Goal: Contribute content

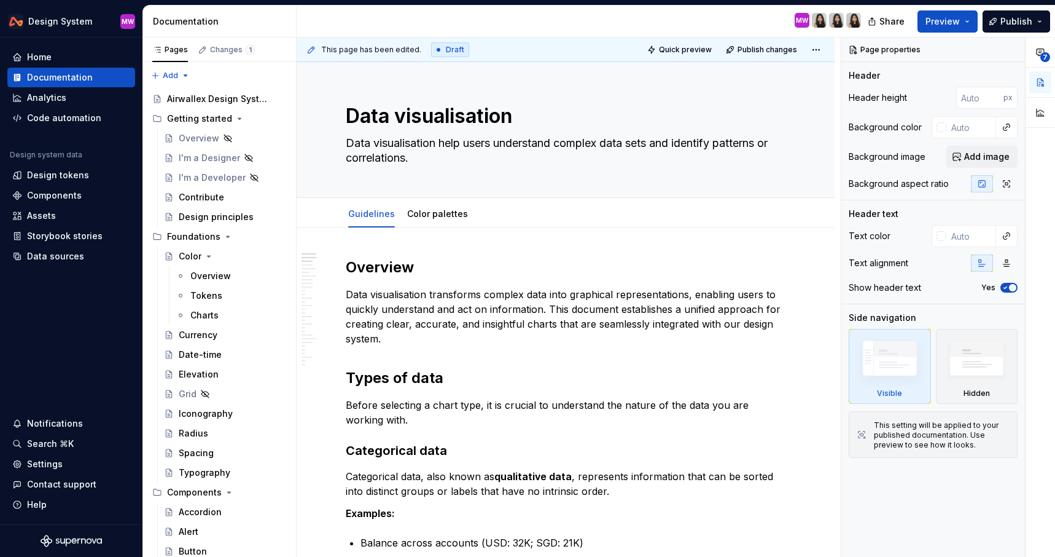
type textarea "*"
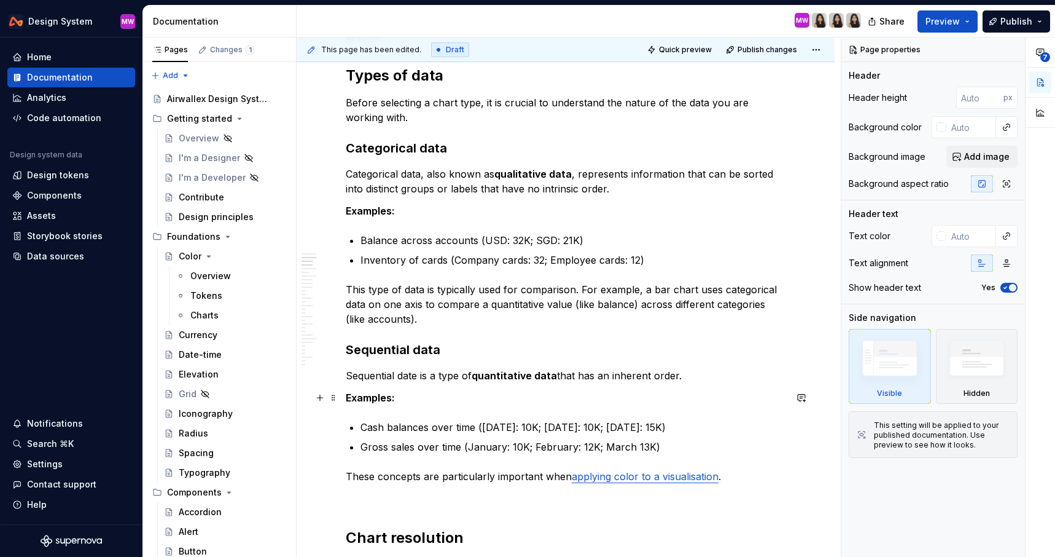
scroll to position [307, 0]
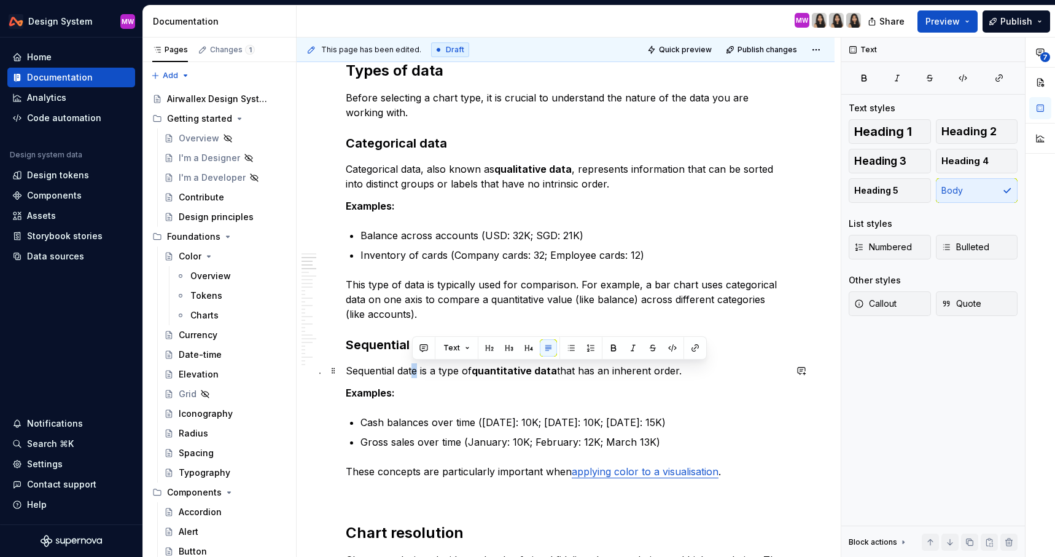
click at [413, 372] on p "Sequential date is a type of quantitative data that has an inherent order." at bounding box center [566, 370] width 440 height 15
click at [572, 415] on p "Cash balances over time ([DATE]: 10K; [DATE]: 10K; [DATE]: 15K)" at bounding box center [573, 422] width 425 height 15
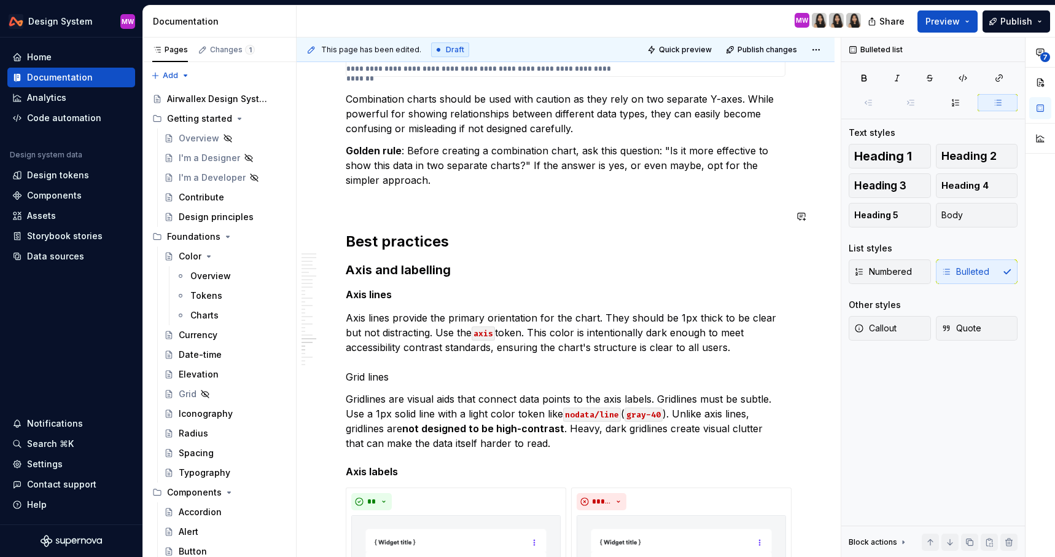
scroll to position [6294, 0]
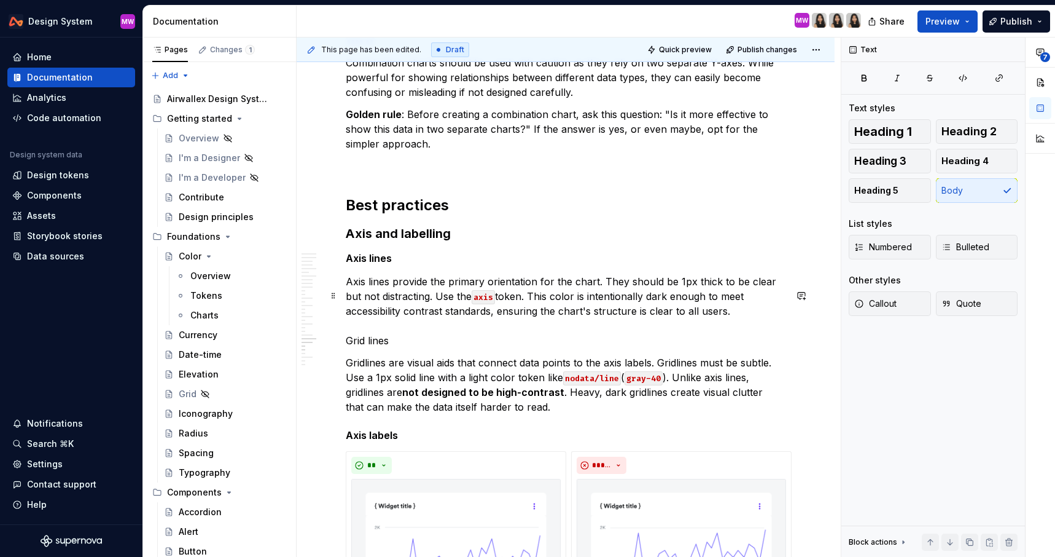
click at [397, 348] on p "Axis lines provide the primary orientation for the chart. They should be 1px th…" at bounding box center [566, 311] width 440 height 74
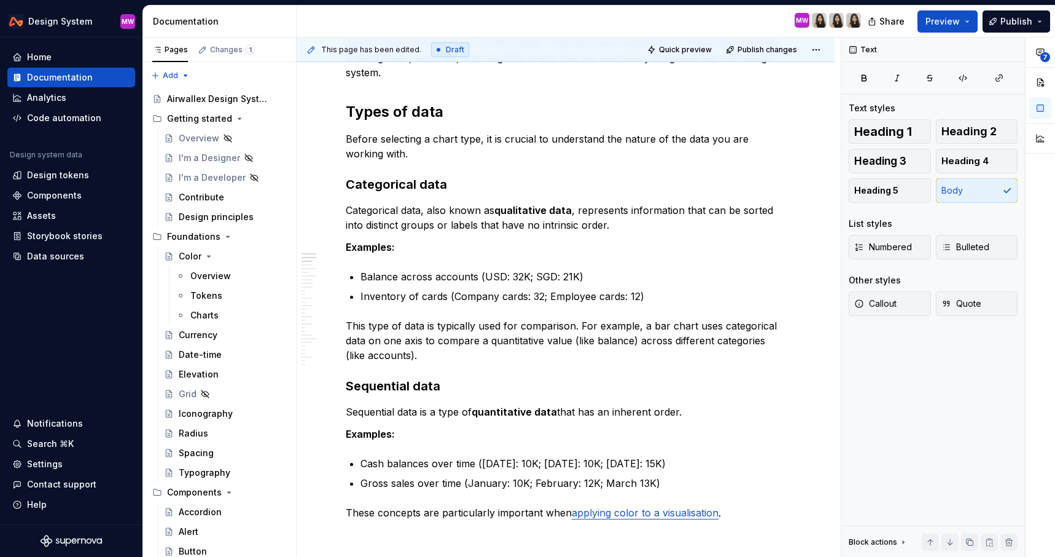
scroll to position [0, 0]
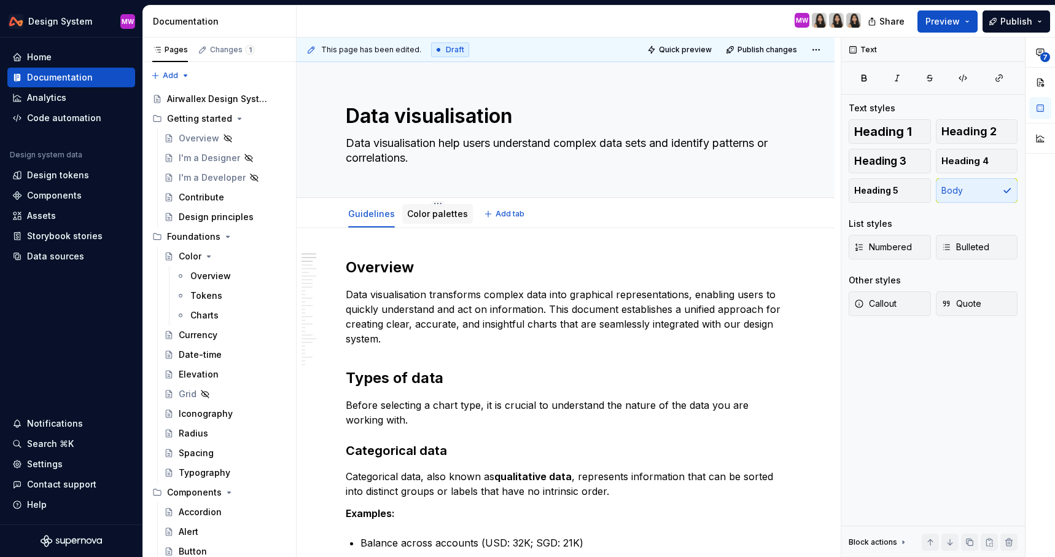
click at [440, 216] on link "Color palettes" at bounding box center [437, 213] width 61 height 10
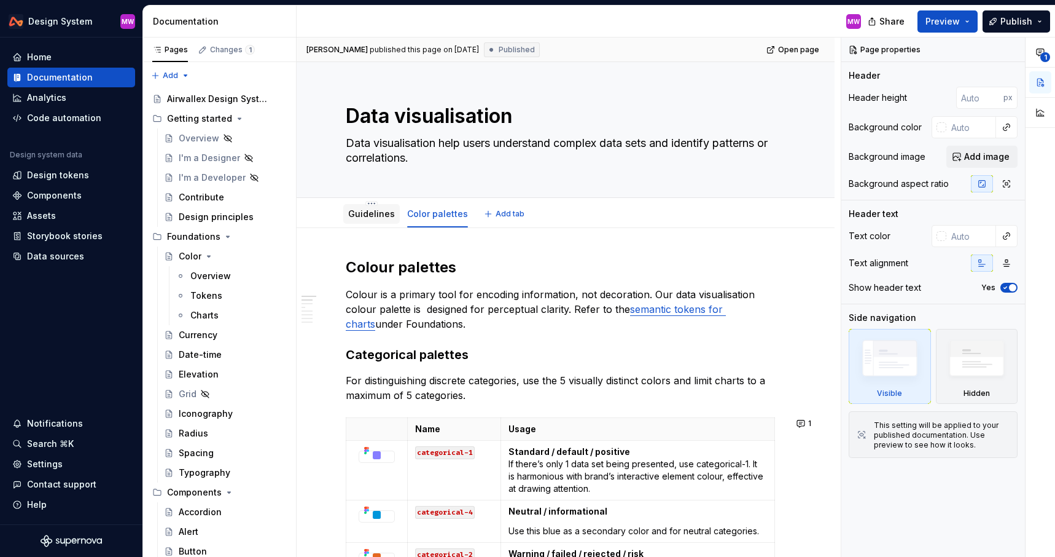
click at [366, 222] on div "Guidelines" at bounding box center [371, 214] width 57 height 20
click at [371, 217] on link "Guidelines" at bounding box center [371, 213] width 47 height 10
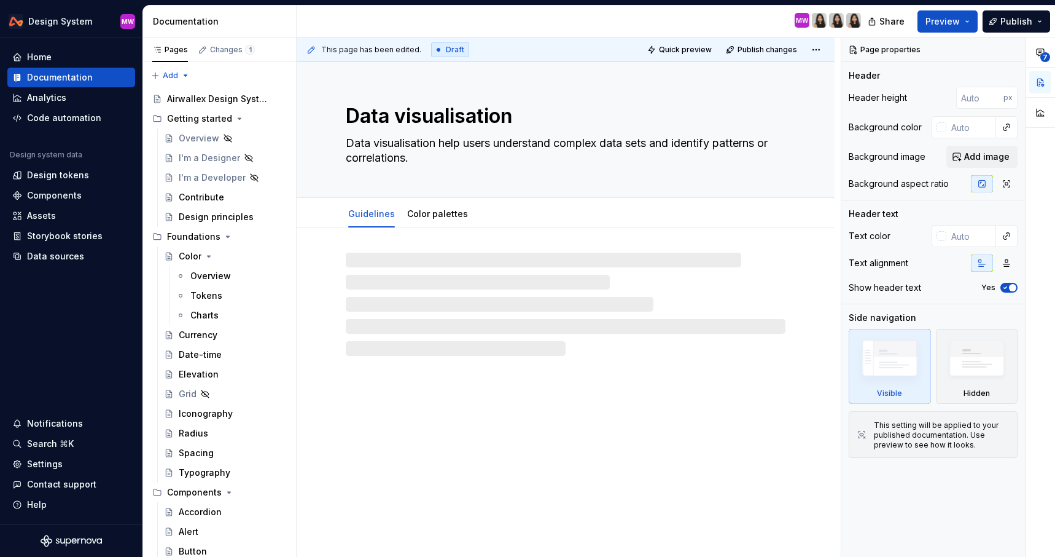
type textarea "*"
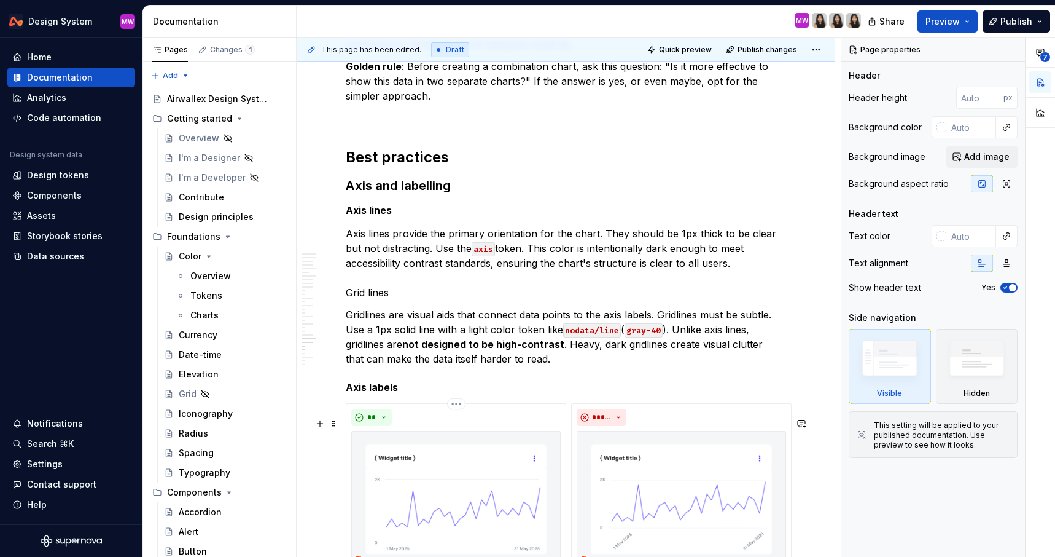
scroll to position [6347, 0]
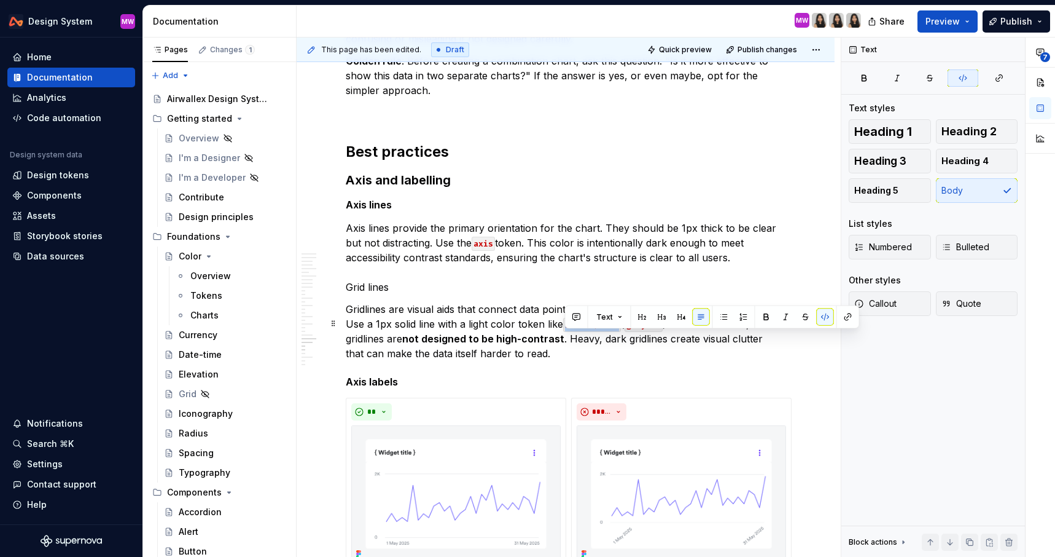
drag, startPoint x: 619, startPoint y: 338, endPoint x: 566, endPoint y: 336, distance: 52.9
click at [566, 332] on code "nodata/line" at bounding box center [592, 325] width 58 height 14
click at [438, 337] on p "Gridlines are visual aids that connect data points to the axis labels. Gridline…" at bounding box center [566, 331] width 440 height 59
drag, startPoint x: 460, startPoint y: 337, endPoint x: 555, endPoint y: 335, distance: 95.2
click at [555, 336] on p "Gridlines are visual aids that connect data points to the axis labels. Gridline…" at bounding box center [566, 331] width 440 height 59
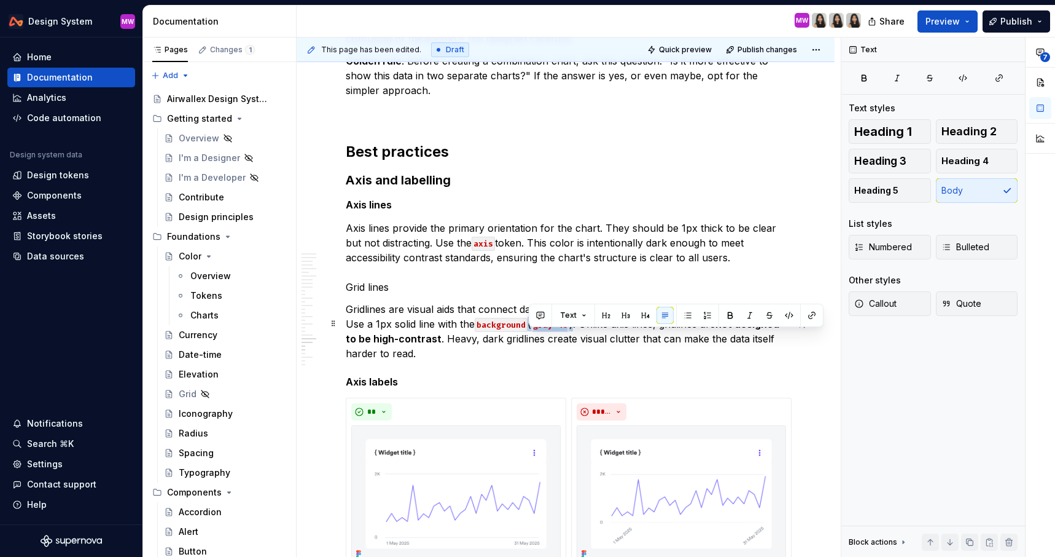
drag, startPoint x: 576, startPoint y: 338, endPoint x: 530, endPoint y: 336, distance: 46.1
click at [530, 336] on p "Gridlines are visual aids that connect data points to the axis labels. Gridline…" at bounding box center [566, 331] width 440 height 59
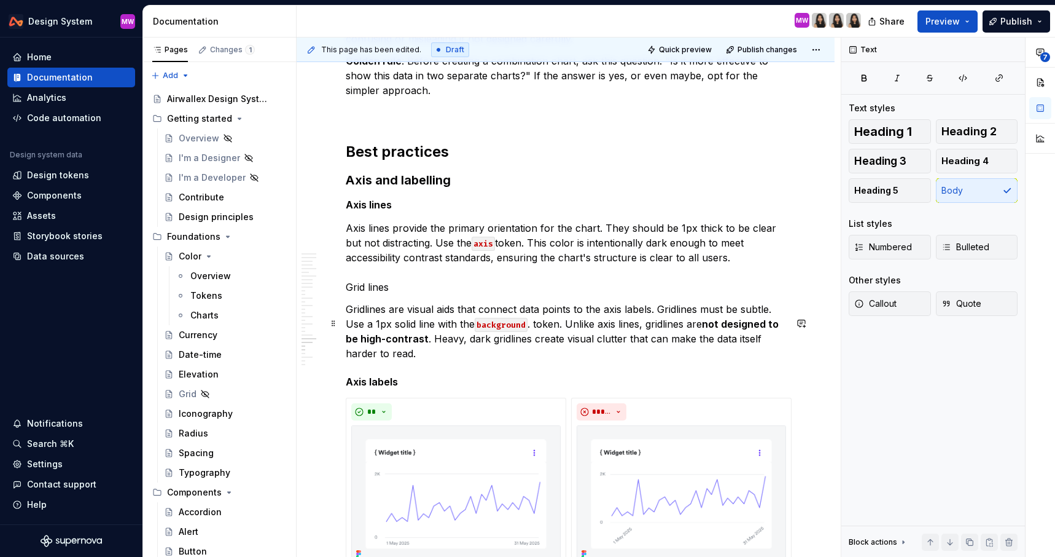
click at [531, 340] on p "Gridlines are visual aids that connect data points to the axis labels. Gridline…" at bounding box center [566, 331] width 440 height 59
click at [563, 336] on p "Gridlines are visual aids that connect data points to the axis labels. Gridline…" at bounding box center [566, 331] width 440 height 59
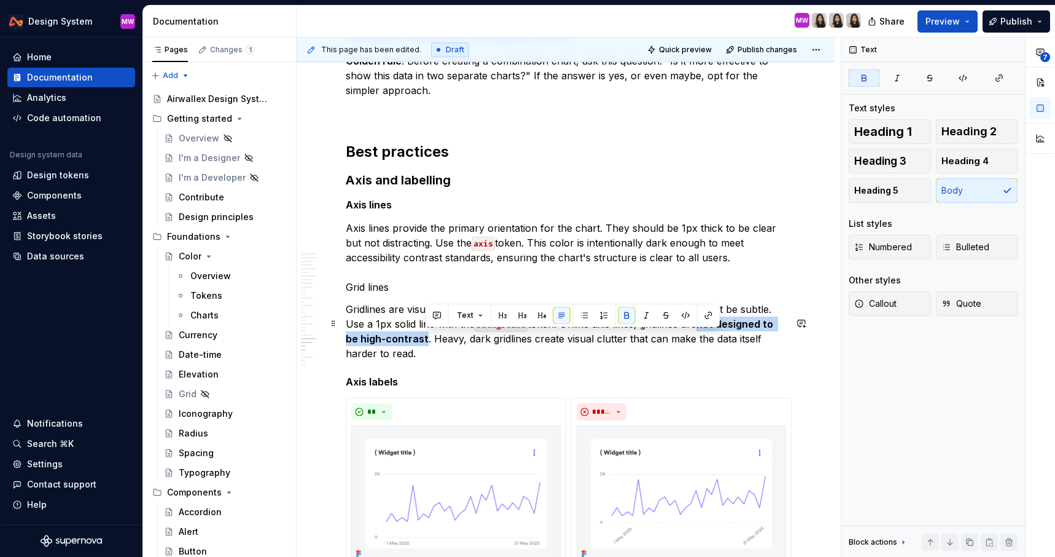
drag, startPoint x: 702, startPoint y: 337, endPoint x: 425, endPoint y: 350, distance: 277.4
click at [425, 350] on p "Gridlines are visual aids that connect data points to the axis labels. Gridline…" at bounding box center [566, 331] width 440 height 59
click at [625, 310] on button "button" at bounding box center [627, 315] width 17 height 17
click at [525, 361] on p "Gridlines are visual aids that connect data points to the axis labels. Gridline…" at bounding box center [566, 331] width 440 height 59
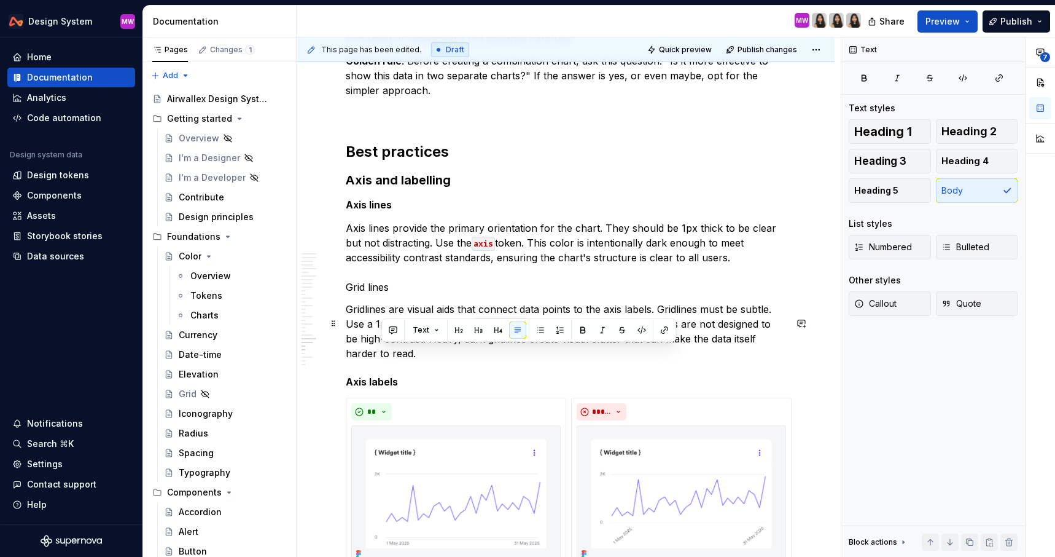
drag, startPoint x: 423, startPoint y: 352, endPoint x: 469, endPoint y: 361, distance: 47.0
click at [469, 361] on p "Gridlines are visual aids that connect data points to the axis labels. Gridline…" at bounding box center [566, 331] width 440 height 59
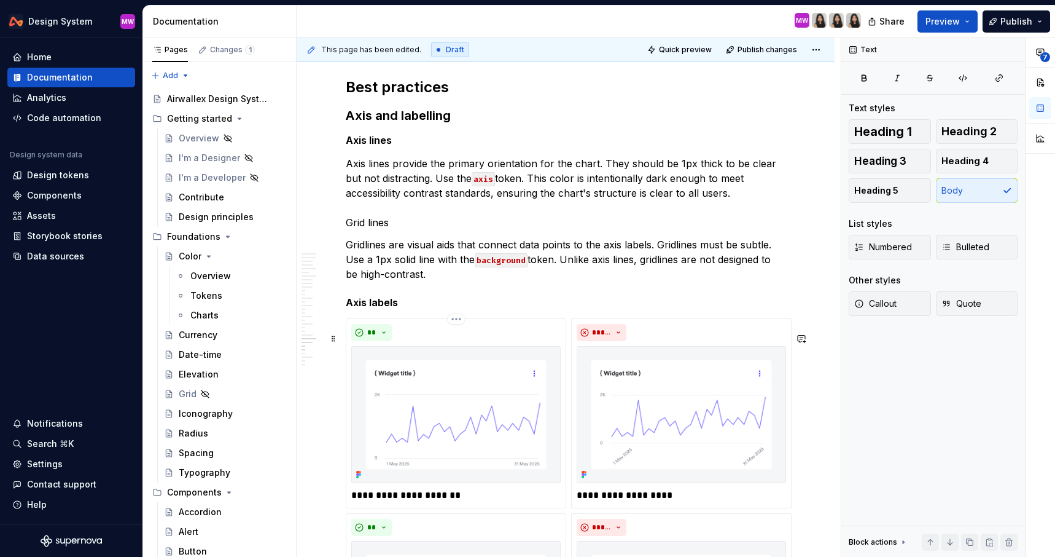
scroll to position [6440, 0]
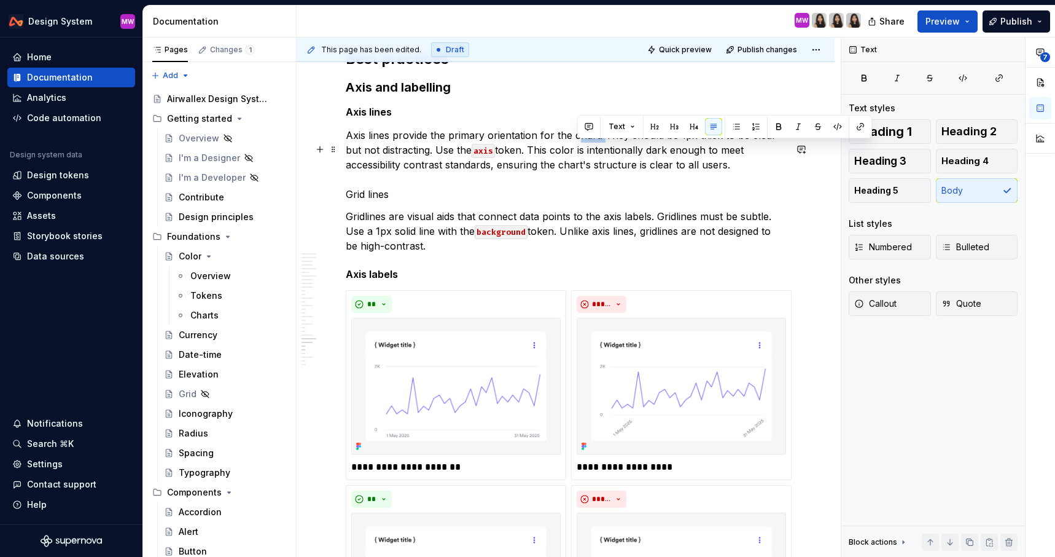
drag, startPoint x: 605, startPoint y: 146, endPoint x: 580, endPoint y: 151, distance: 25.1
click at [580, 151] on p "Axis lines provide the primary orientation for the chart. They should be 1px th…" at bounding box center [566, 165] width 440 height 74
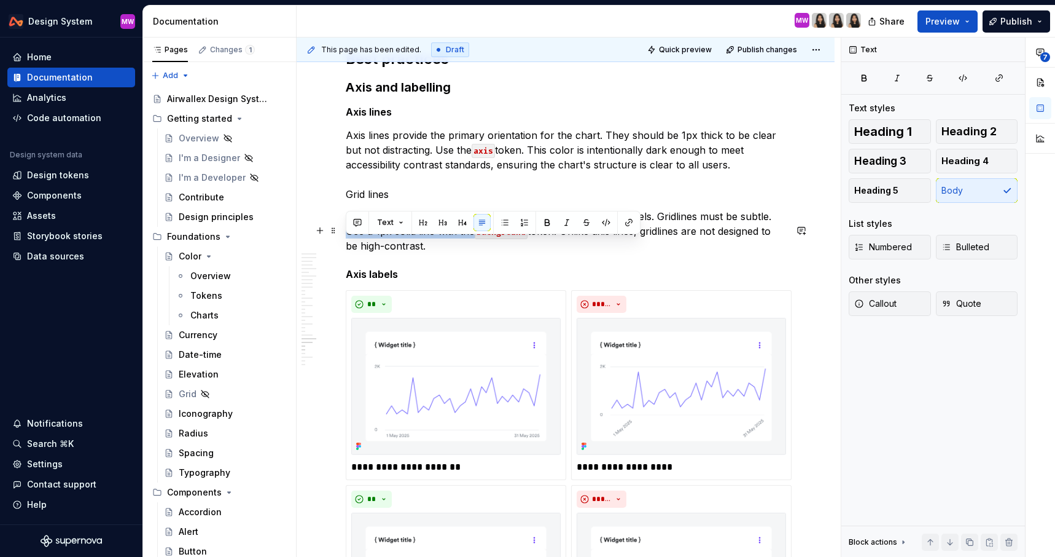
drag, startPoint x: 473, startPoint y: 247, endPoint x: 343, endPoint y: 243, distance: 130.3
copy p "Use a 1px solid line with the"
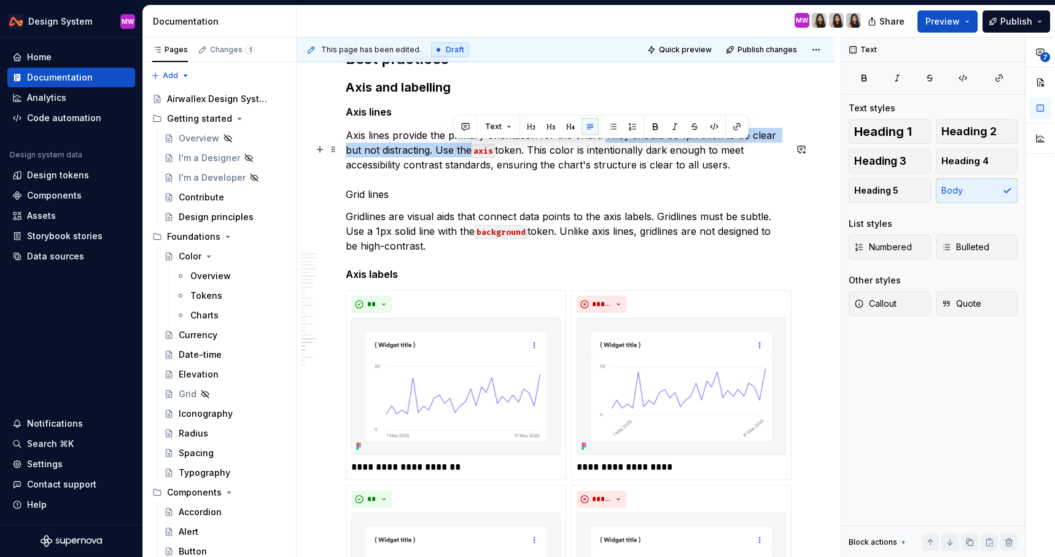
drag, startPoint x: 601, startPoint y: 147, endPoint x: 452, endPoint y: 166, distance: 149.9
click at [452, 166] on p "Axis lines provide the primary orientation for the chart. They should be 1px th…" at bounding box center [566, 165] width 440 height 74
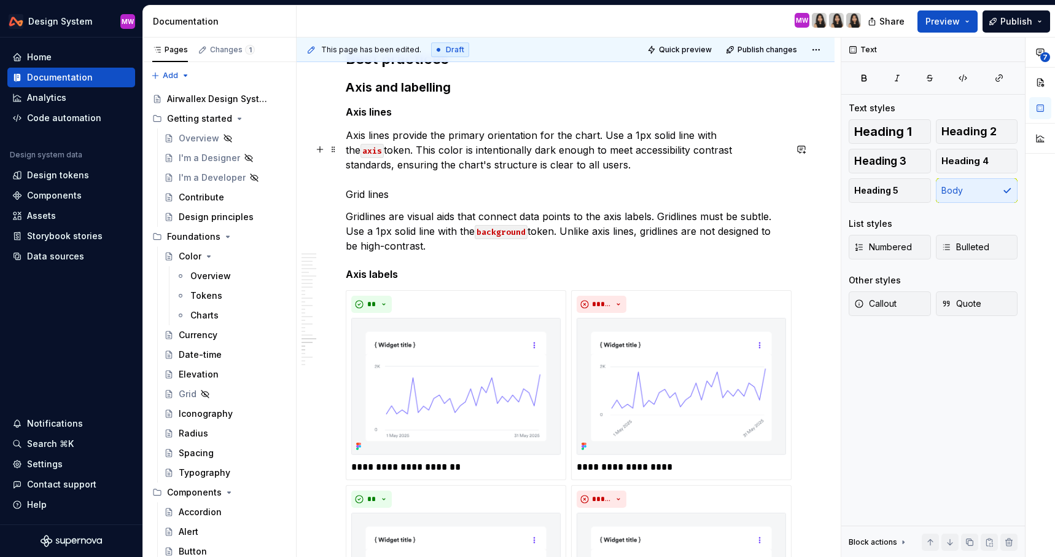
click at [531, 179] on p "Axis lines provide the primary orientation for the chart. Use a 1px solid line …" at bounding box center [566, 165] width 440 height 74
drag, startPoint x: 420, startPoint y: 207, endPoint x: 333, endPoint y: 206, distance: 87.2
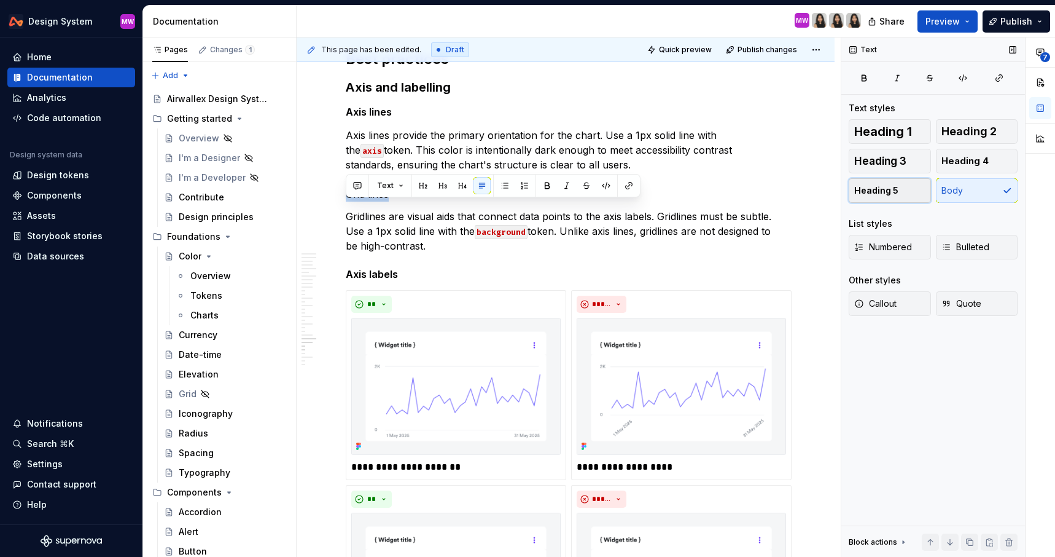
click at [914, 187] on button "Heading 5" at bounding box center [890, 190] width 82 height 25
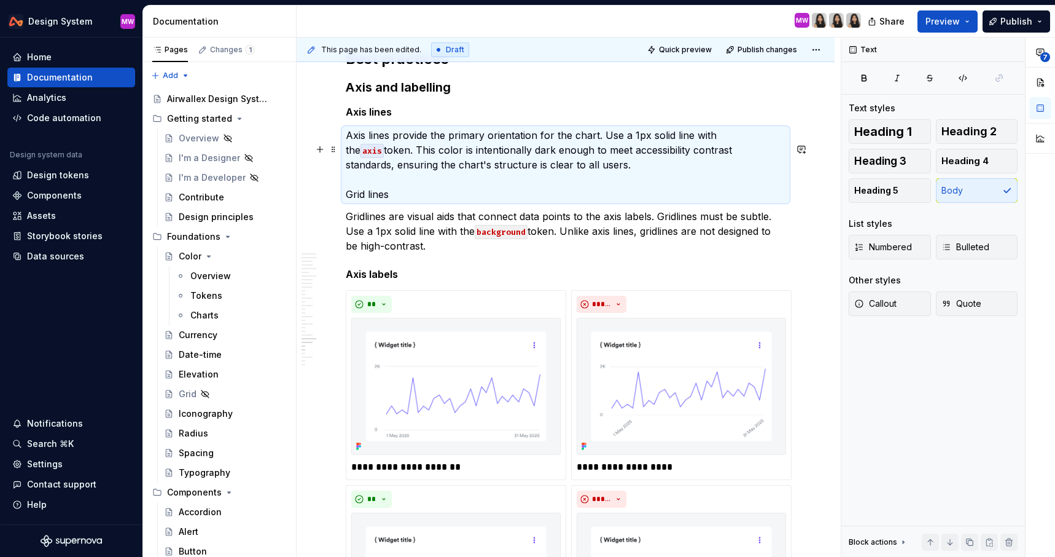
click at [393, 118] on h5 "Axis lines" at bounding box center [566, 112] width 440 height 12
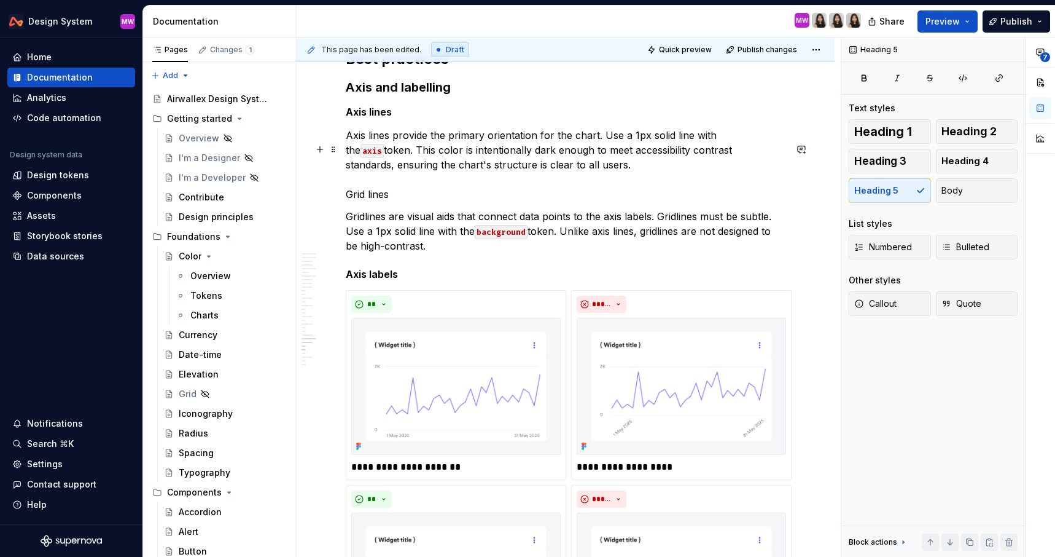
click at [907, 191] on button "Heading 5" at bounding box center [890, 190] width 82 height 25
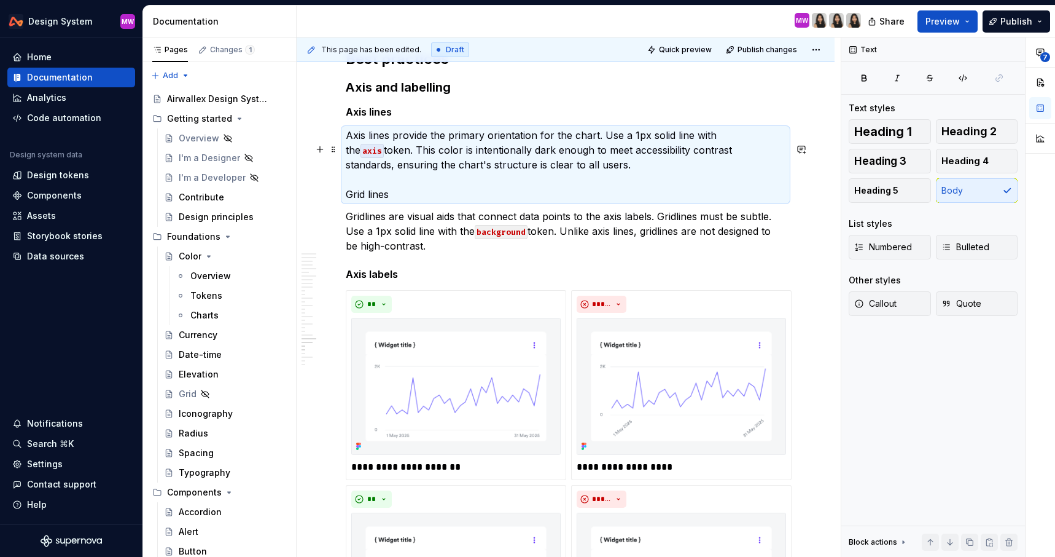
click at [346, 202] on p "Axis lines provide the primary orientation for the chart. Use a 1px solid line …" at bounding box center [566, 165] width 440 height 74
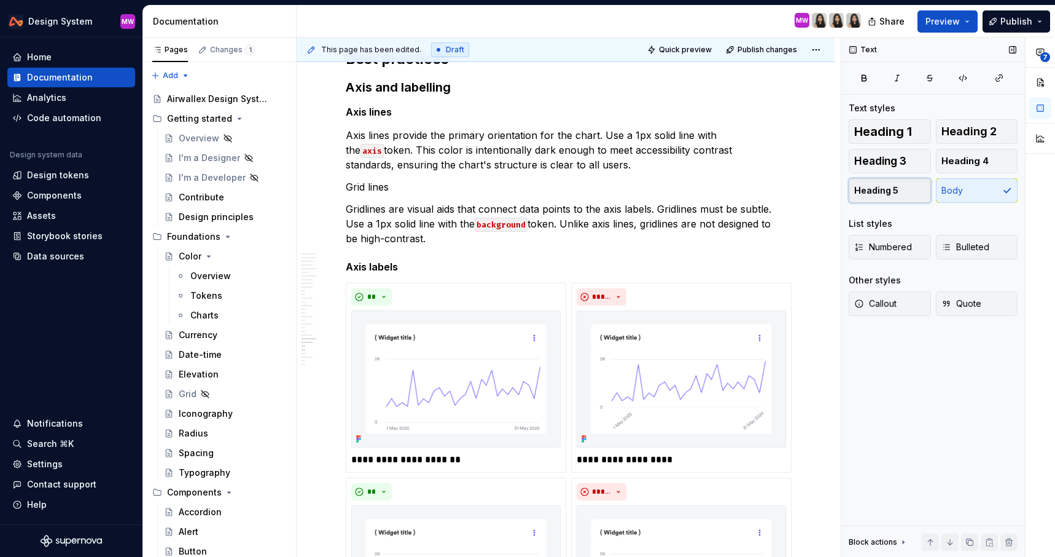
click at [867, 200] on button "Heading 5" at bounding box center [890, 190] width 82 height 25
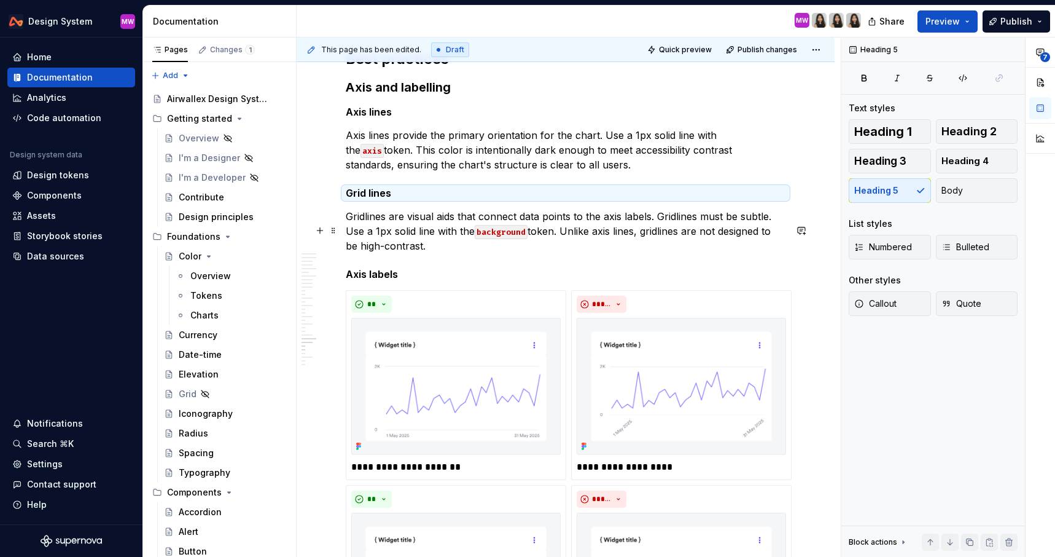
click at [425, 253] on p "Gridlines are visual aids that connect data points to the axis labels. Gridline…" at bounding box center [566, 231] width 440 height 44
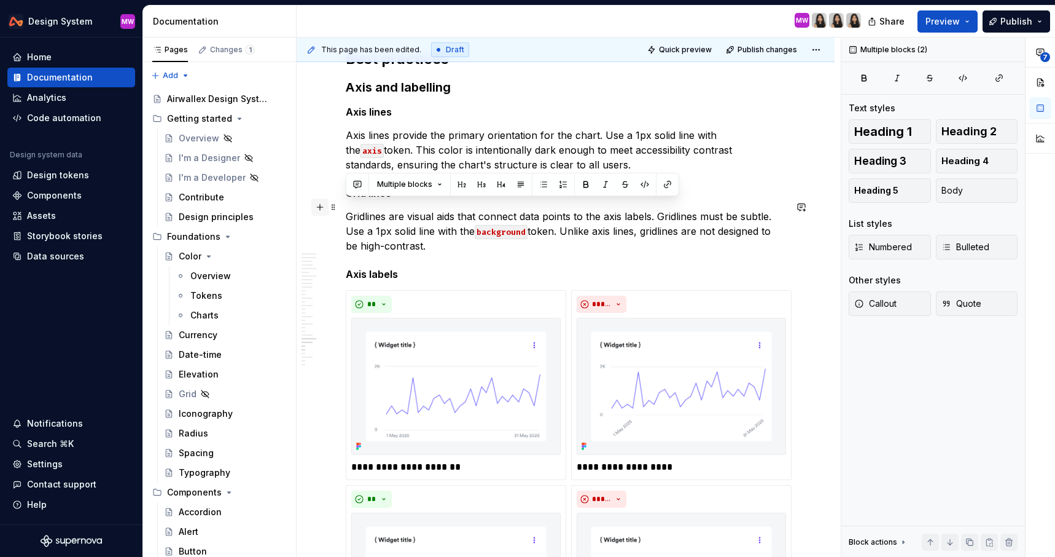
drag, startPoint x: 451, startPoint y: 264, endPoint x: 317, endPoint y: 201, distance: 147.9
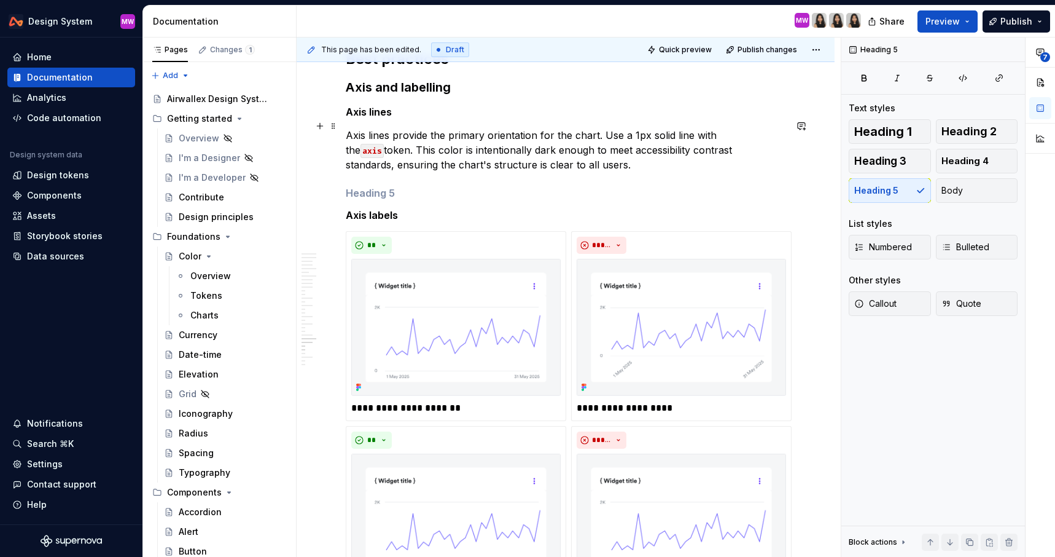
click at [348, 118] on h5 "Axis lines" at bounding box center [566, 112] width 440 height 12
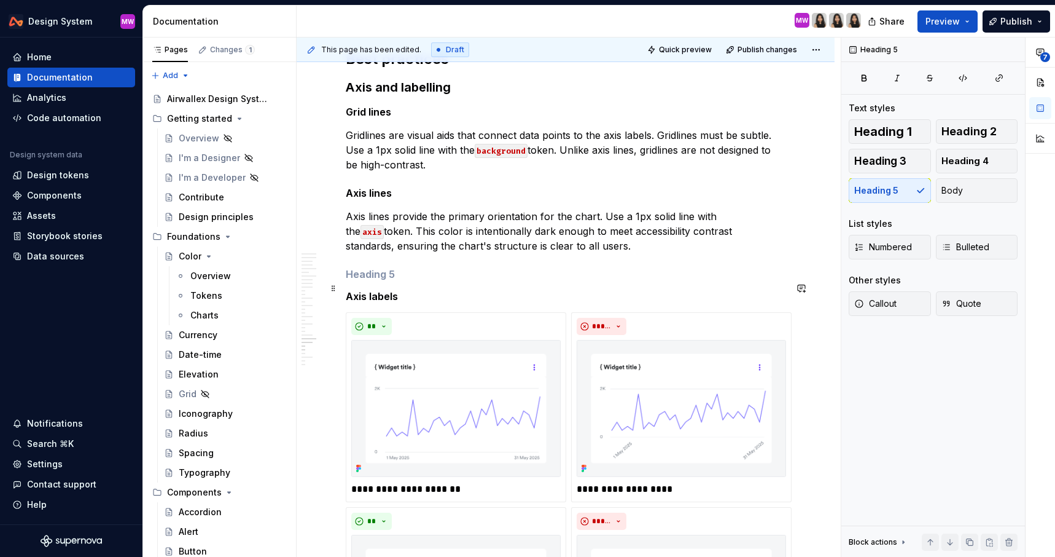
click at [369, 280] on h5 at bounding box center [566, 274] width 440 height 12
click at [347, 302] on h5 "Axis labels" at bounding box center [566, 296] width 440 height 12
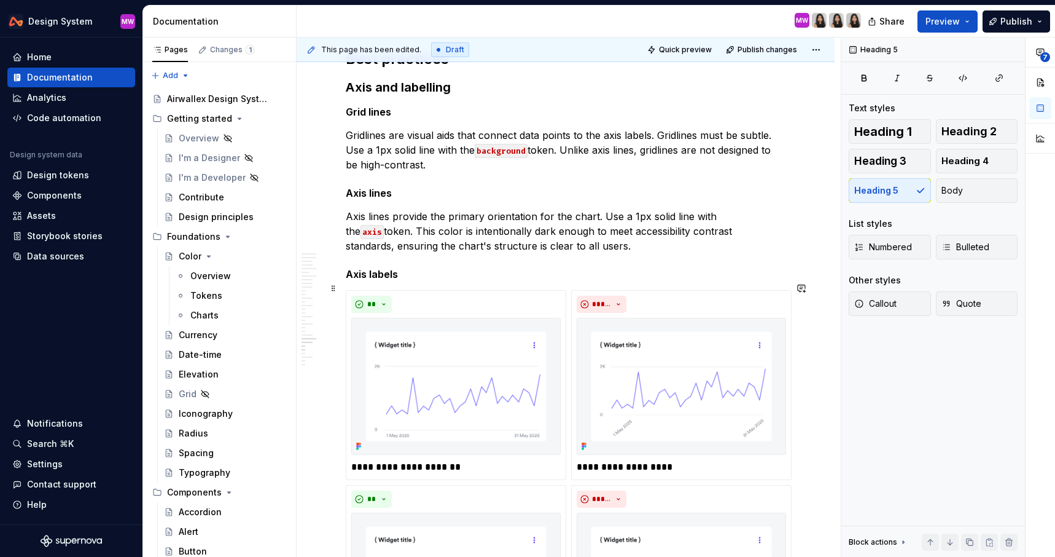
click at [404, 280] on h5 "Axis labels" at bounding box center [566, 274] width 440 height 12
click at [538, 253] on p "Axis lines provide the primary orientation for the chart. Use a 1px solid line …" at bounding box center [566, 231] width 440 height 44
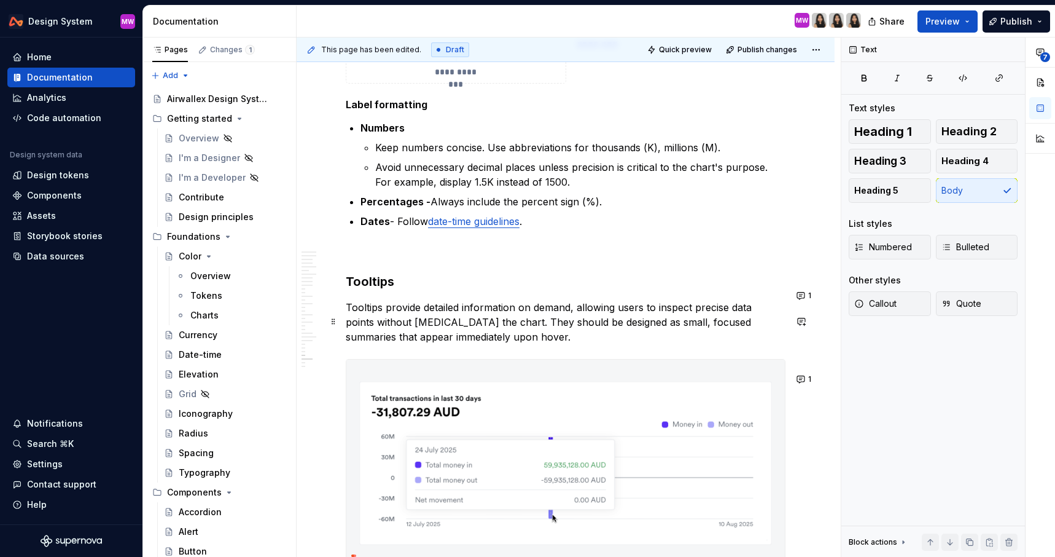
scroll to position [7316, 0]
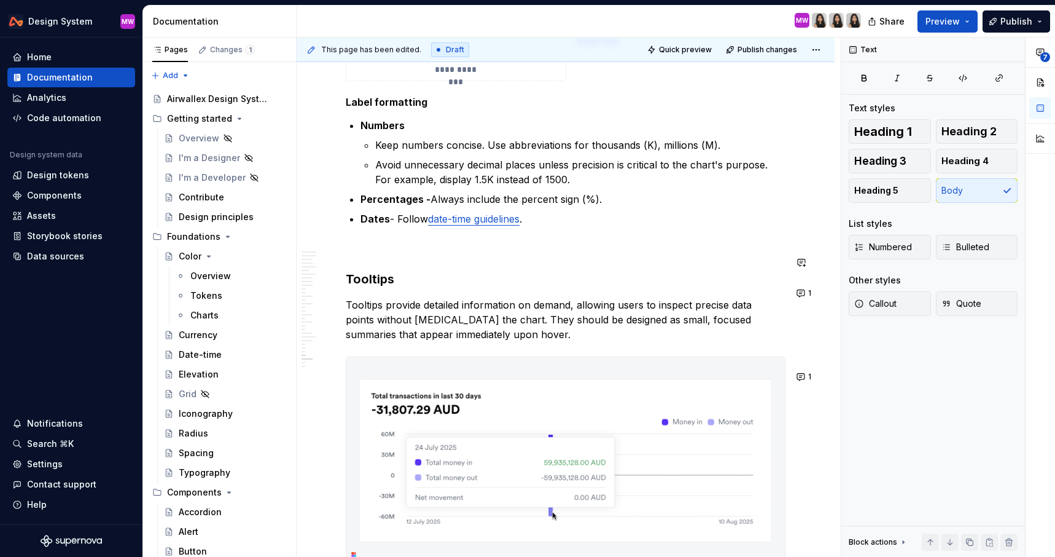
click at [541, 226] on p "Dates - Follow date-time guidelines ." at bounding box center [573, 218] width 425 height 15
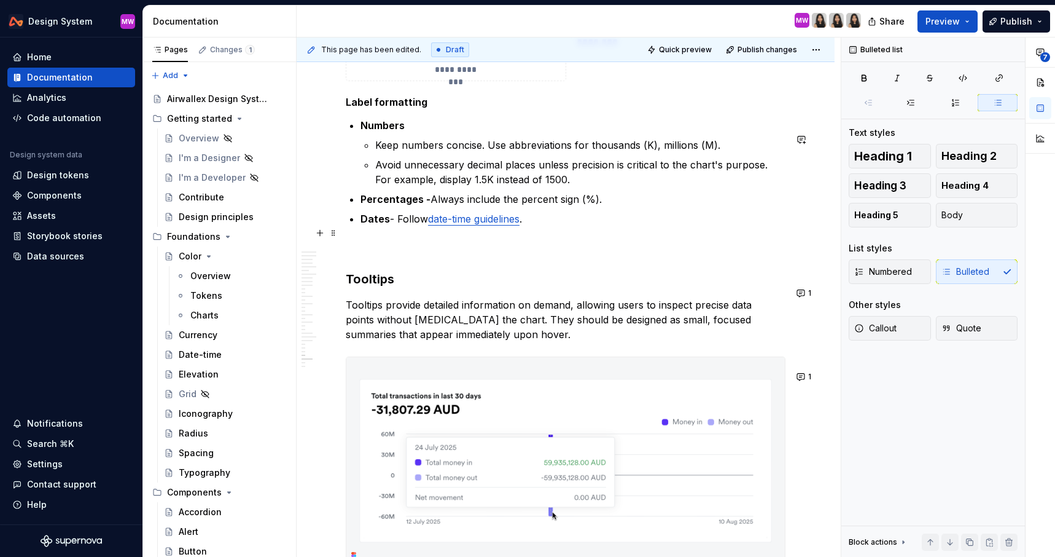
click at [544, 226] on p "Dates - Follow date-time guidelines ." at bounding box center [573, 218] width 425 height 15
click at [569, 226] on p "Dates - Follow date-time guidelines ." at bounding box center [573, 218] width 425 height 15
click at [588, 226] on p "Dates - Follow date-time guidelines . However," at bounding box center [573, 218] width 425 height 15
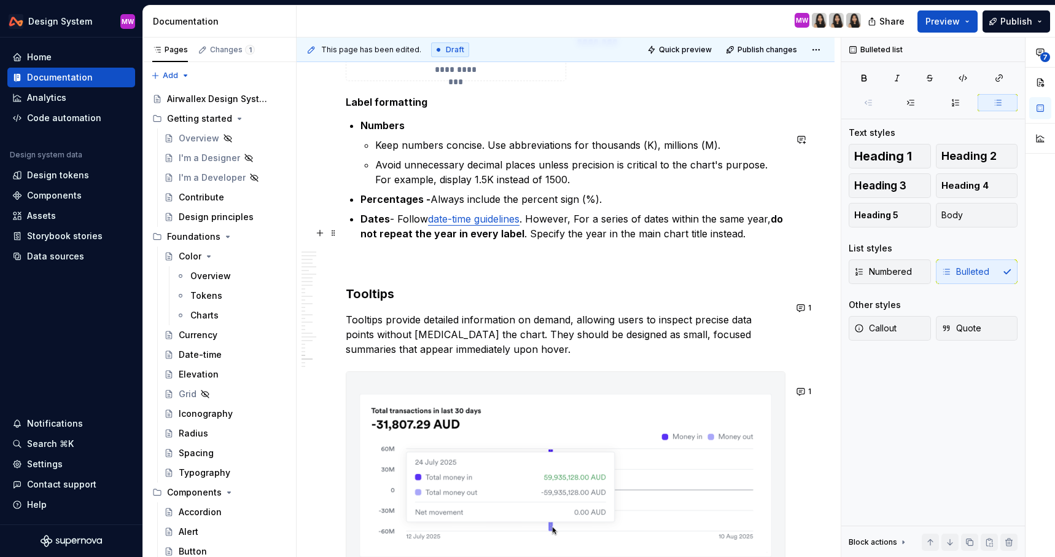
click at [585, 229] on p "Dates - Follow date-time guidelines . However, For a series of dates within the…" at bounding box center [573, 225] width 425 height 29
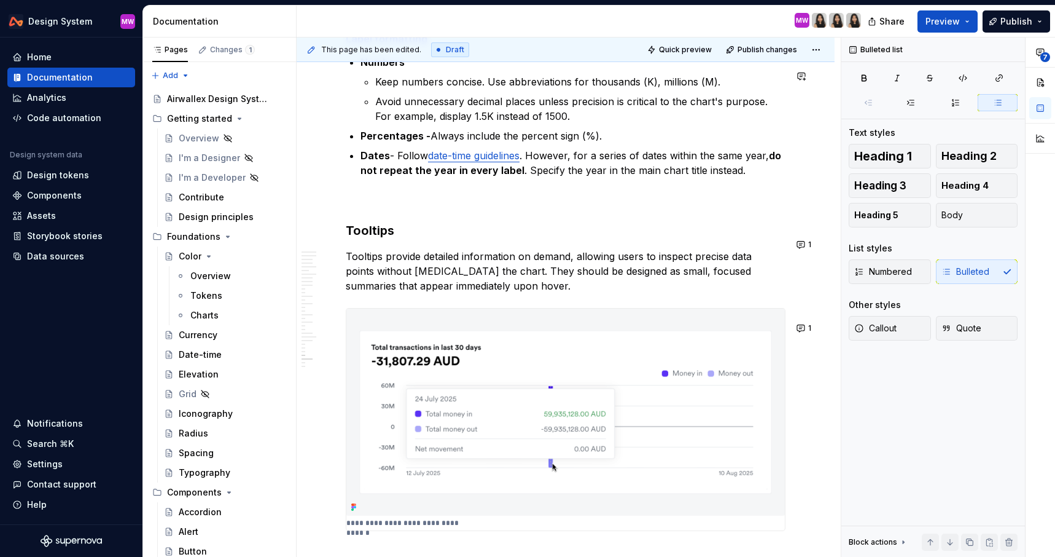
scroll to position [7384, 0]
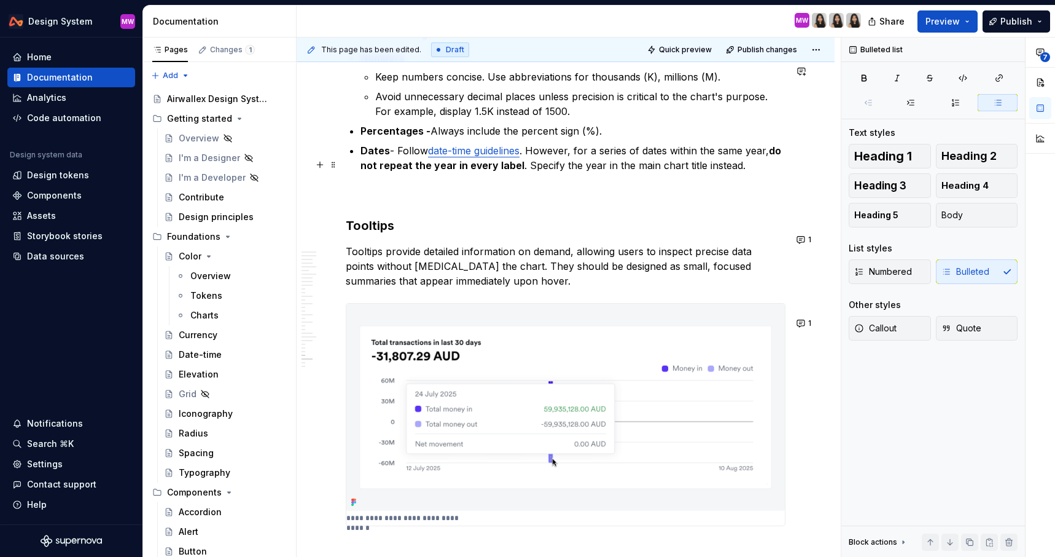
click at [746, 173] on p "Dates - Follow date-time guidelines . However, for a series of dates within the…" at bounding box center [573, 157] width 425 height 29
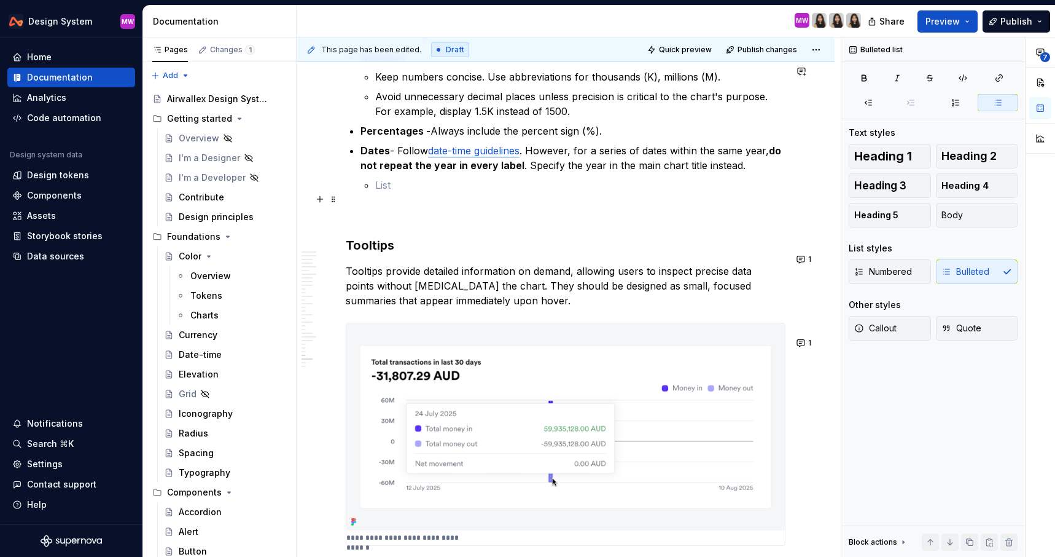
click at [388, 192] on p at bounding box center [580, 185] width 410 height 15
click at [385, 192] on p at bounding box center [580, 185] width 410 height 15
click at [500, 193] on code "[DATE]" at bounding box center [495, 186] width 33 height 14
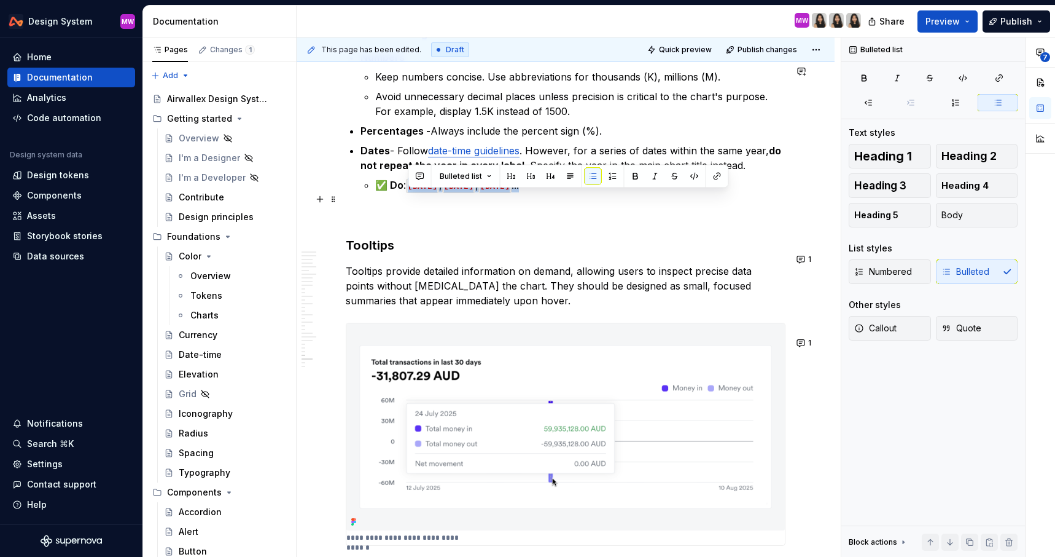
drag, startPoint x: 535, startPoint y: 202, endPoint x: 407, endPoint y: 202, distance: 128.4
click at [407, 192] on p "✅ Do : [DATE] , [DATE] , [DATE] ..." at bounding box center [580, 185] width 410 height 15
click at [692, 177] on button "button" at bounding box center [694, 176] width 17 height 17
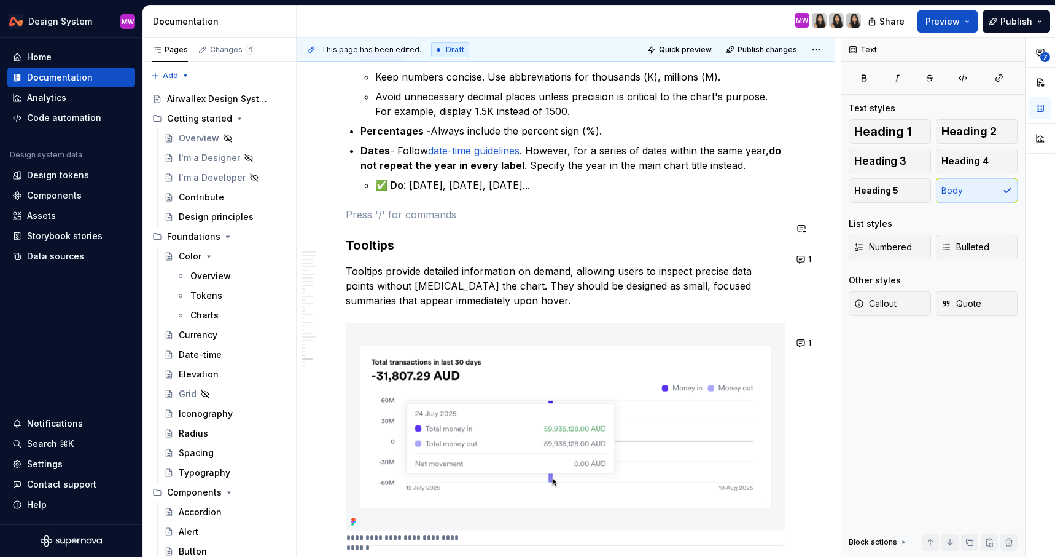
click at [526, 192] on p "✅ Do : [DATE], [DATE], [DATE]..." at bounding box center [580, 185] width 410 height 15
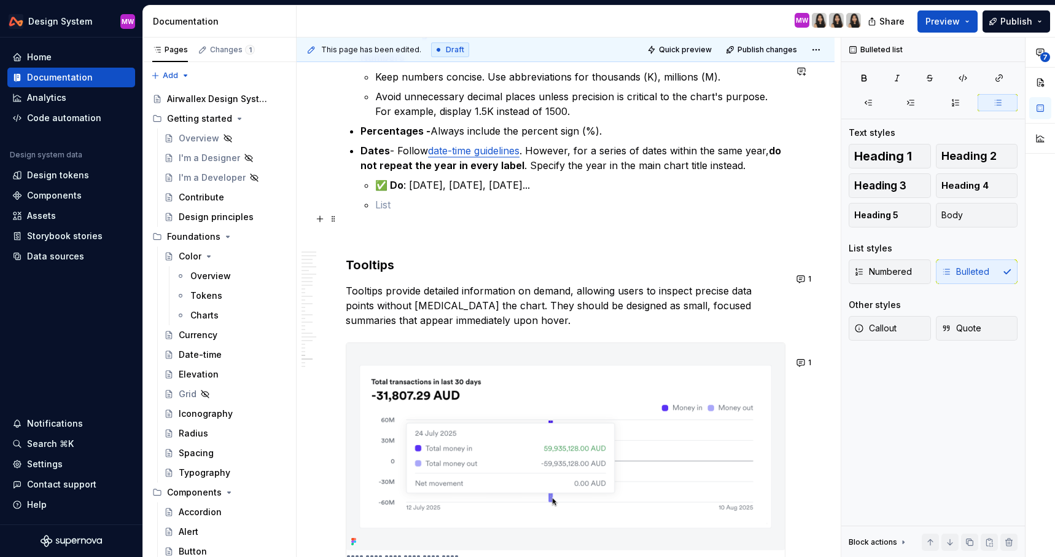
click at [397, 212] on p at bounding box center [580, 204] width 410 height 15
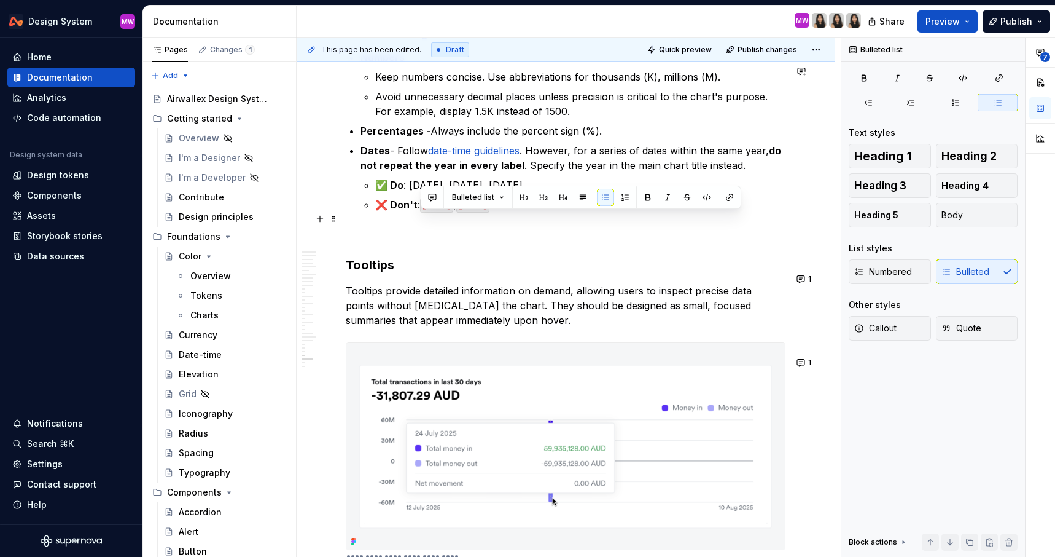
drag, startPoint x: 418, startPoint y: 217, endPoint x: 608, endPoint y: 221, distance: 189.9
click at [608, 212] on p "❌ Don't : [DATE] , [DATE]" at bounding box center [580, 204] width 410 height 15
click at [705, 199] on button "button" at bounding box center [707, 197] width 17 height 17
click at [464, 212] on p "❌ Don't : [DATE], [DATE]" at bounding box center [580, 204] width 410 height 15
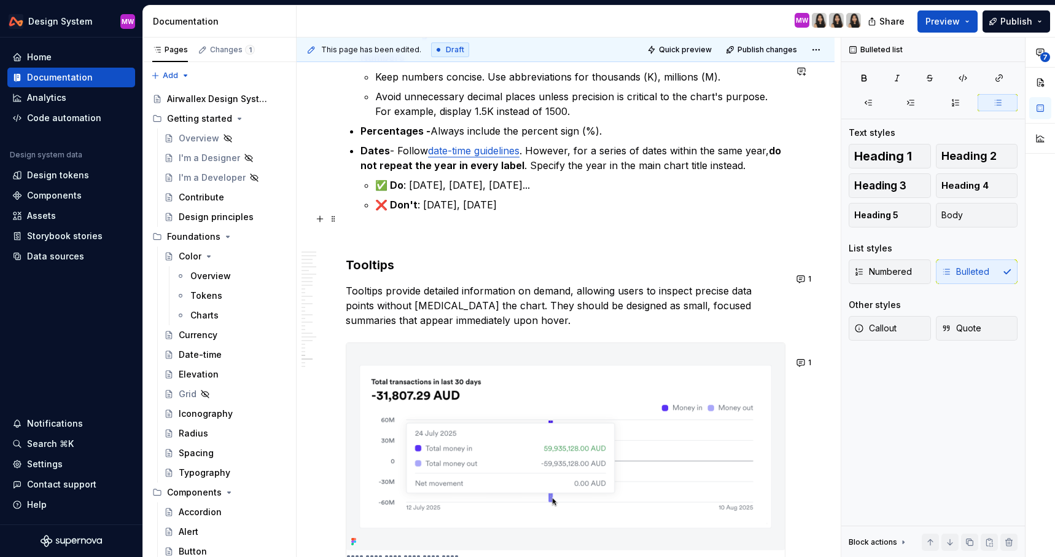
click at [545, 212] on p "❌ Don't : [DATE], [DATE]" at bounding box center [580, 204] width 410 height 15
click at [593, 212] on p "❌ Don't : [DATE], [DATE]" at bounding box center [580, 204] width 410 height 15
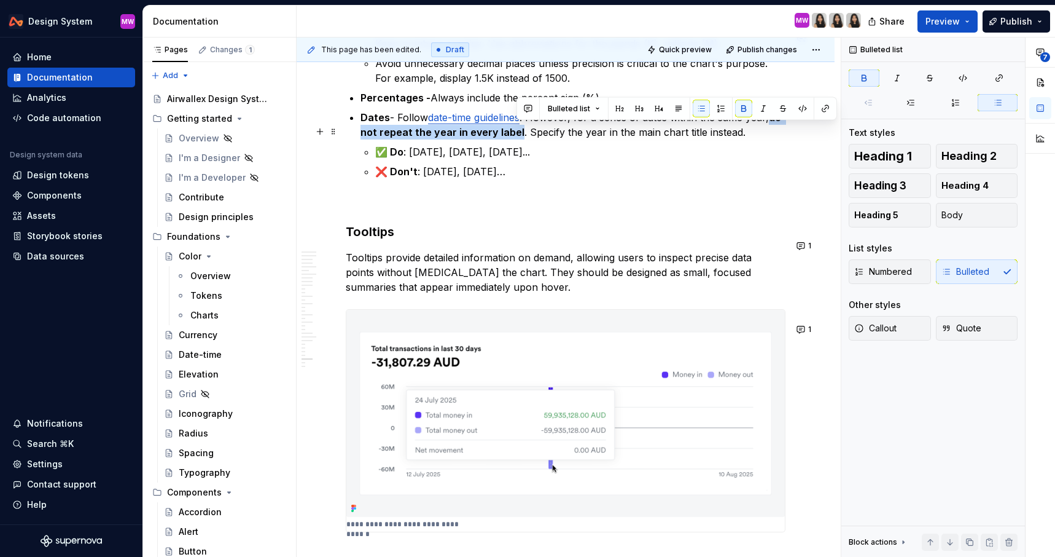
drag, startPoint x: 774, startPoint y: 131, endPoint x: 518, endPoint y: 144, distance: 256.5
click at [518, 139] on p "Dates - Follow date-time guidelines . However, for a series of dates within the…" at bounding box center [573, 124] width 425 height 29
click at [738, 112] on button "button" at bounding box center [743, 108] width 17 height 17
click at [676, 159] on p "✅ Do : [DATE], [DATE], [DATE]..." at bounding box center [580, 151] width 410 height 15
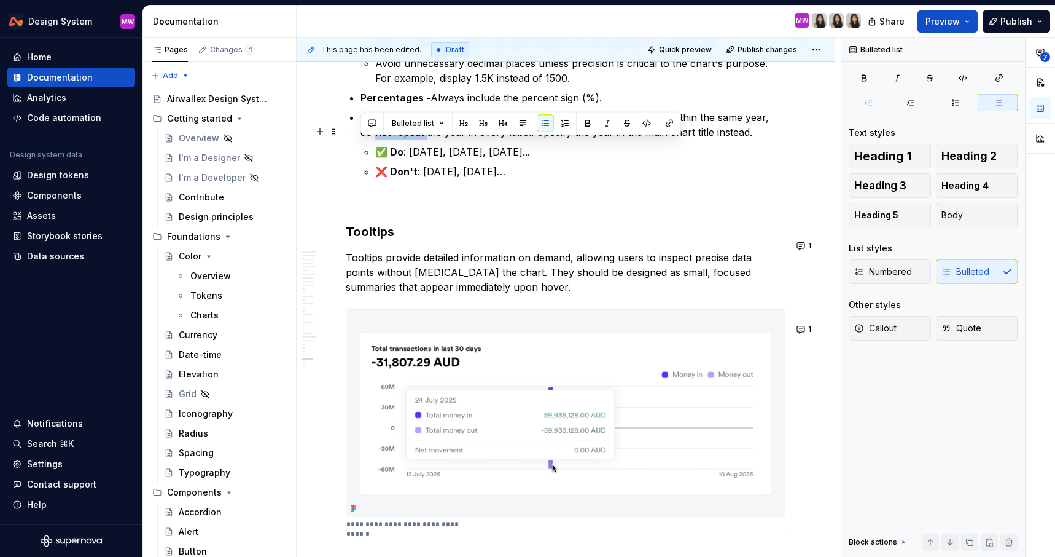
drag, startPoint x: 410, startPoint y: 146, endPoint x: 355, endPoint y: 145, distance: 54.7
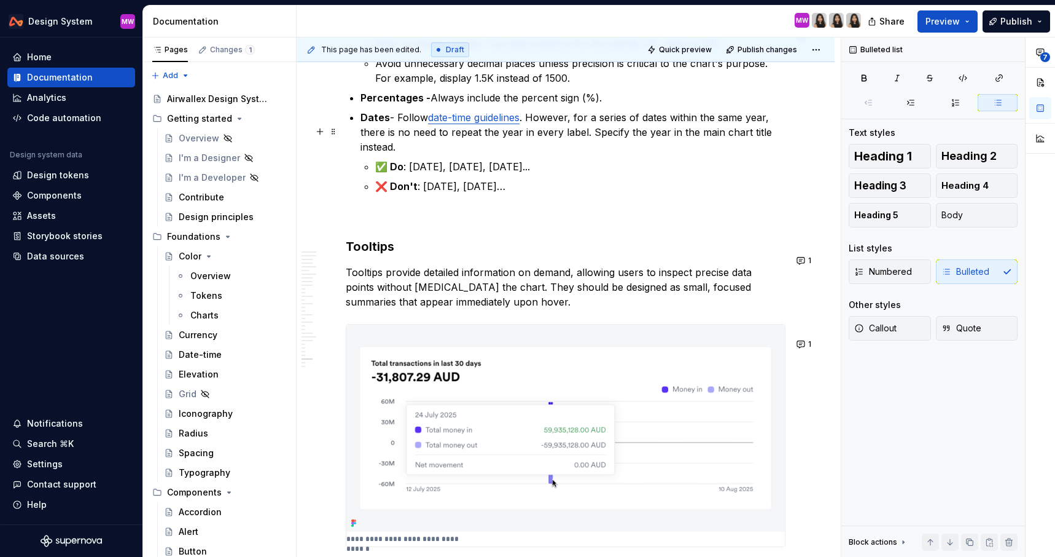
click at [777, 151] on p "Dates - Follow date-time guidelines . However, for a series of dates within the…" at bounding box center [573, 132] width 425 height 44
click at [759, 154] on p "Dates - Follow date-time guidelines . However, for a series of dates within the…" at bounding box center [573, 132] width 425 height 44
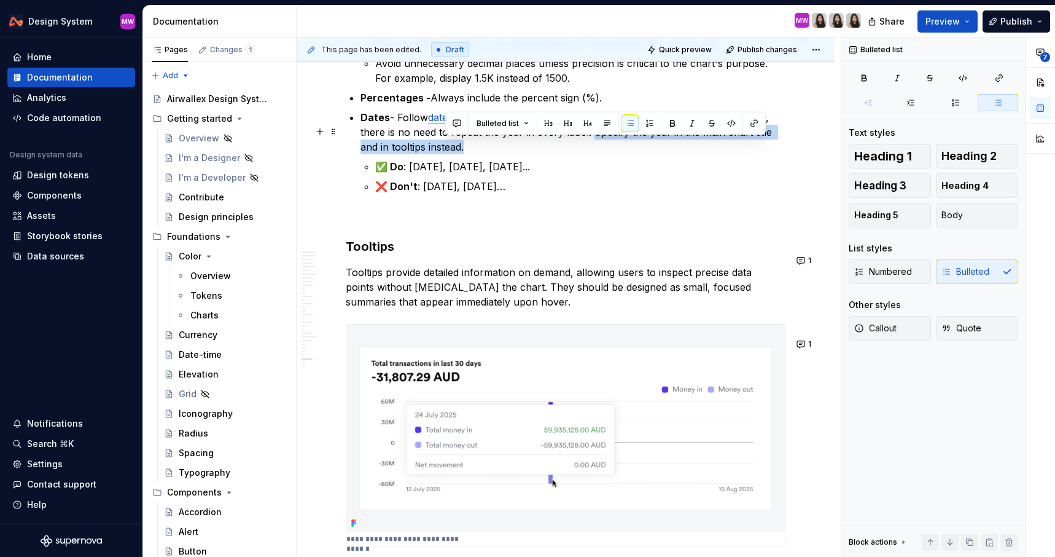
drag, startPoint x: 592, startPoint y: 146, endPoint x: 608, endPoint y: 154, distance: 18.1
click at [609, 154] on p "Dates - Follow date-time guidelines . However, for a series of dates within the…" at bounding box center [573, 132] width 425 height 44
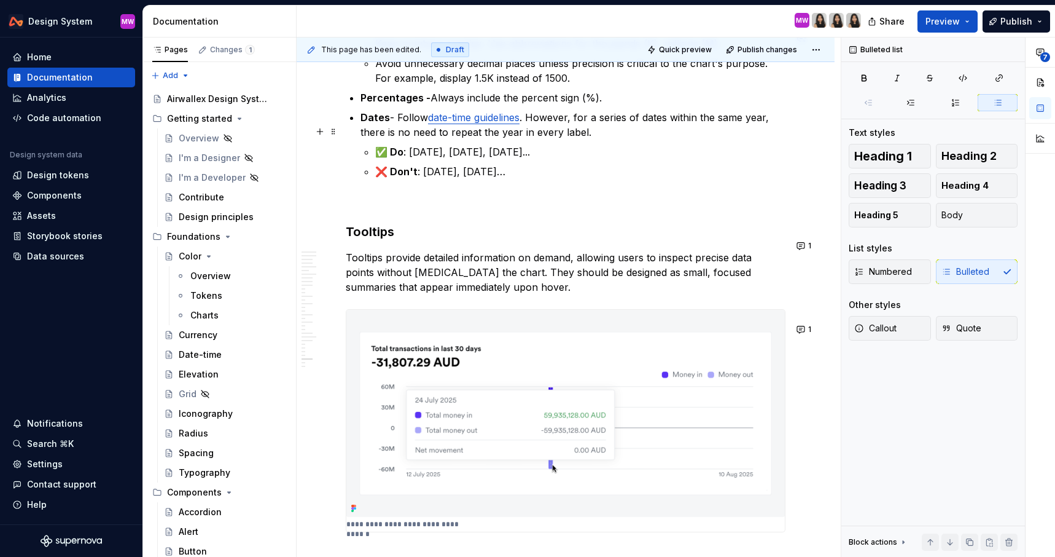
click at [670, 130] on p "Dates - Follow date-time guidelines . However, for a series of dates within the…" at bounding box center [573, 124] width 425 height 29
click at [593, 179] on p "❌ Don't : [DATE], [DATE]…" at bounding box center [580, 171] width 410 height 15
click at [541, 208] on p at bounding box center [566, 201] width 440 height 15
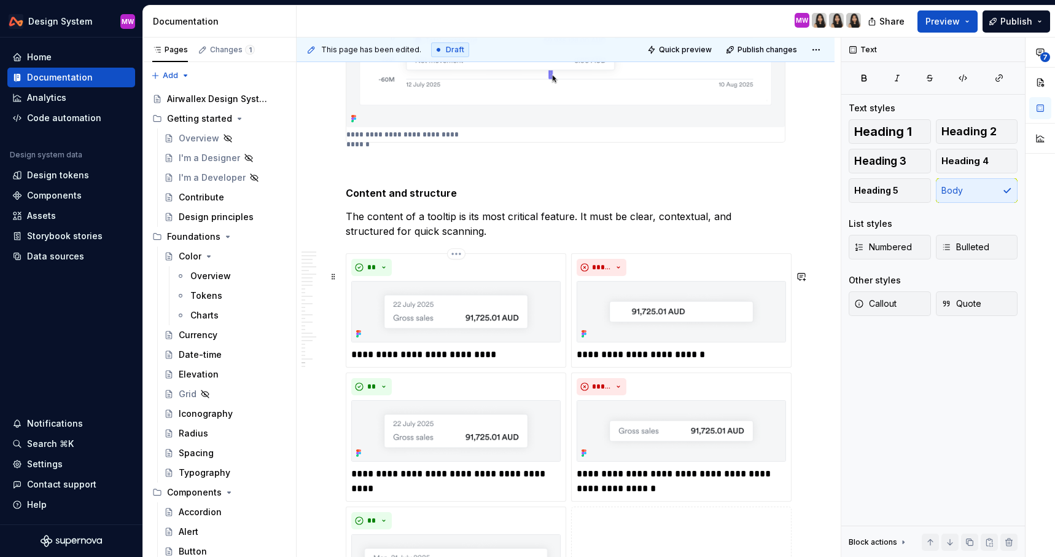
scroll to position [7819, 0]
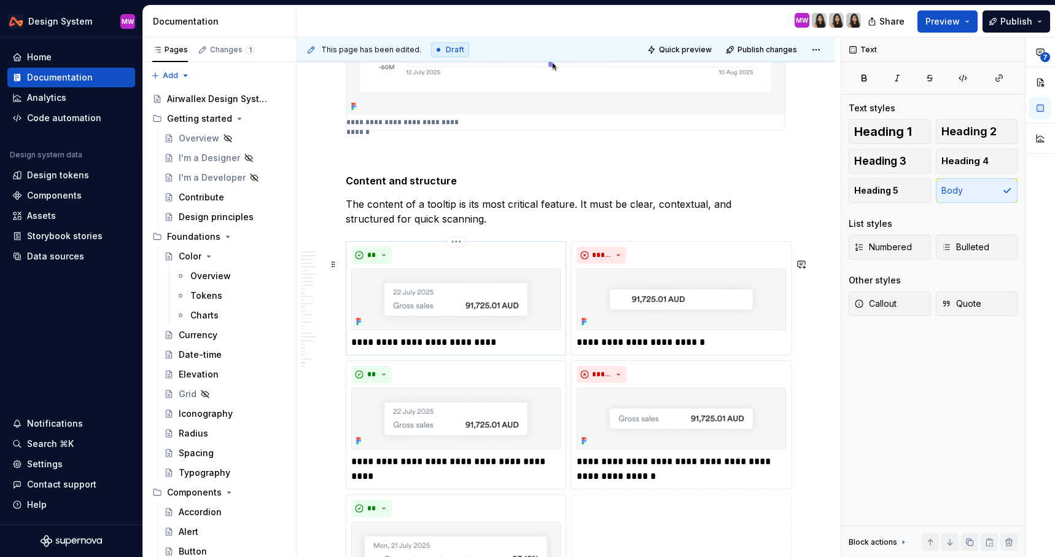
click at [503, 350] on p "**********" at bounding box center [455, 342] width 209 height 15
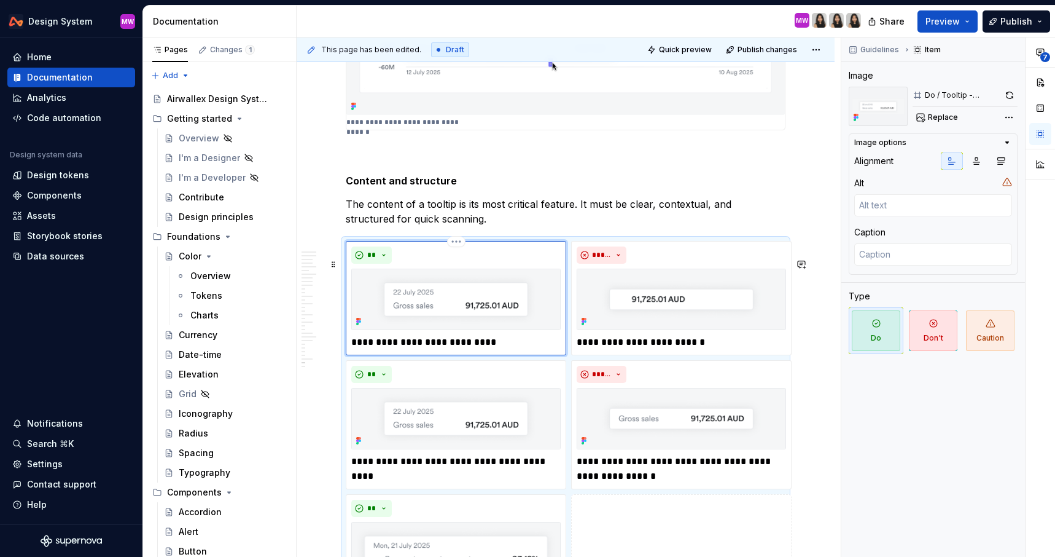
click at [503, 350] on p "**********" at bounding box center [455, 342] width 209 height 15
click at [430, 350] on p "**********" at bounding box center [455, 342] width 209 height 15
type textarea "*"
click at [529, 350] on div "**********" at bounding box center [455, 297] width 209 height 103
click at [505, 350] on p "**********" at bounding box center [455, 342] width 209 height 15
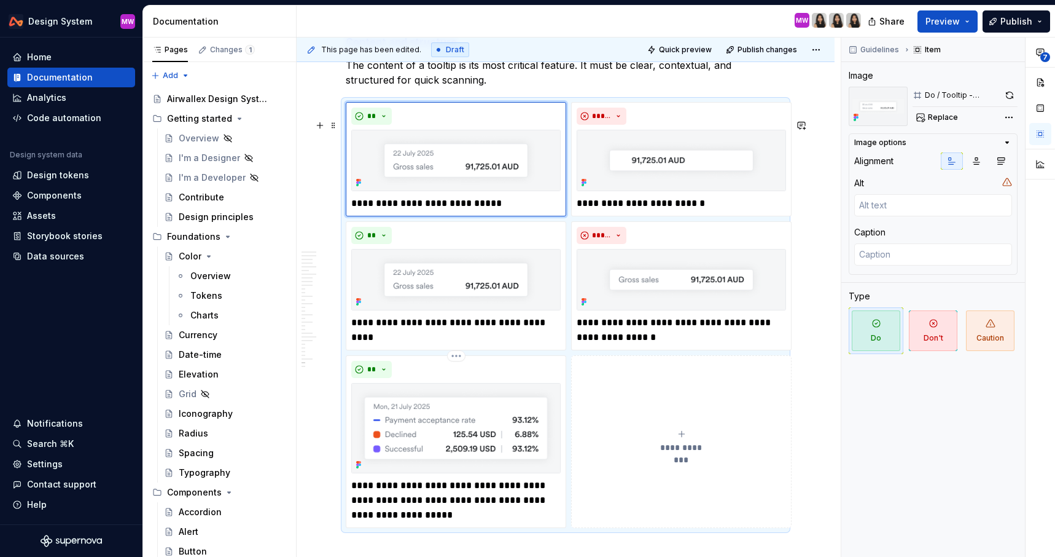
scroll to position [7955, 0]
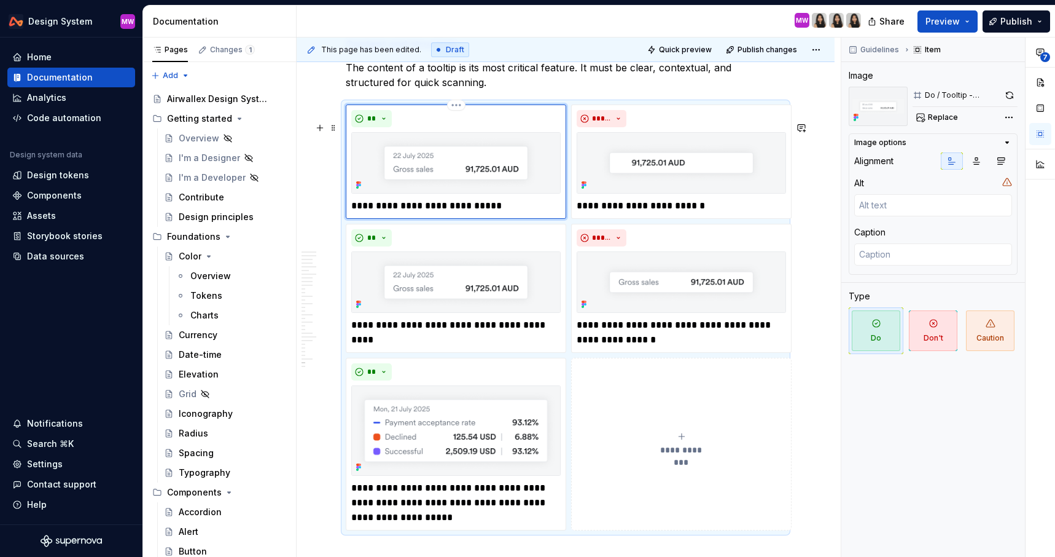
click at [508, 213] on p "**********" at bounding box center [455, 205] width 209 height 15
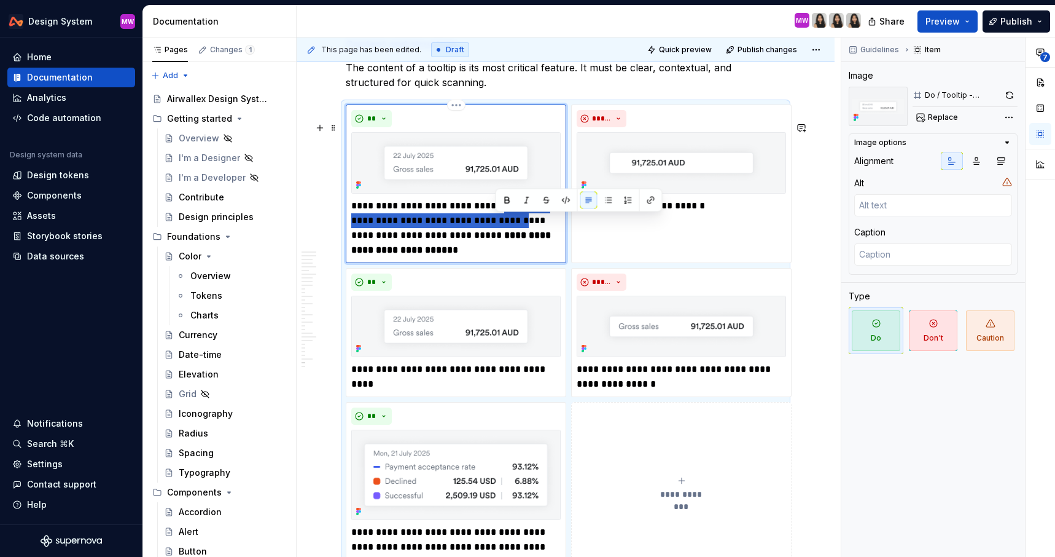
drag, startPoint x: 495, startPoint y: 219, endPoint x: 528, endPoint y: 240, distance: 39.7
click at [528, 240] on p "**********" at bounding box center [455, 227] width 209 height 59
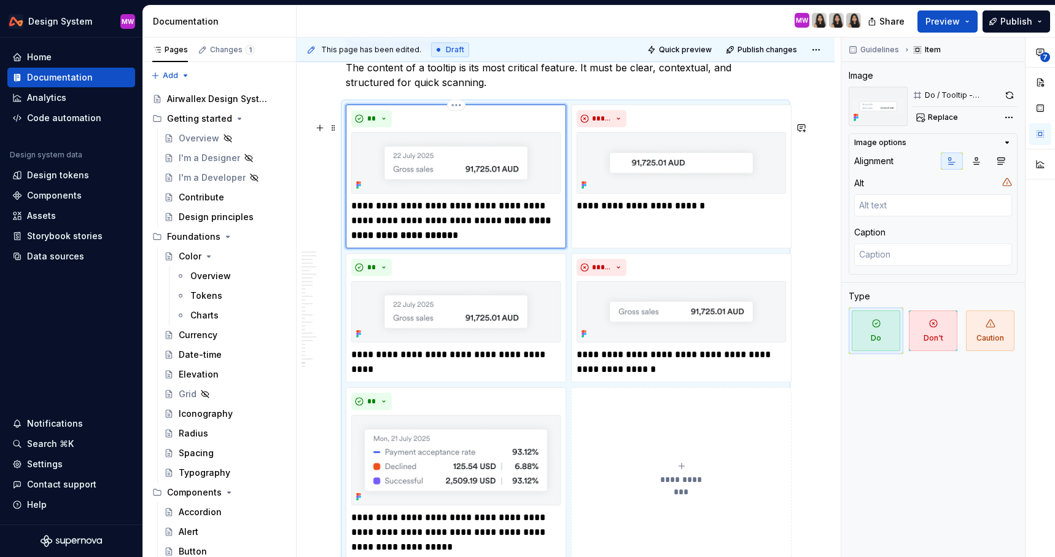
click at [471, 243] on p "**********" at bounding box center [455, 220] width 209 height 44
click at [464, 239] on strong "**********" at bounding box center [452, 228] width 202 height 24
click at [448, 243] on p "**********" at bounding box center [455, 220] width 209 height 44
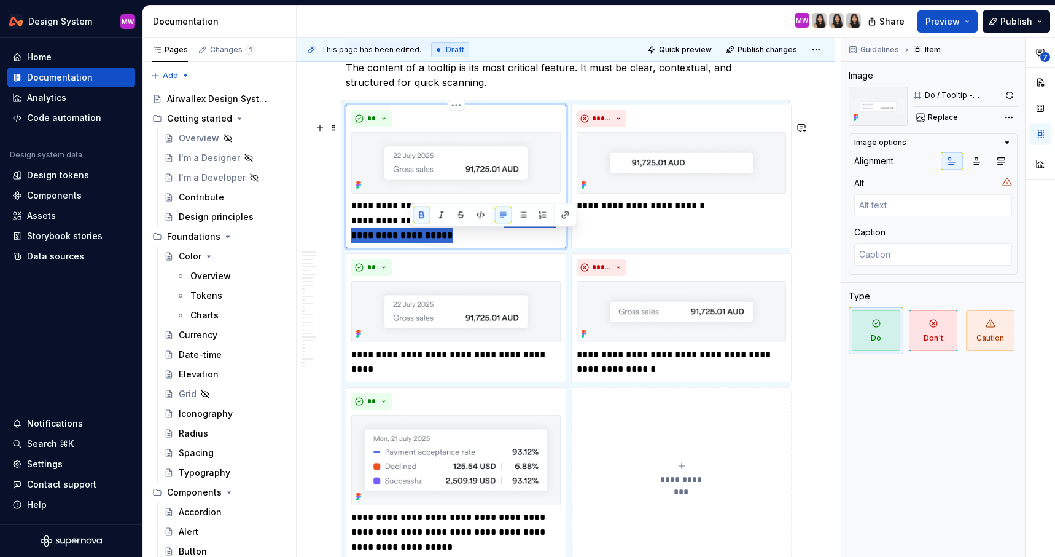
drag, startPoint x: 464, startPoint y: 237, endPoint x: 479, endPoint y: 251, distance: 20.5
click at [480, 243] on p "**********" at bounding box center [455, 220] width 209 height 44
click at [424, 211] on button "button" at bounding box center [421, 214] width 17 height 17
click at [442, 243] on p "**********" at bounding box center [455, 220] width 209 height 44
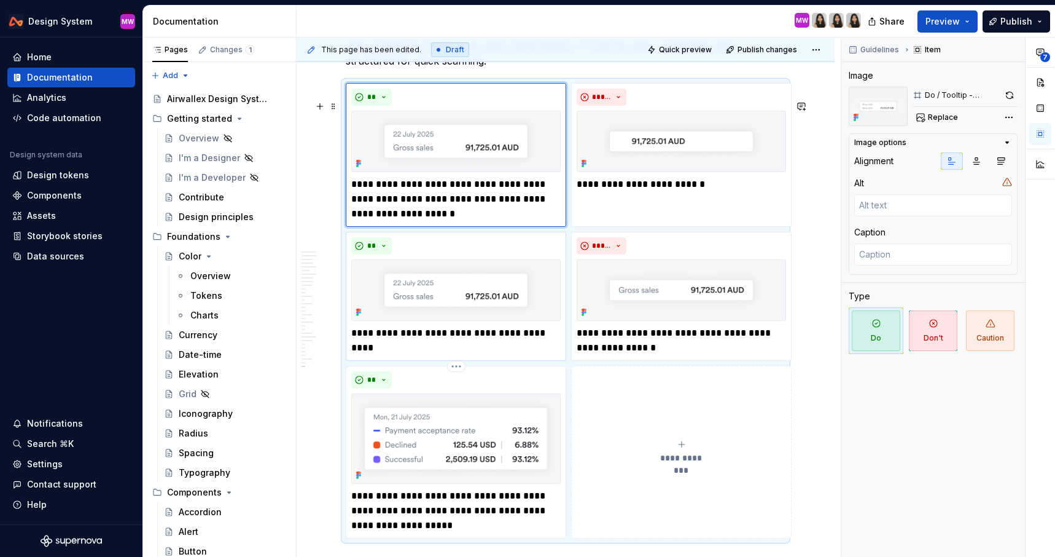
scroll to position [7864, 0]
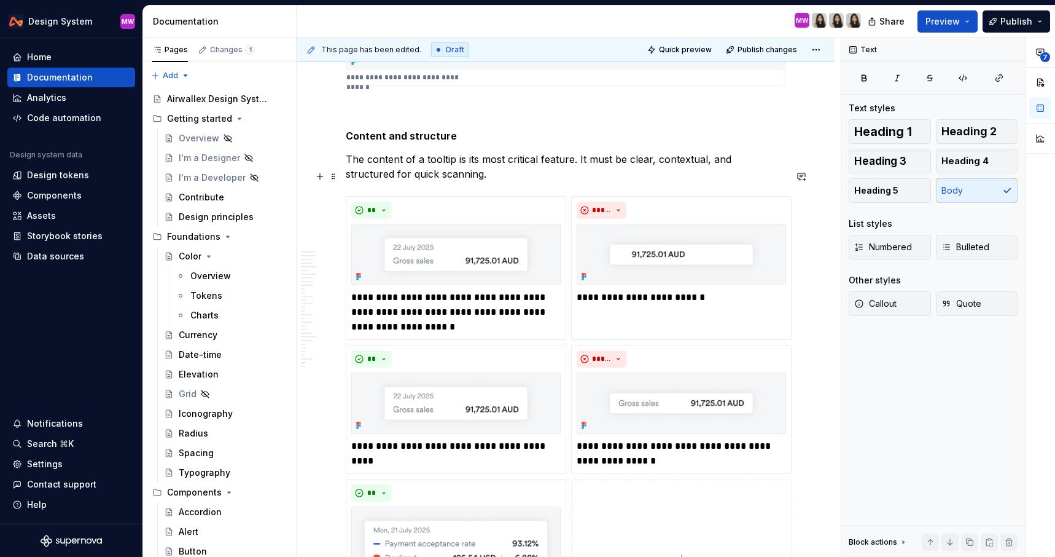
click at [464, 181] on p "The content of a tooltip is its most critical feature. It must be clear, contex…" at bounding box center [566, 166] width 440 height 29
click at [461, 181] on p "The content of a tooltip is its most critical feature. It must be clear, contex…" at bounding box center [566, 166] width 440 height 29
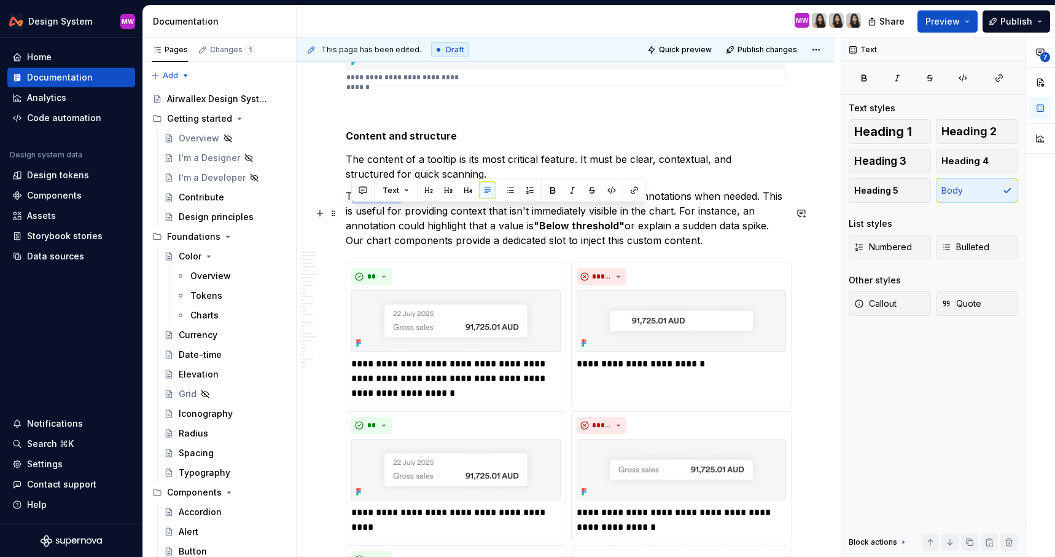
drag, startPoint x: 399, startPoint y: 214, endPoint x: 351, endPoint y: 213, distance: 48.0
click at [351, 213] on p "Tooltips are configurable to include additional explanations or annotations whe…" at bounding box center [566, 218] width 440 height 59
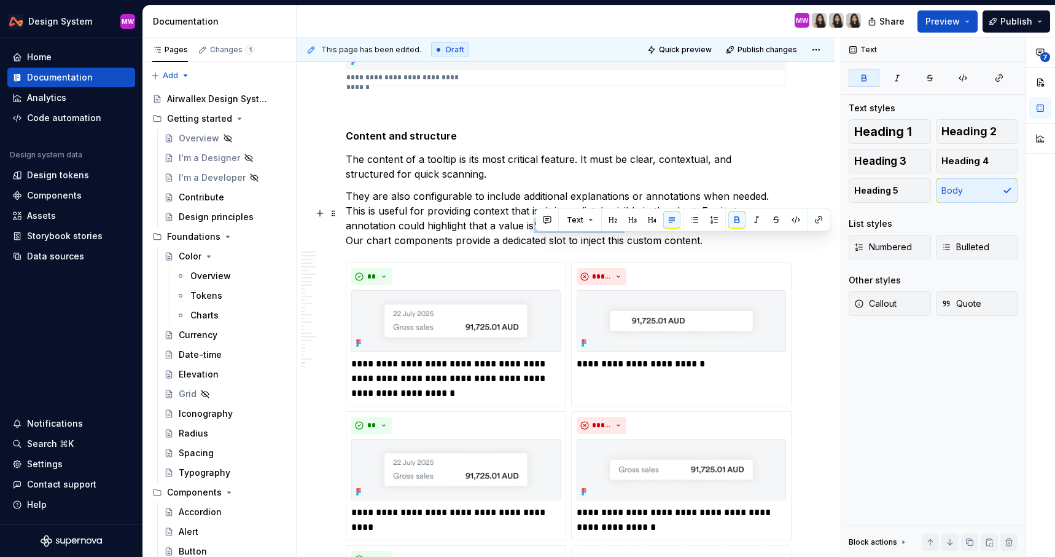
drag, startPoint x: 623, startPoint y: 245, endPoint x: 536, endPoint y: 244, distance: 86.6
click at [536, 244] on p "They are also configurable to include additional explanations or annotations wh…" at bounding box center [566, 218] width 440 height 59
click at [731, 224] on button "button" at bounding box center [737, 219] width 17 height 17
click at [686, 248] on p "They are also configurable to include additional explanations or annotations wh…" at bounding box center [566, 218] width 440 height 59
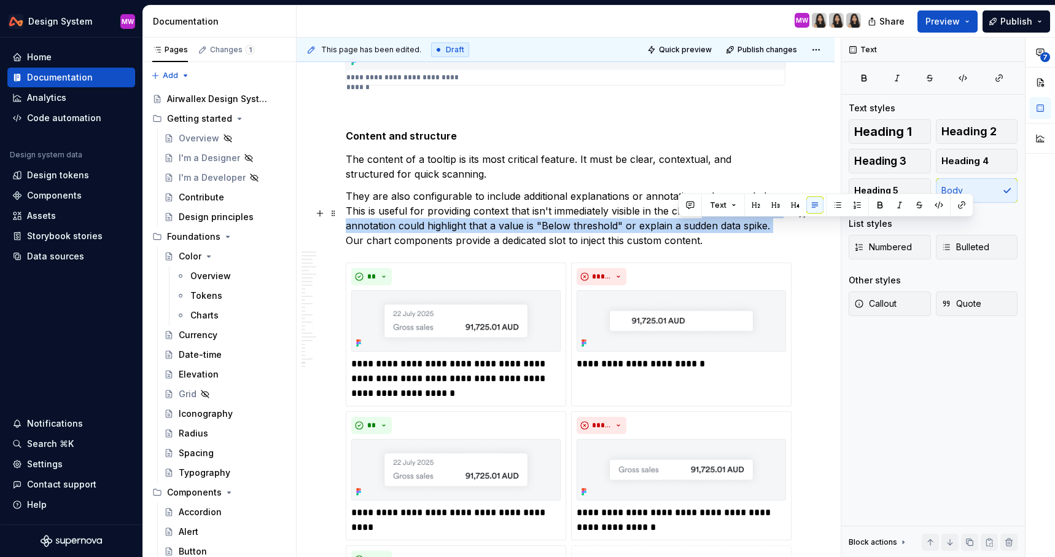
drag, startPoint x: 679, startPoint y: 230, endPoint x: 769, endPoint y: 241, distance: 90.4
click at [769, 241] on p "They are also configurable to include additional explanations or annotations wh…" at bounding box center [566, 218] width 440 height 59
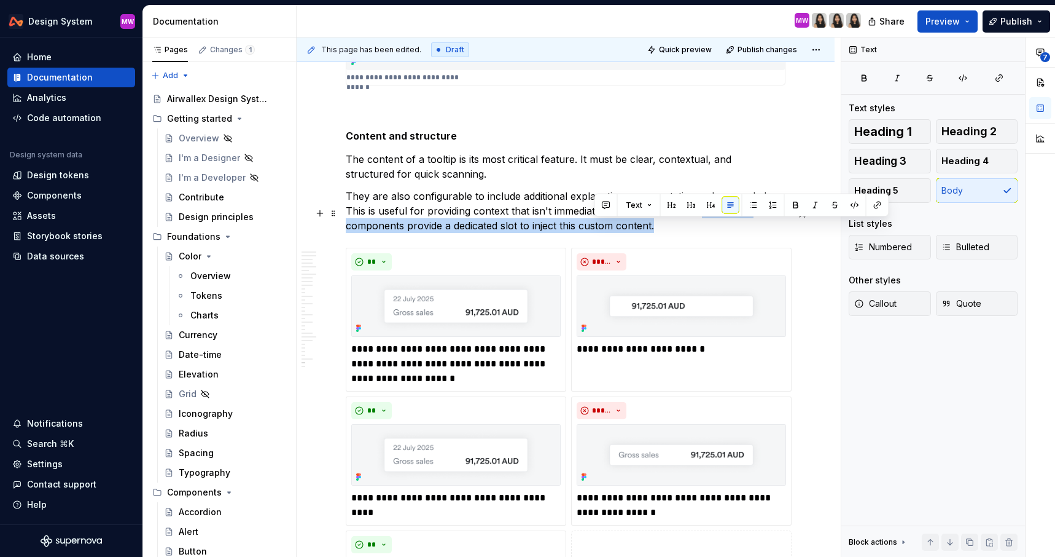
drag, startPoint x: 679, startPoint y: 226, endPoint x: 695, endPoint y: 243, distance: 23.0
click at [695, 233] on p "They are also configurable to include additional explanations or annotations wh…" at bounding box center [566, 211] width 440 height 44
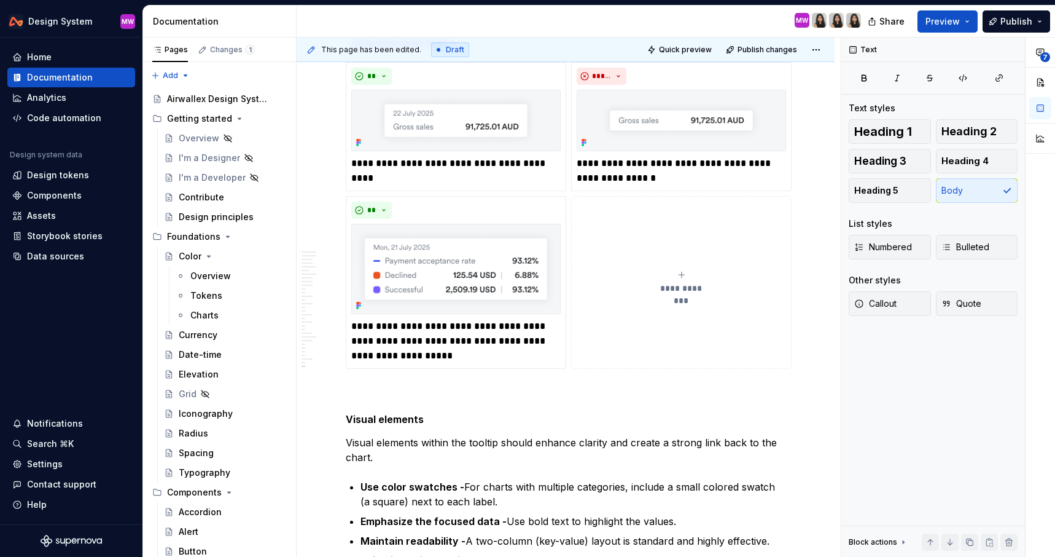
scroll to position [8167, 0]
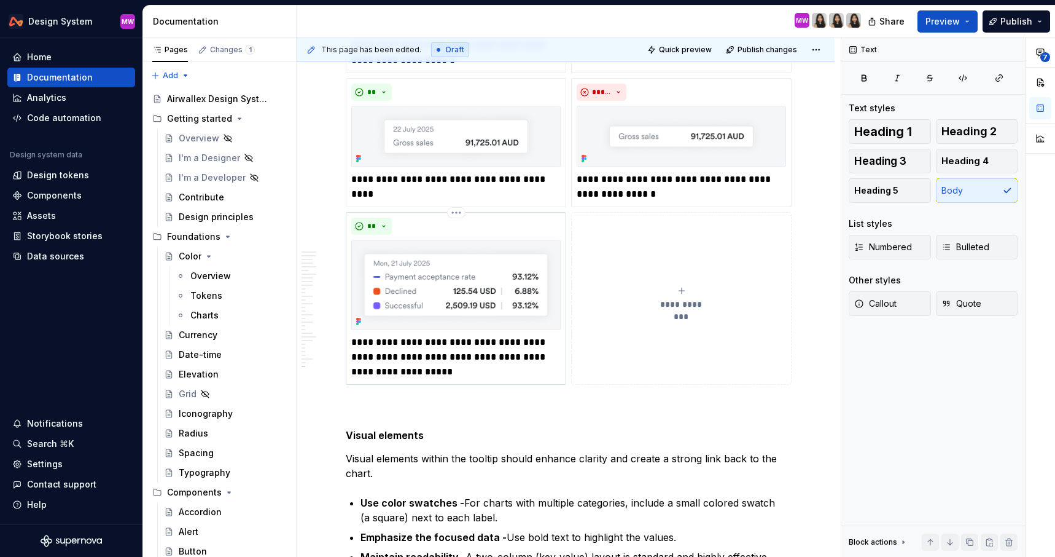
click at [539, 235] on div "**" at bounding box center [455, 225] width 209 height 17
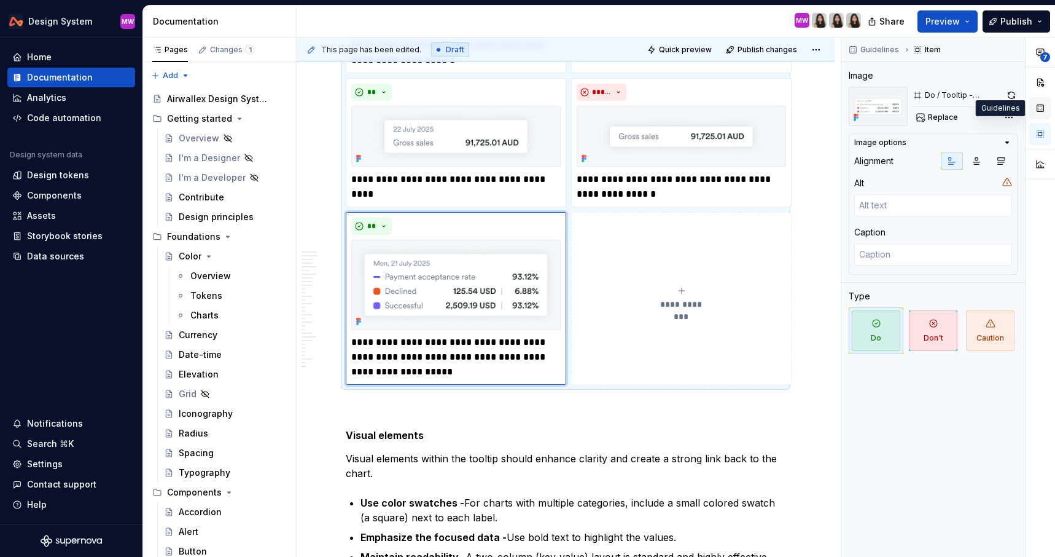
click at [1041, 107] on button "button" at bounding box center [1041, 108] width 22 height 22
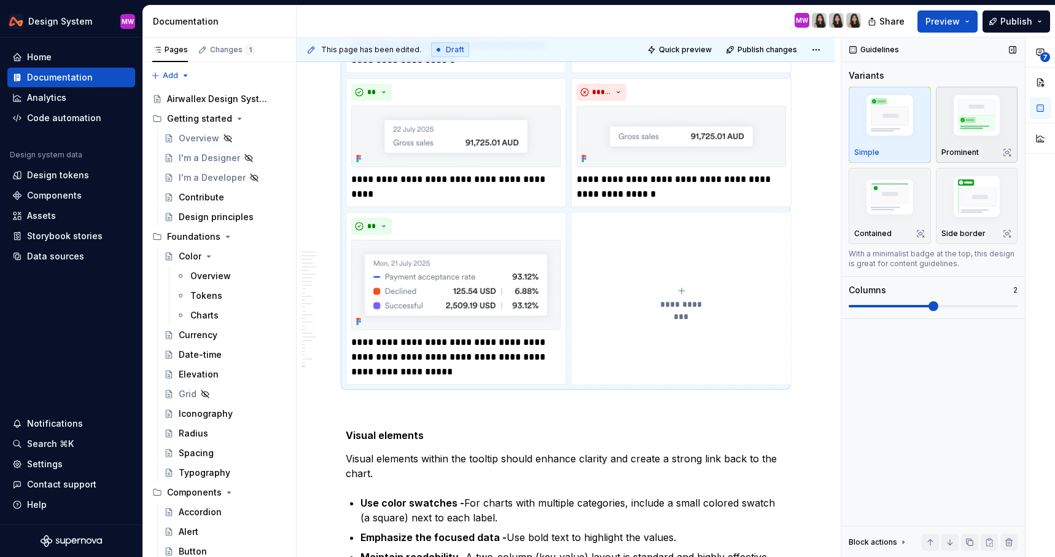
click at [966, 131] on img "button" at bounding box center [977, 117] width 71 height 53
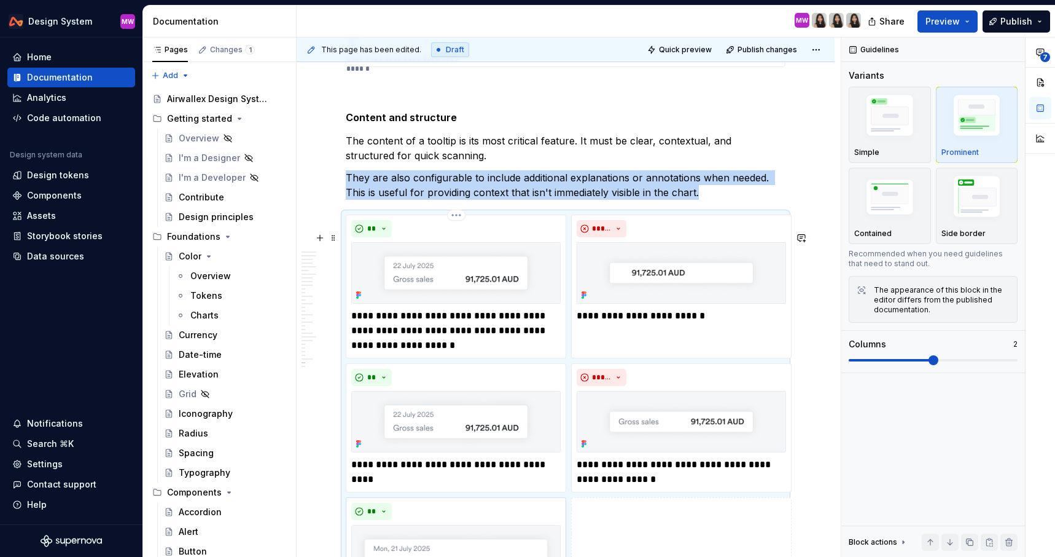
scroll to position [7900, 0]
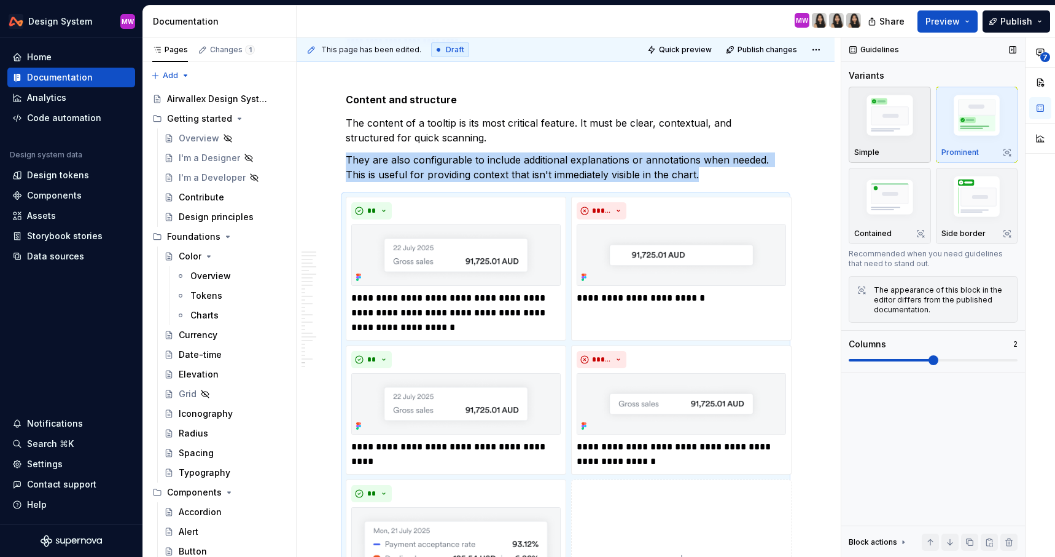
click at [910, 125] on img "button" at bounding box center [890, 117] width 71 height 53
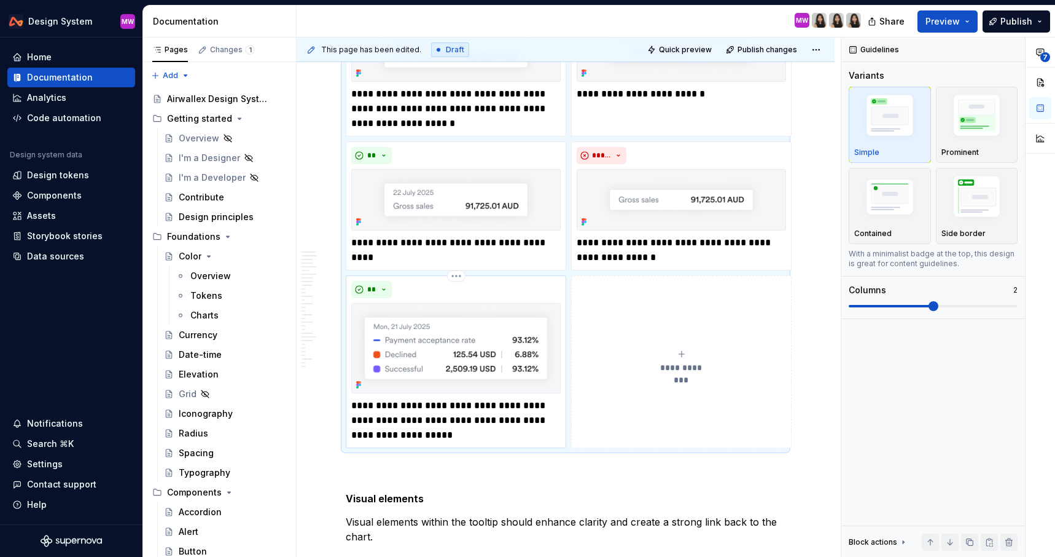
scroll to position [8163, 0]
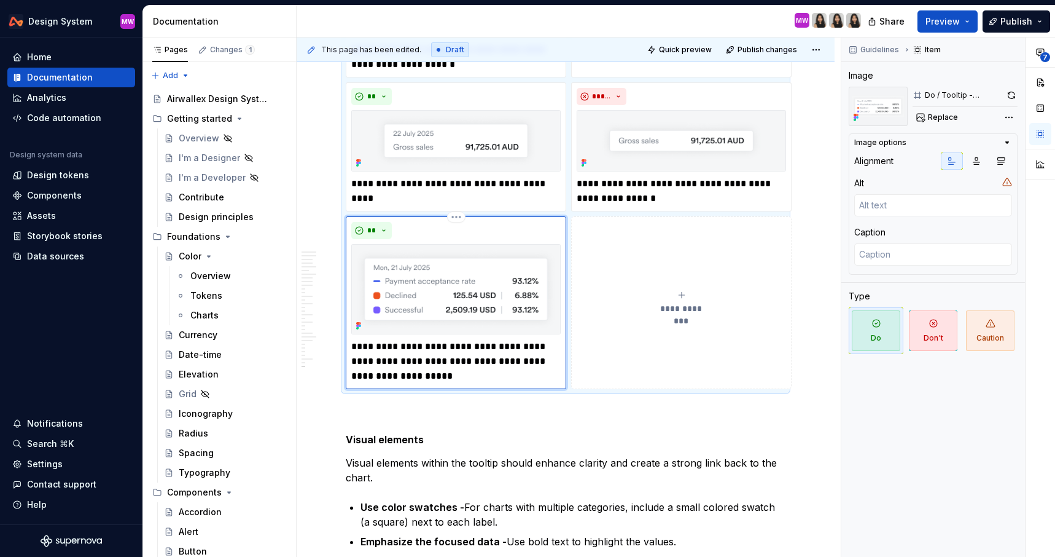
click at [476, 308] on img at bounding box center [455, 289] width 209 height 90
click at [350, 418] on p at bounding box center [566, 411] width 440 height 15
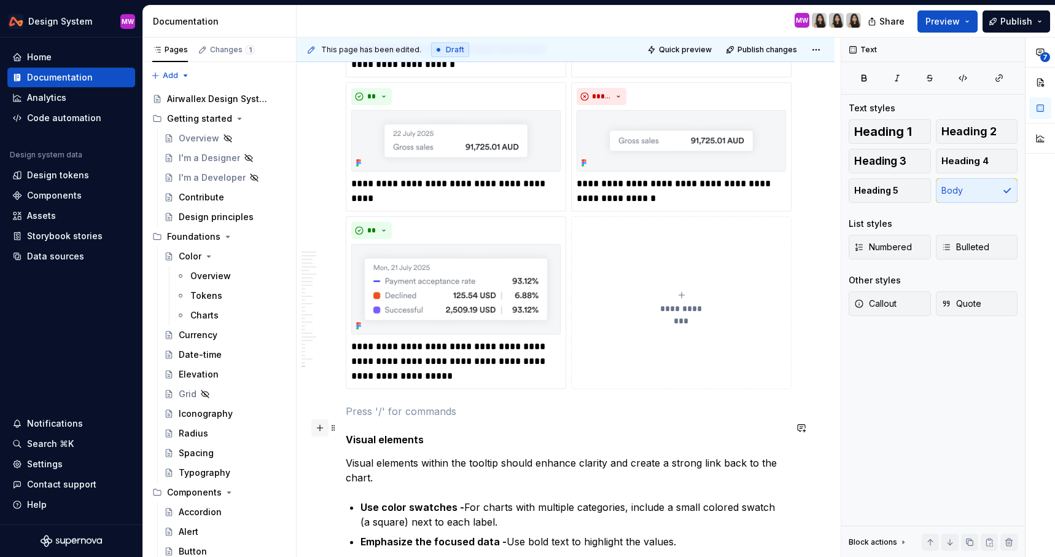
click at [319, 428] on button "button" at bounding box center [319, 427] width 17 height 17
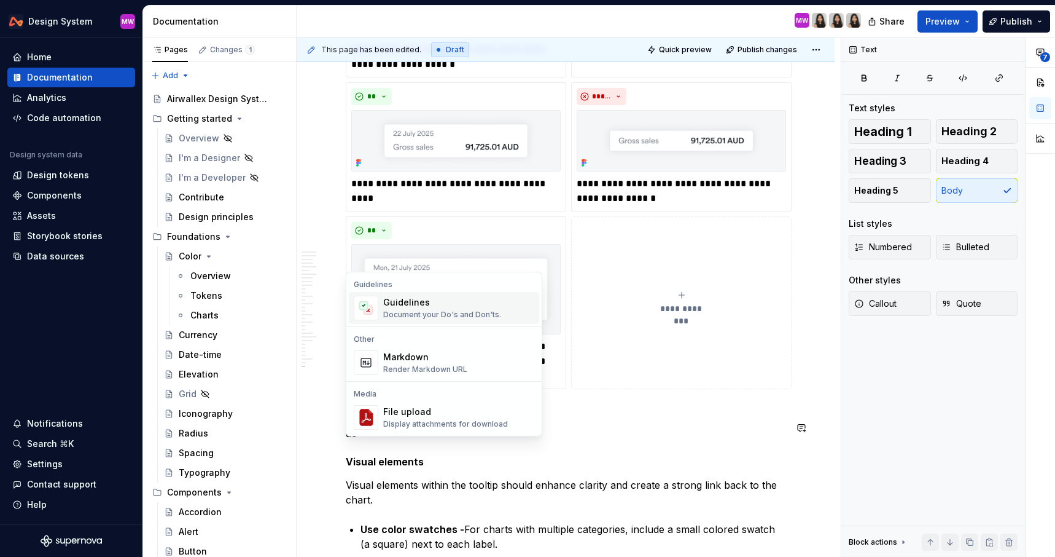
click at [432, 303] on div "Guidelines" at bounding box center [442, 302] width 118 height 12
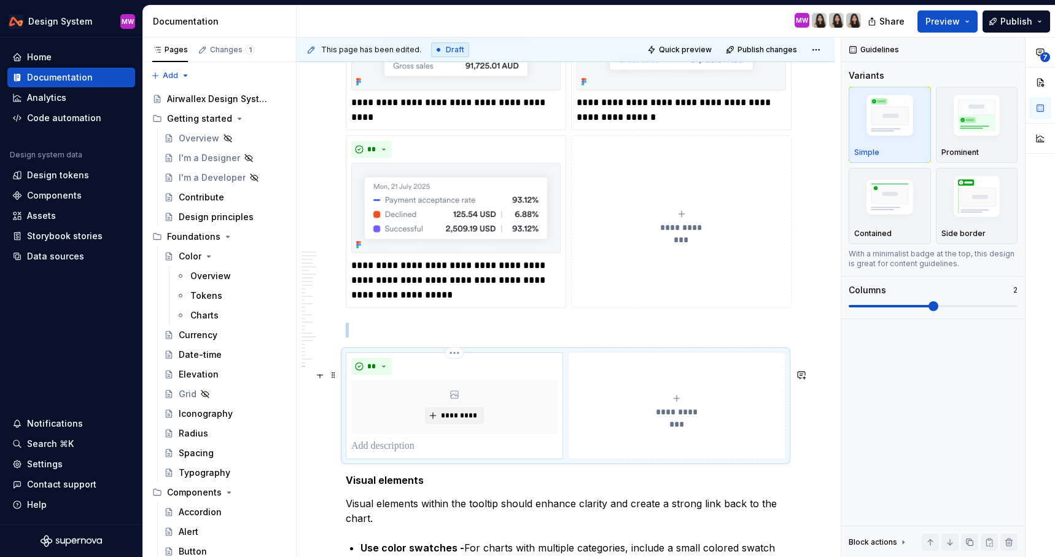
scroll to position [8263, 0]
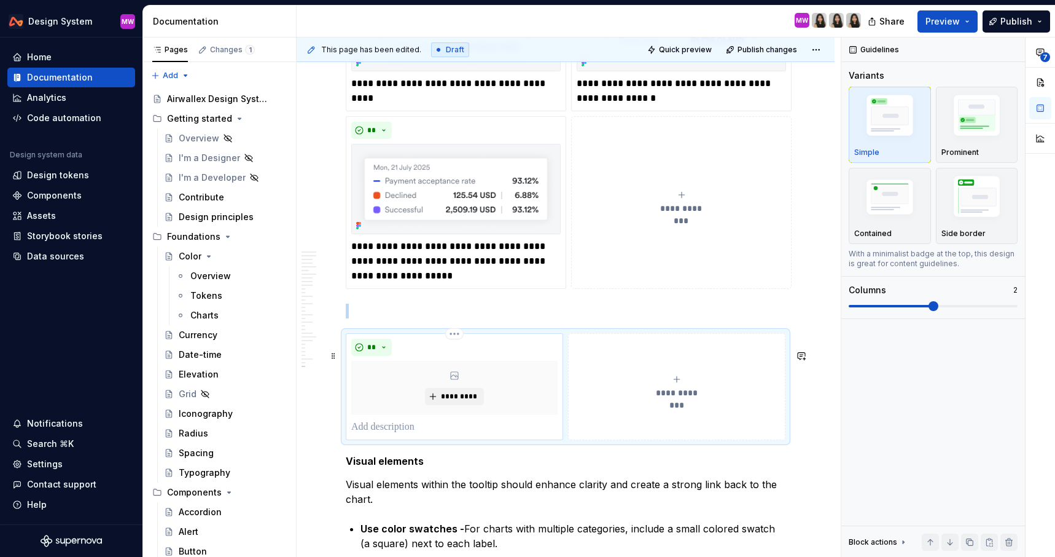
click at [524, 398] on div "*********" at bounding box center [454, 388] width 206 height 54
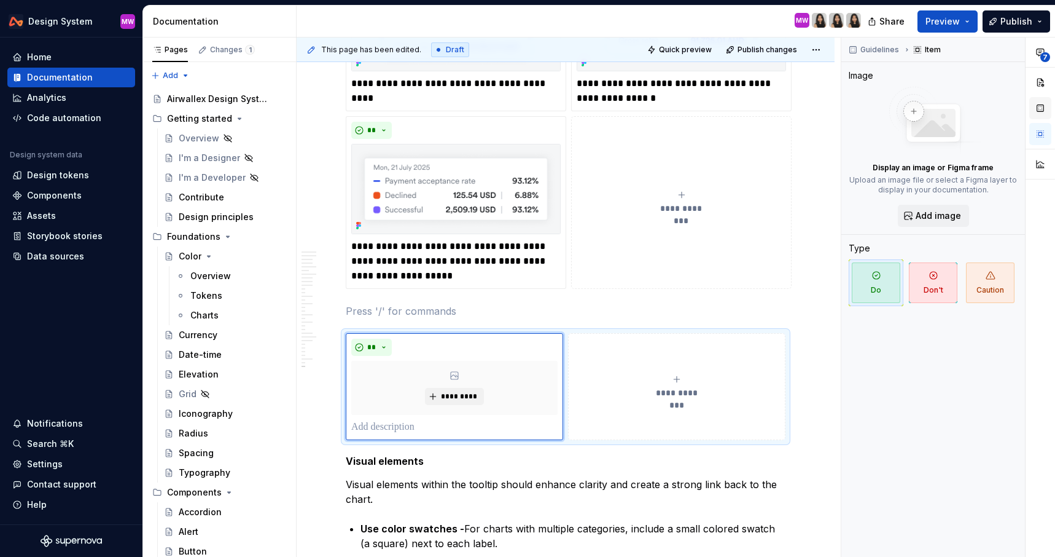
click at [1038, 108] on button "button" at bounding box center [1041, 108] width 22 height 22
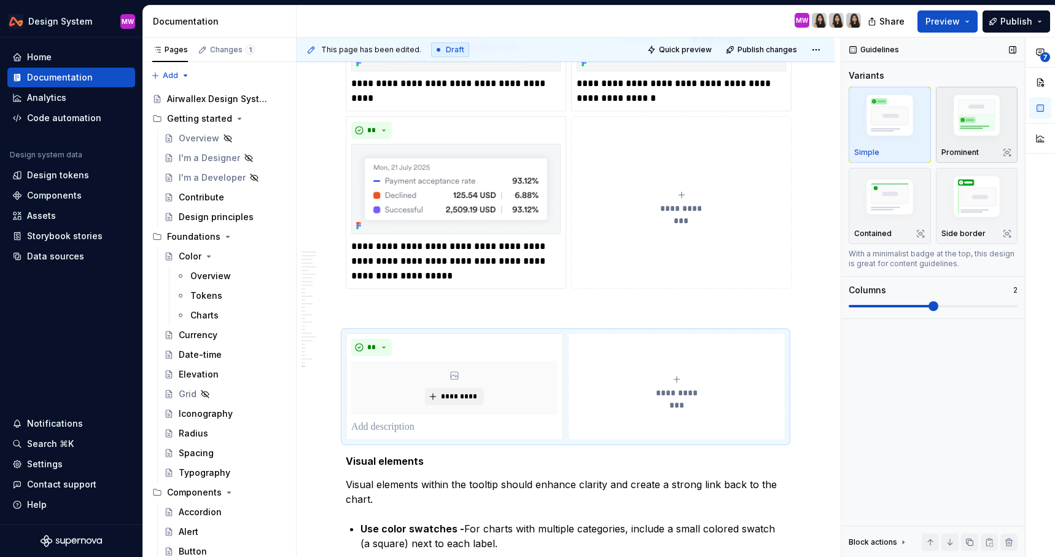
click at [969, 119] on img "button" at bounding box center [977, 117] width 71 height 53
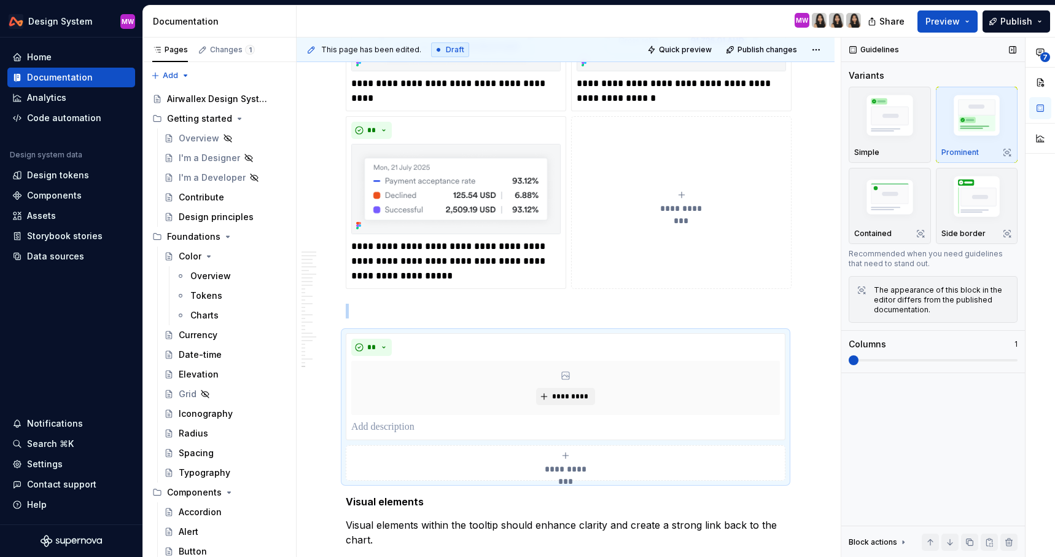
click at [849, 361] on span at bounding box center [854, 360] width 10 height 10
click at [376, 318] on p at bounding box center [566, 310] width 440 height 15
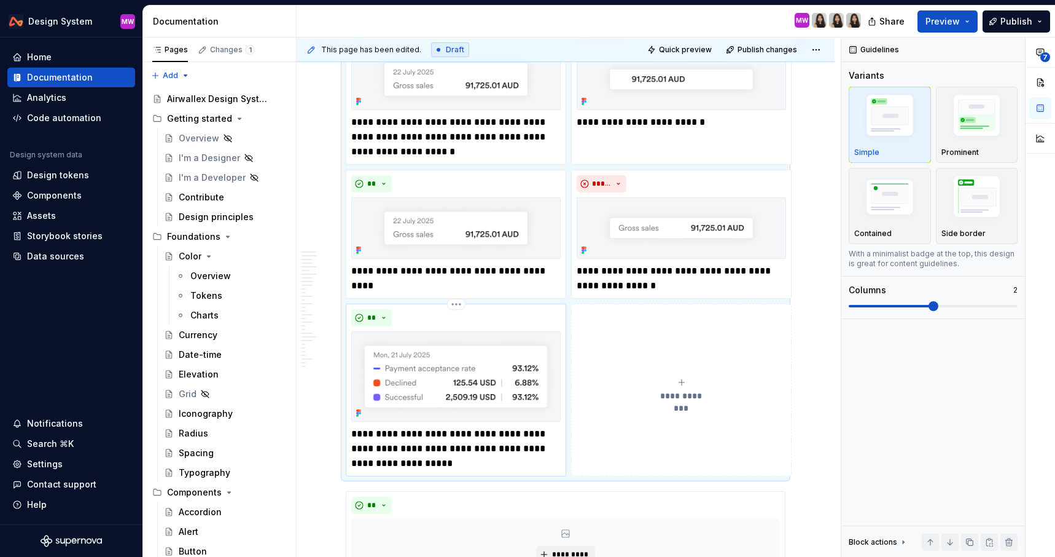
scroll to position [8233, 0]
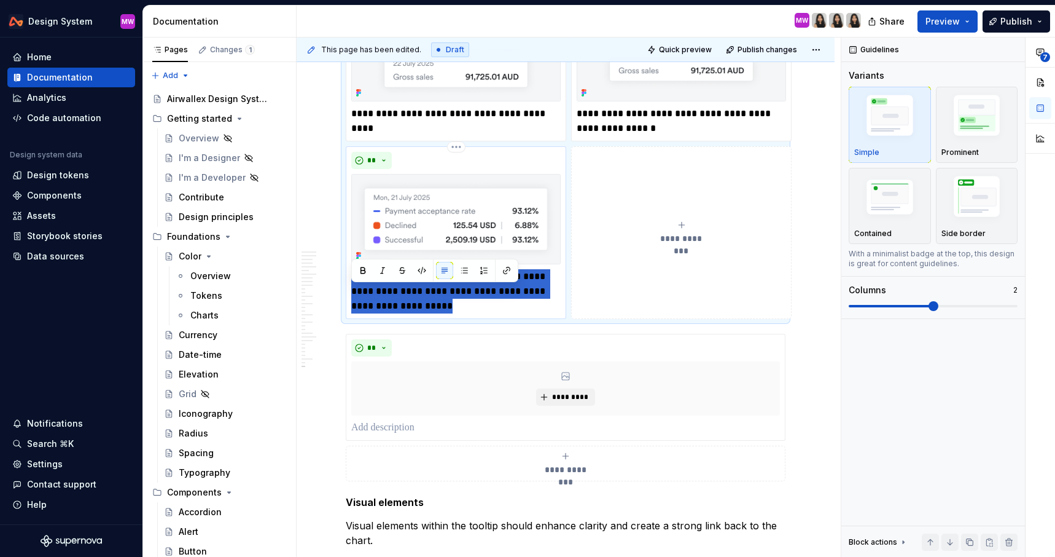
drag, startPoint x: 419, startPoint y: 326, endPoint x: 349, endPoint y: 294, distance: 76.7
click at [349, 294] on div "**********" at bounding box center [456, 232] width 221 height 173
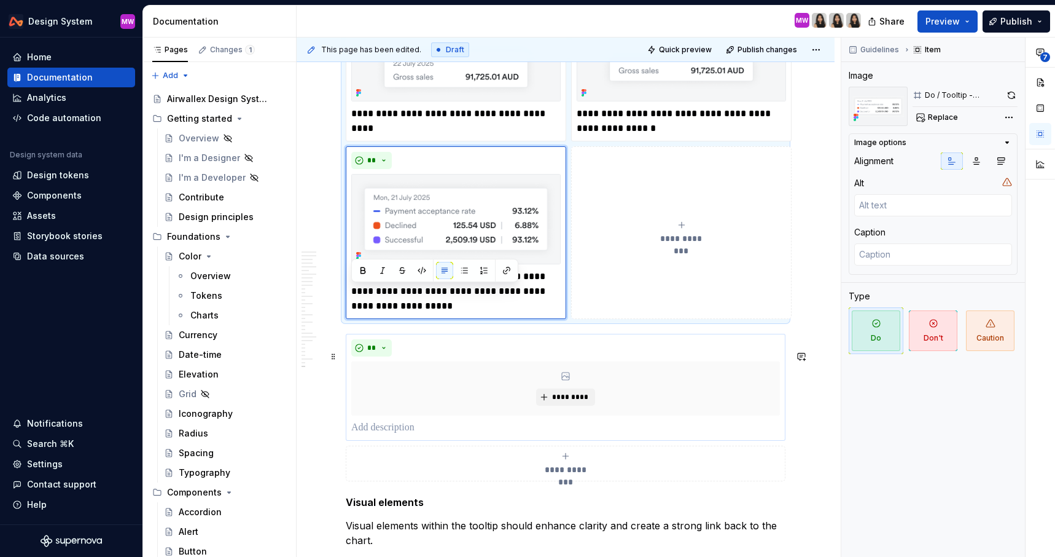
click at [390, 435] on p at bounding box center [565, 427] width 429 height 15
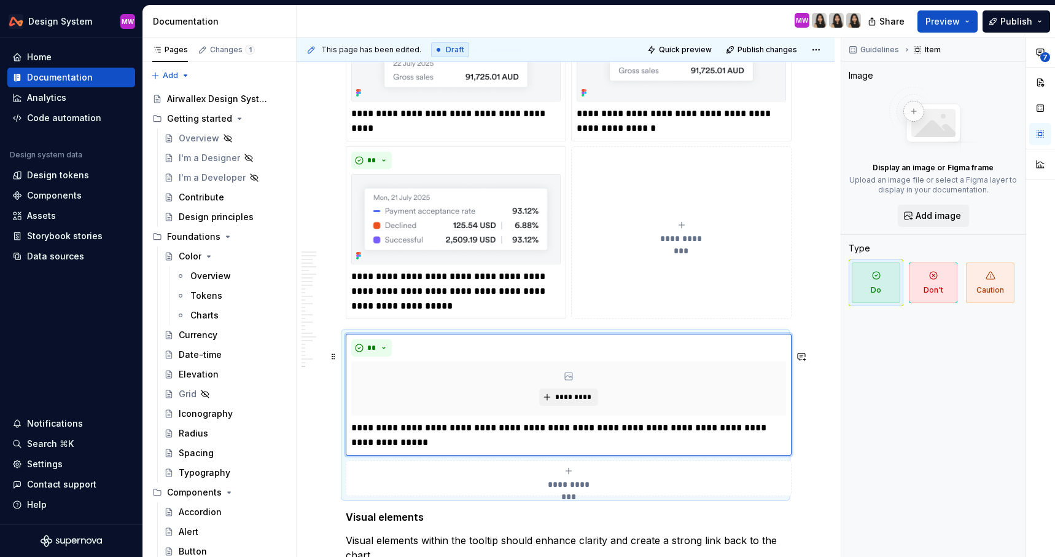
click at [324, 434] on div "This page has been edited. Draft Quick preview Publish changes Data visualisati…" at bounding box center [569, 297] width 544 height 520
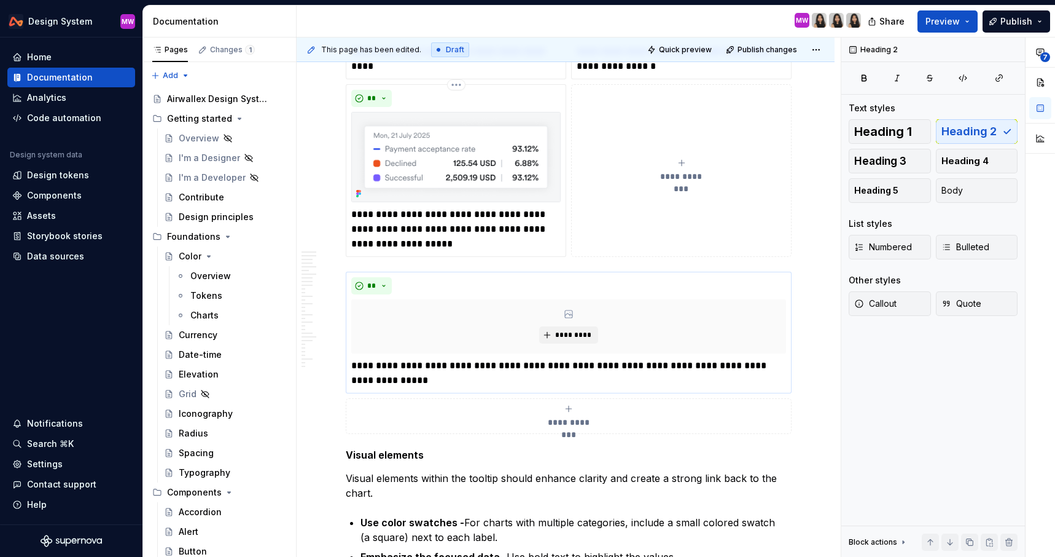
scroll to position [8381, 0]
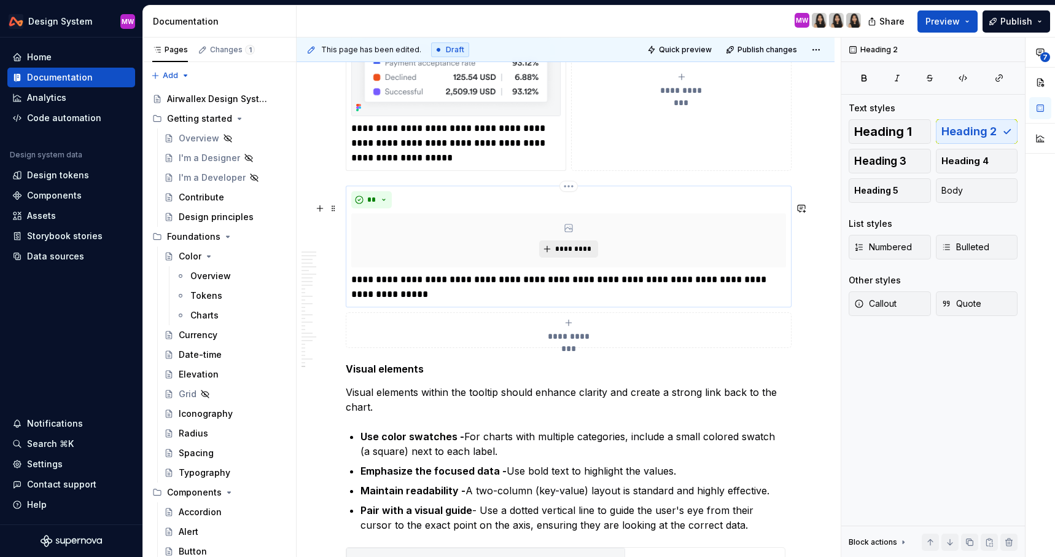
click at [558, 254] on span "*********" at bounding box center [573, 249] width 37 height 10
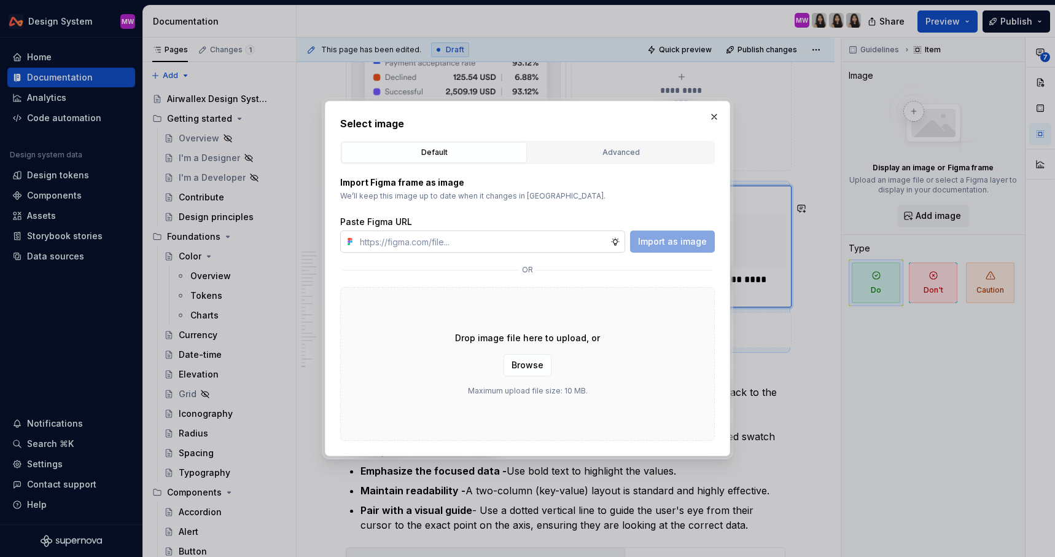
type textarea "*"
click at [586, 237] on input "text" at bounding box center [483, 241] width 256 height 22
type input "[URL][DOMAIN_NAME]"
click at [657, 246] on span "Import as image" at bounding box center [672, 241] width 69 height 12
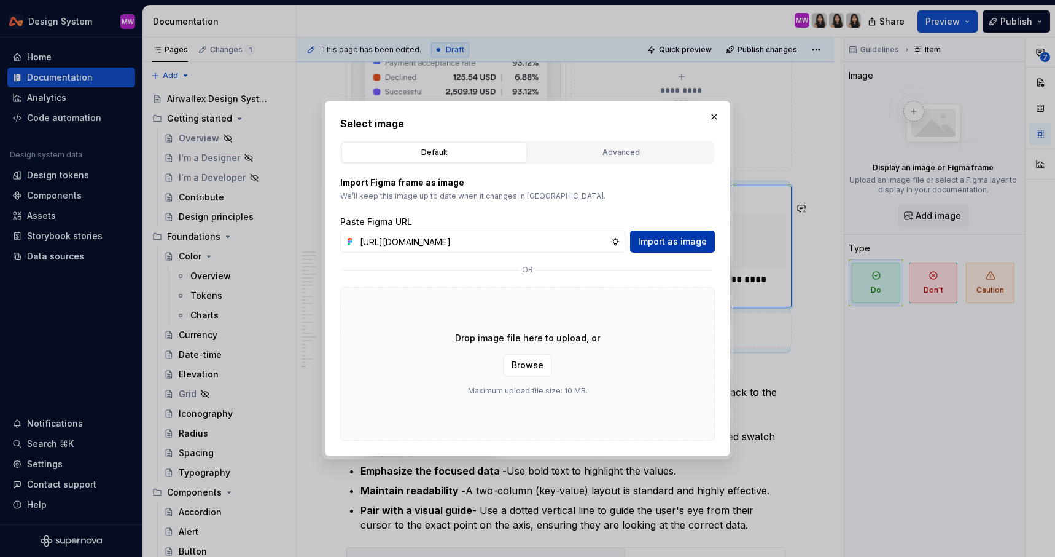
scroll to position [0, 0]
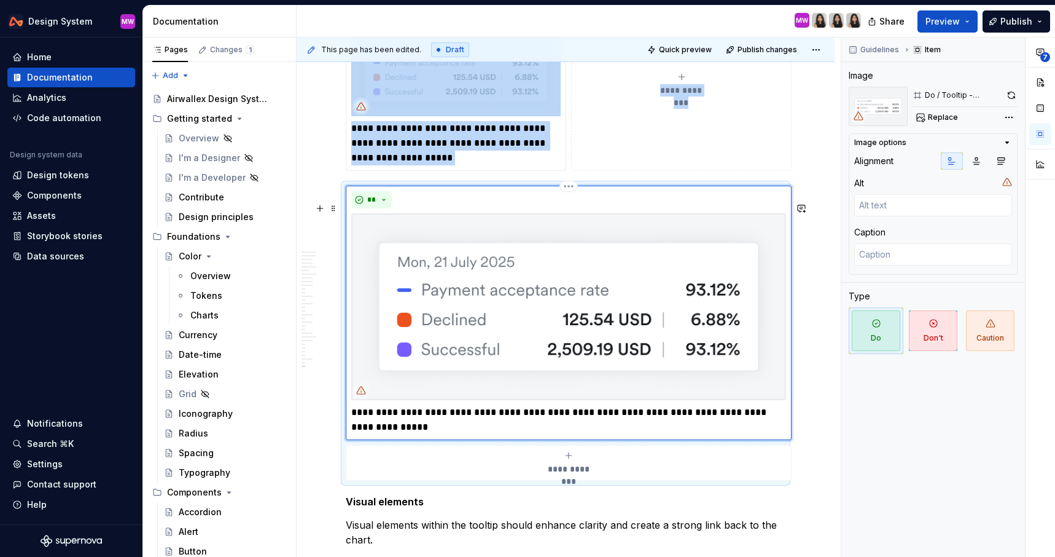
click at [505, 337] on img at bounding box center [568, 306] width 435 height 187
click at [957, 115] on button "Replace" at bounding box center [938, 117] width 51 height 17
type textarea "*"
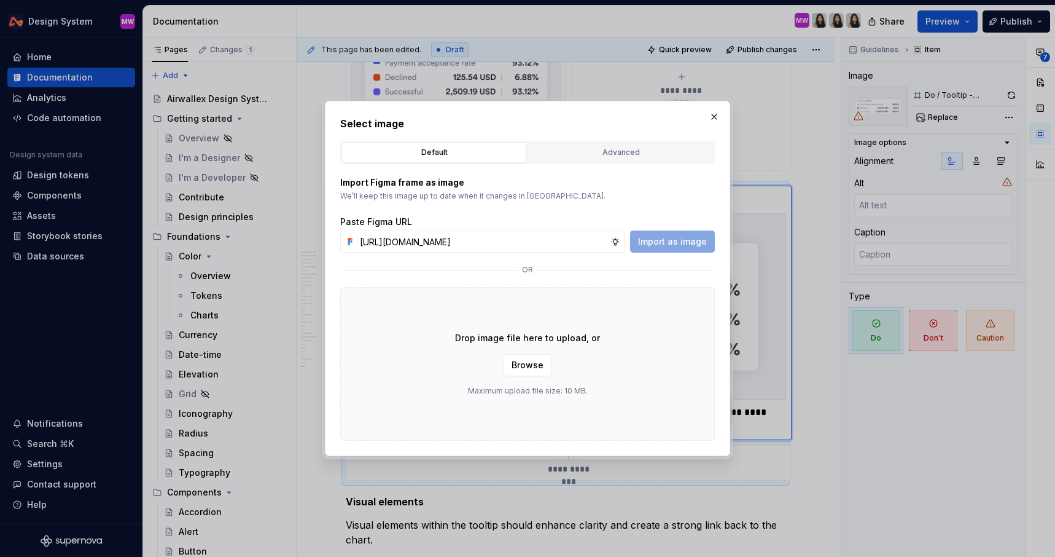
scroll to position [0, 252]
type input "[URL][DOMAIN_NAME]"
click at [640, 240] on button "Import as image" at bounding box center [672, 241] width 85 height 22
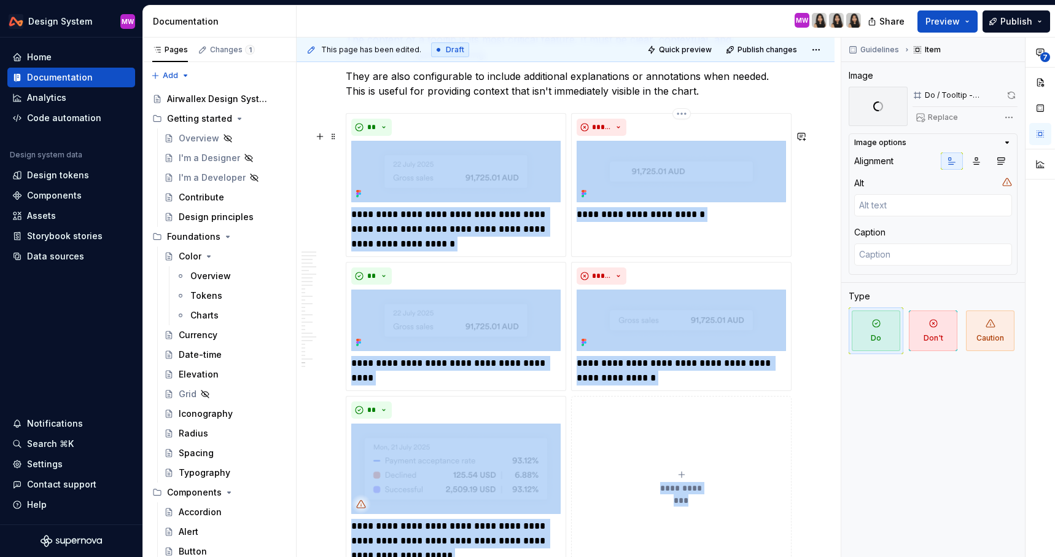
scroll to position [8037, 0]
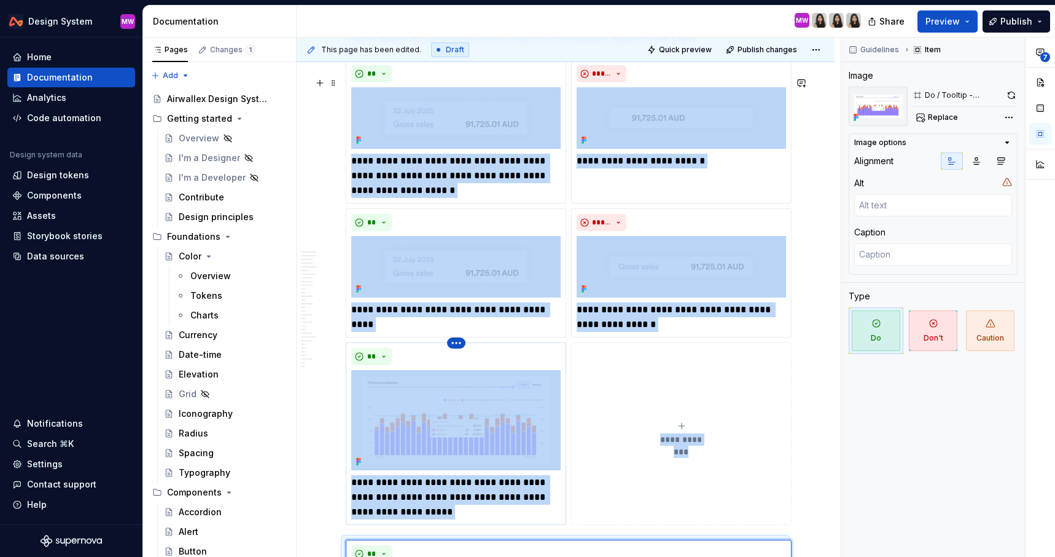
click at [455, 361] on html "Design System MW Home Documentation Analytics Code automation Design system dat…" at bounding box center [527, 278] width 1055 height 557
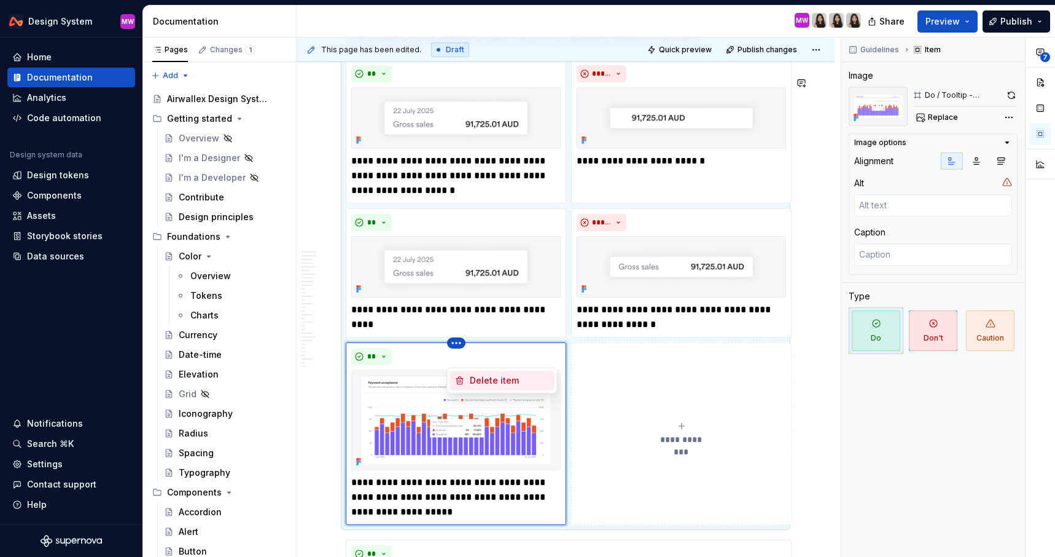
click at [478, 379] on div "Delete item" at bounding box center [510, 380] width 80 height 12
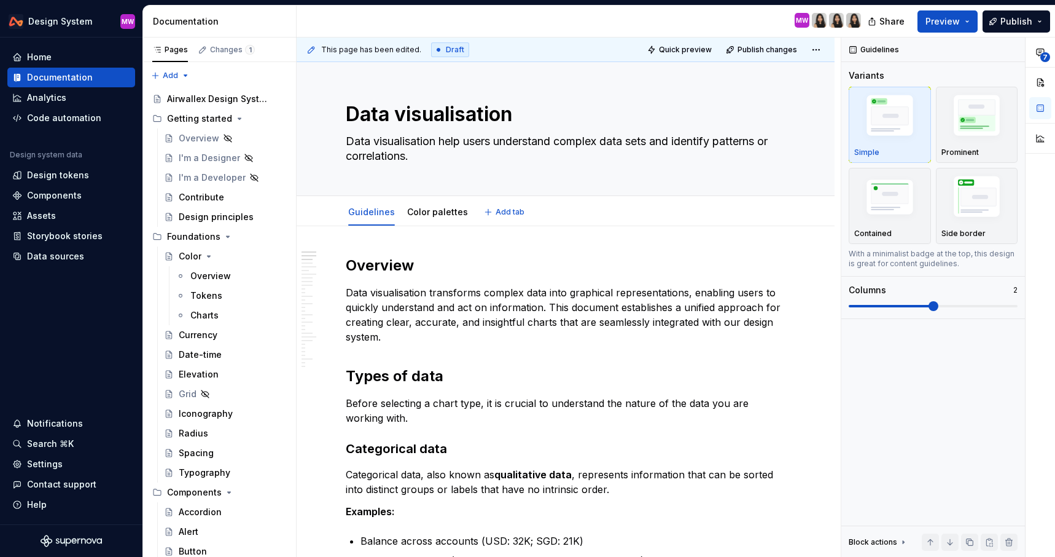
scroll to position [0, 0]
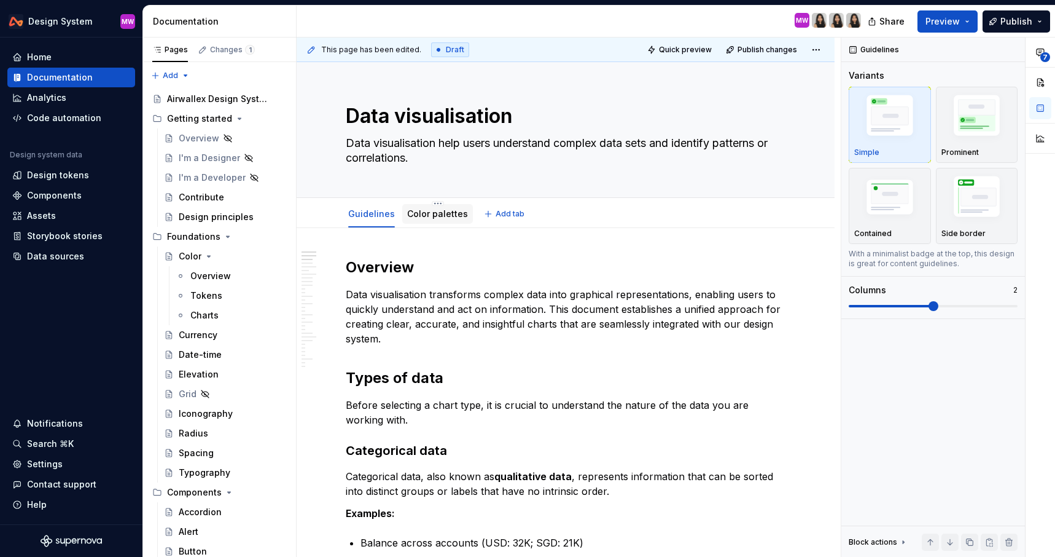
click at [447, 220] on div "Color palettes" at bounding box center [437, 213] width 61 height 15
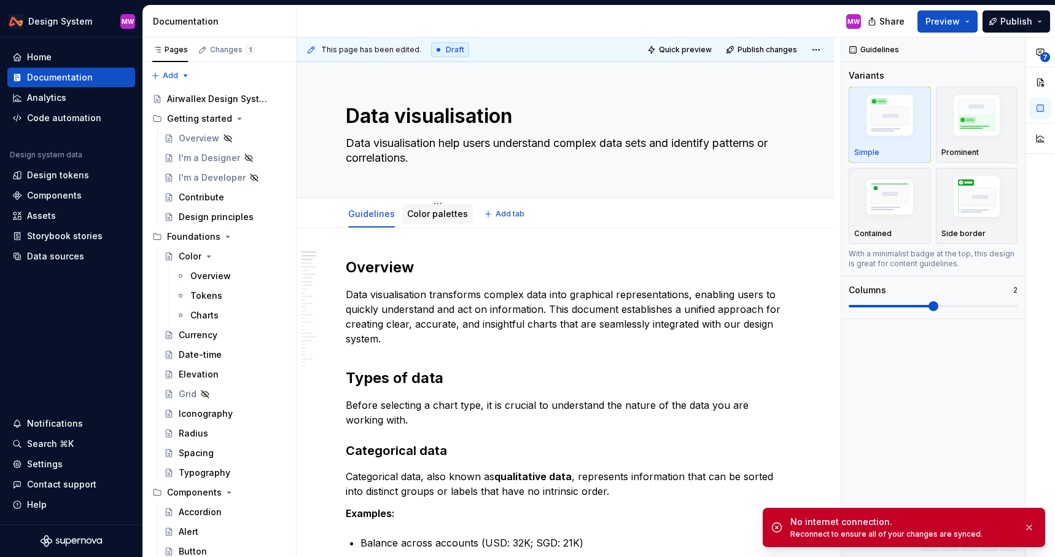
click at [429, 216] on link "Color palettes" at bounding box center [437, 213] width 61 height 10
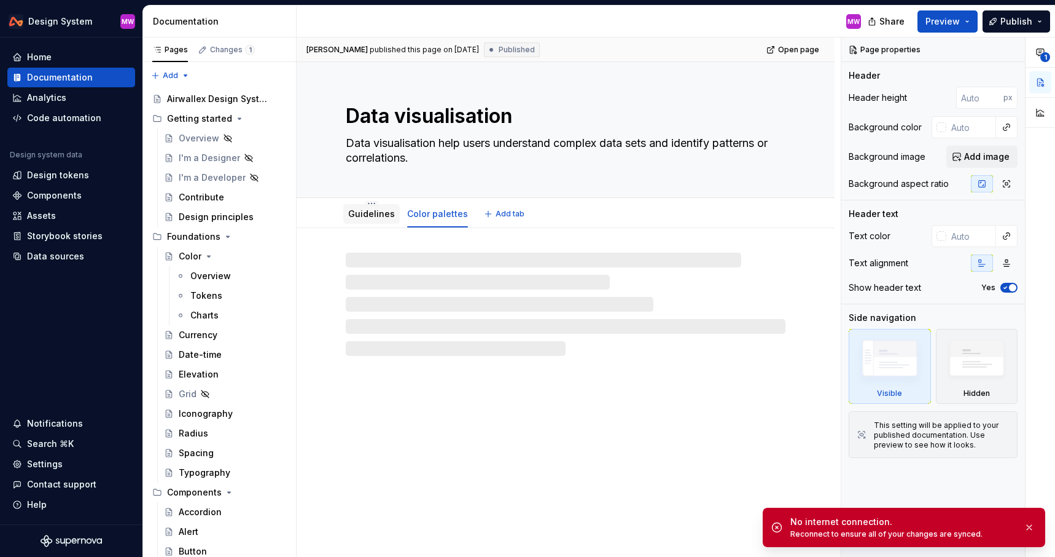
click at [367, 211] on link "Guidelines" at bounding box center [371, 213] width 47 height 10
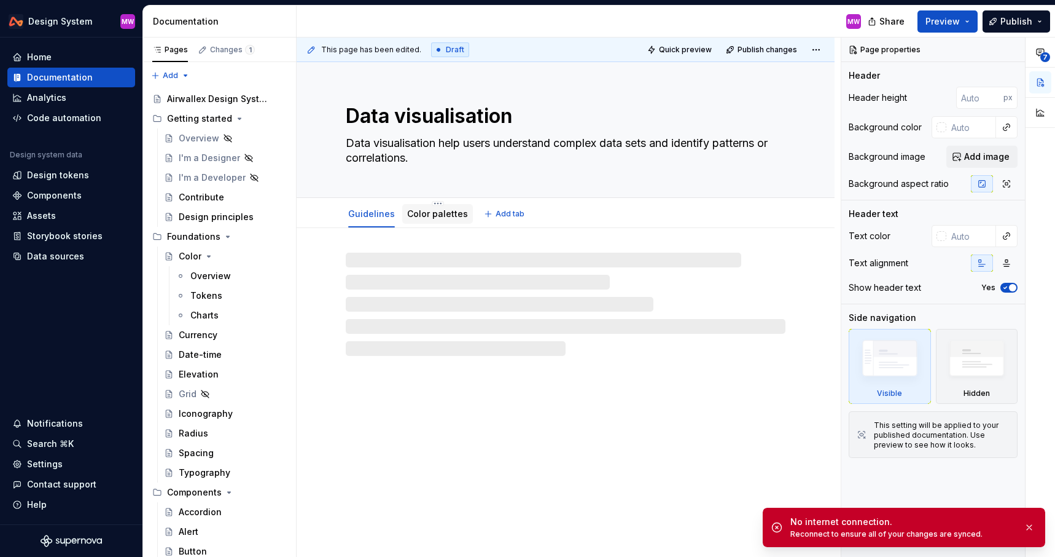
click at [437, 217] on link "Color palettes" at bounding box center [437, 213] width 61 height 10
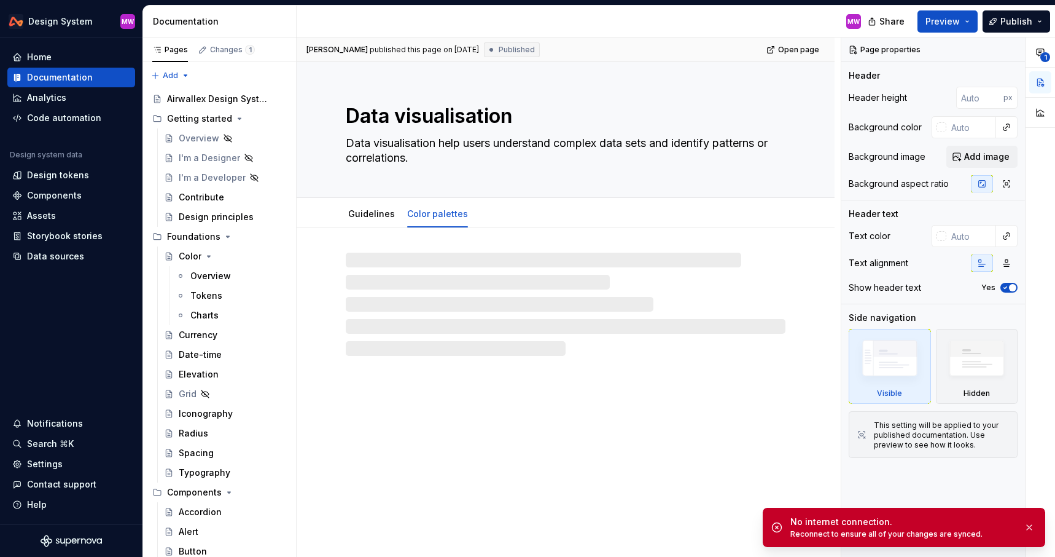
type textarea "*"
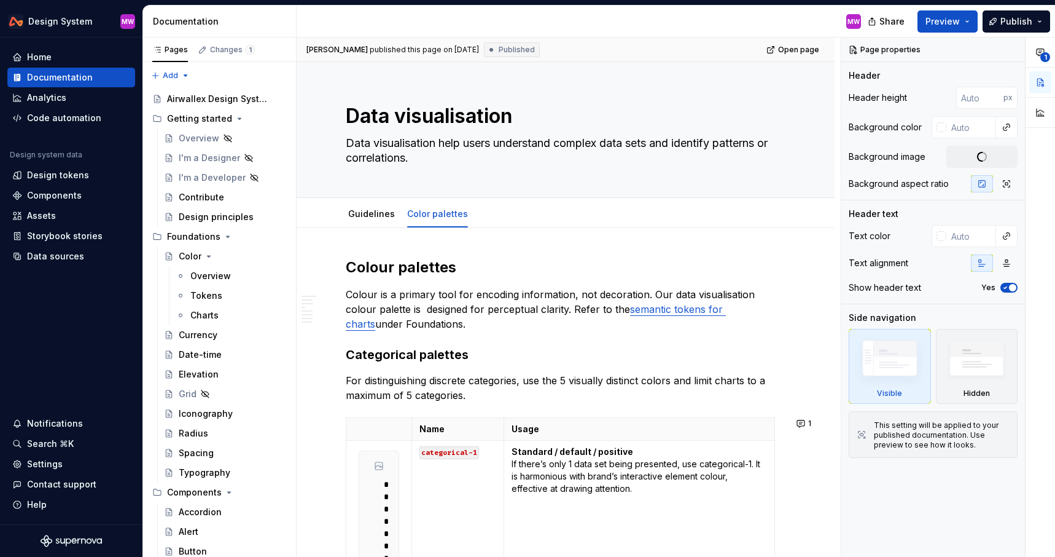
type textarea "*"
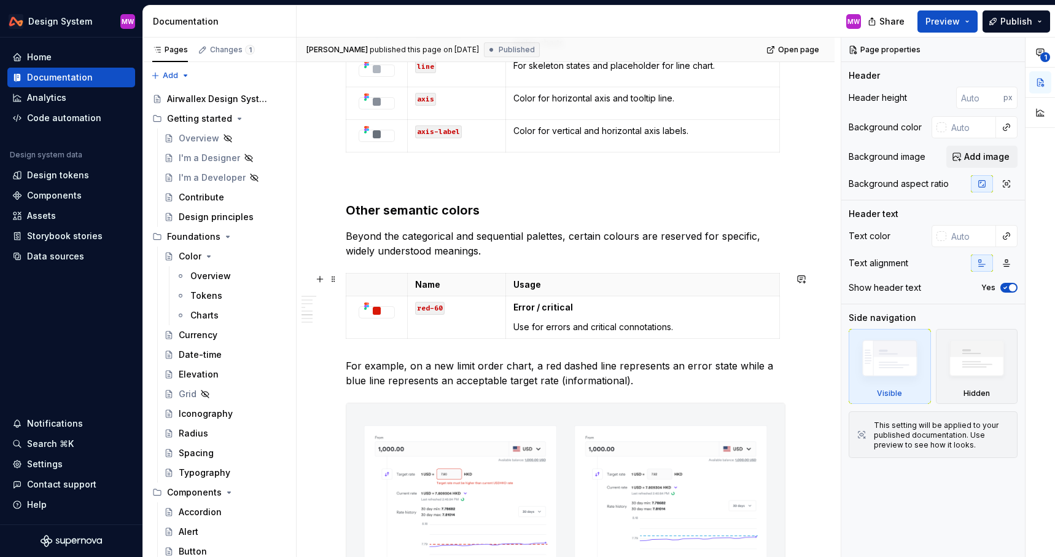
scroll to position [1904, 0]
click at [564, 337] on icon "button" at bounding box center [563, 338] width 10 height 10
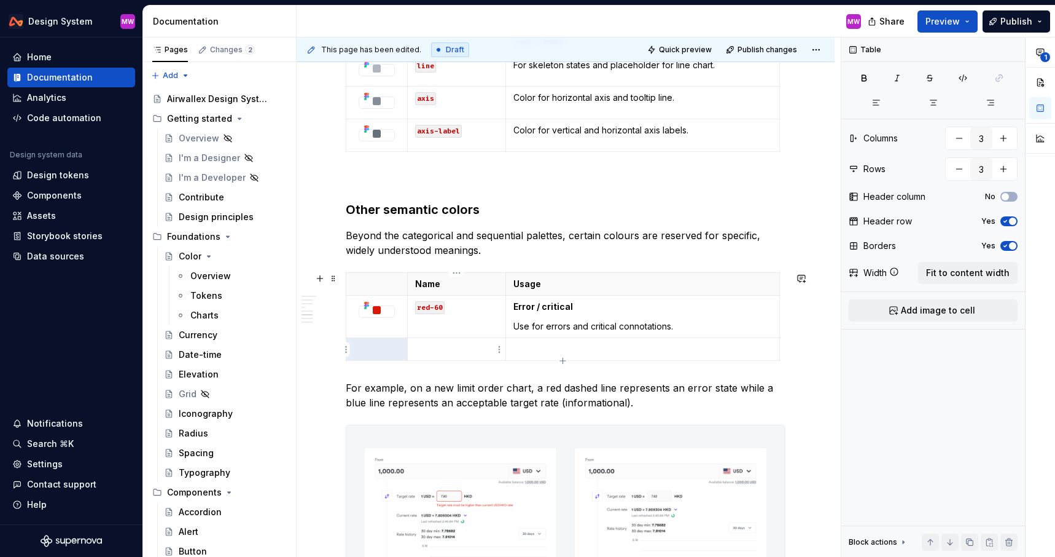
click at [448, 345] on p at bounding box center [456, 349] width 83 height 12
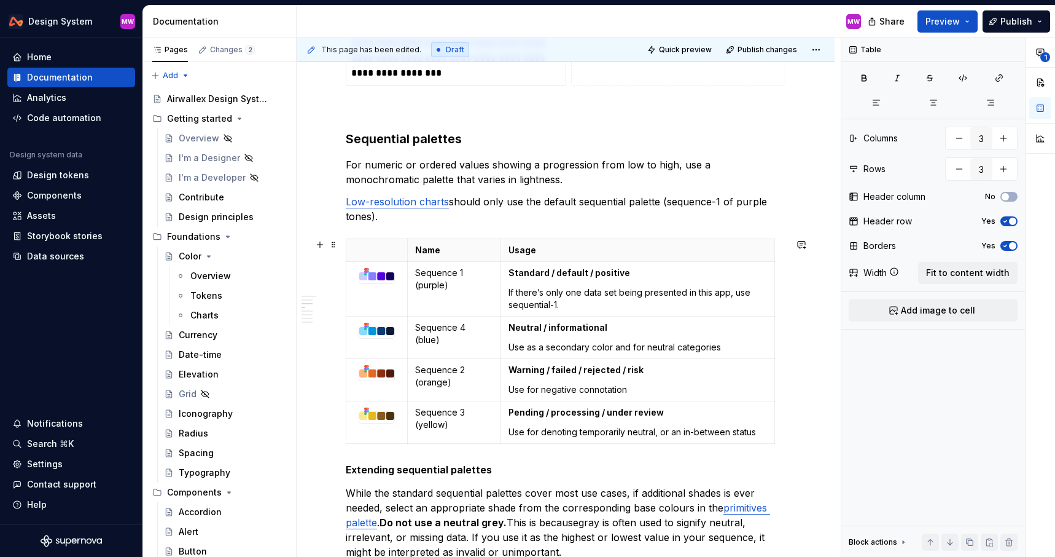
scroll to position [868, 0]
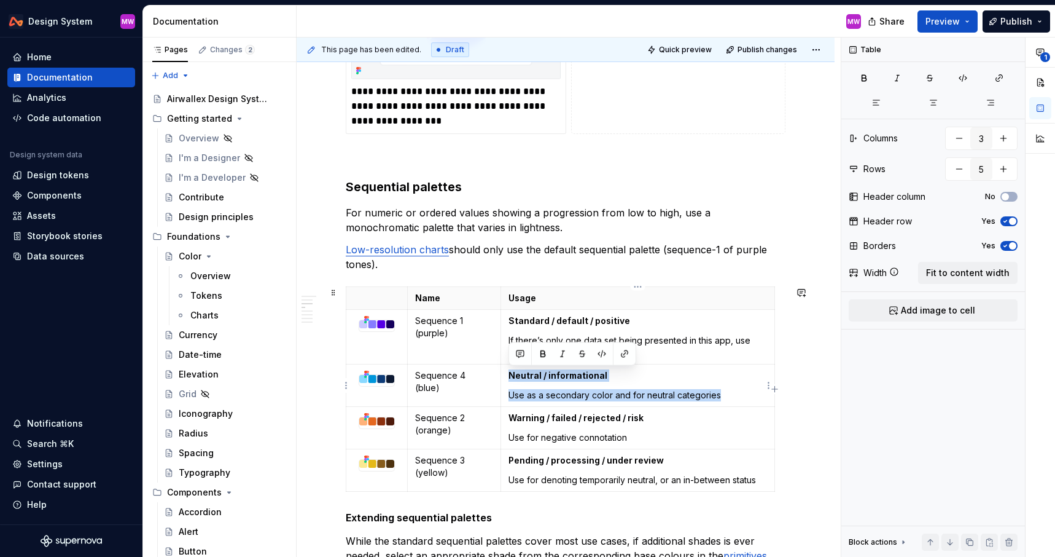
drag, startPoint x: 510, startPoint y: 373, endPoint x: 721, endPoint y: 396, distance: 212.0
click at [722, 398] on td "Neutral / informational Use as a secondary color and for neutral categories" at bounding box center [638, 385] width 274 height 42
copy td "Neutral / informational Use as a secondary color and for neutral categories"
click at [721, 396] on p "Use as a secondary color and for neutral categories" at bounding box center [638, 395] width 259 height 12
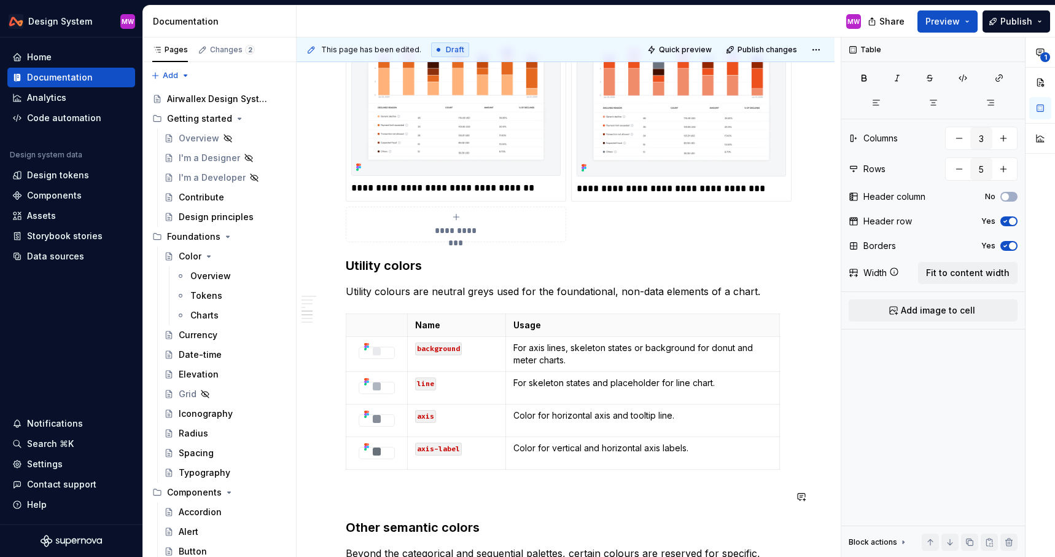
scroll to position [1769, 0]
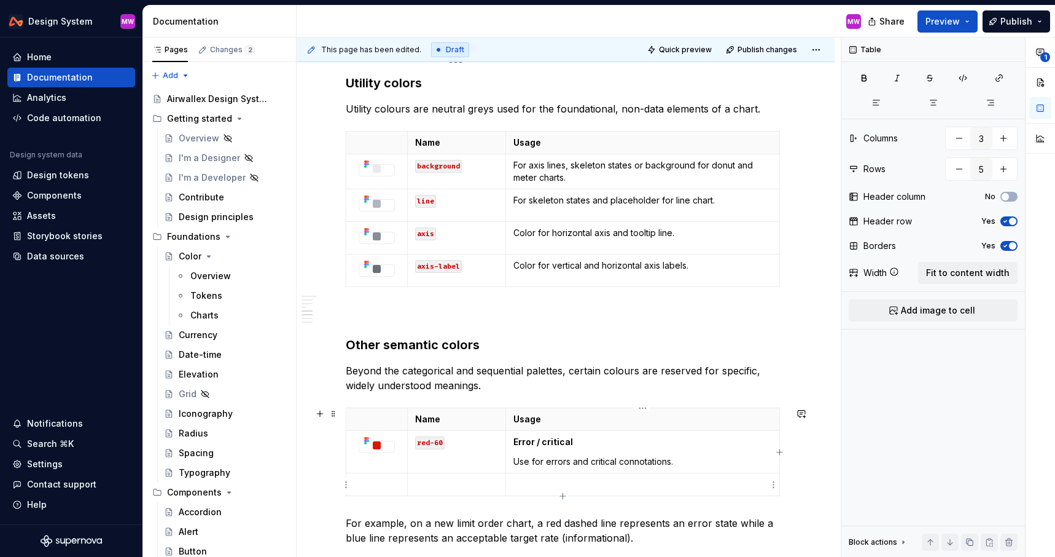
type input "3"
click at [533, 482] on p at bounding box center [643, 484] width 259 height 12
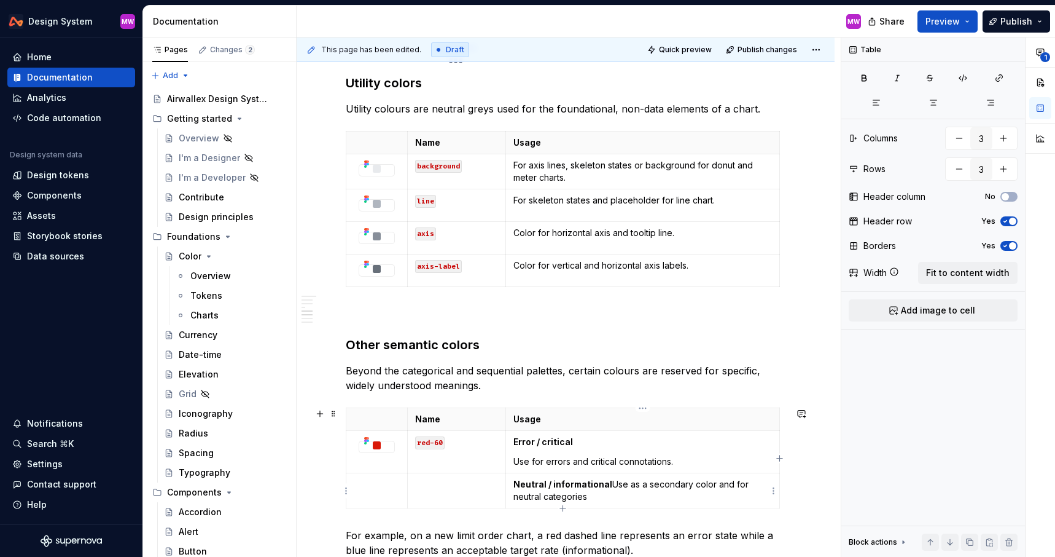
click at [608, 482] on p "Neutral / informational Use as a secondary color and for neutral categories" at bounding box center [643, 490] width 259 height 25
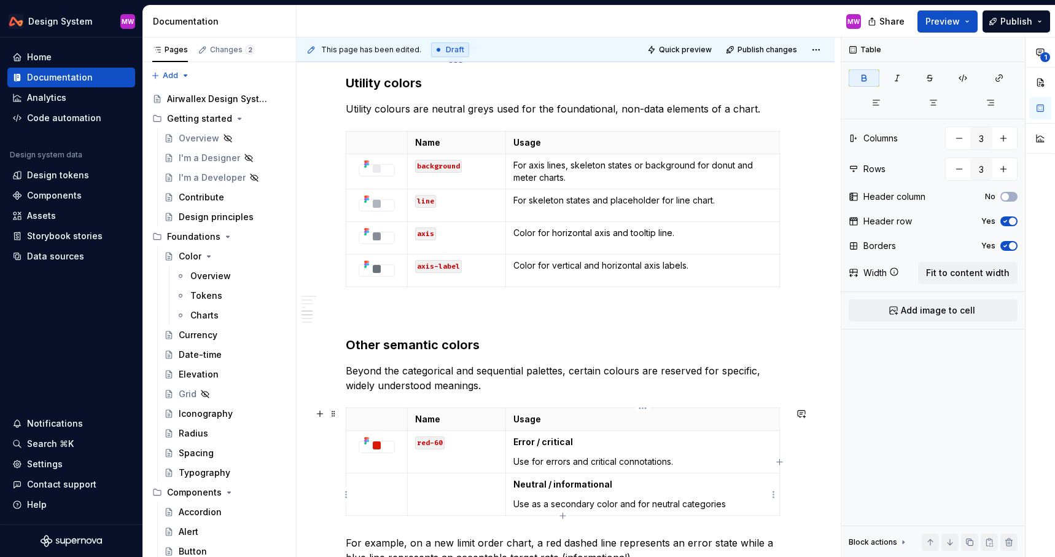
click at [630, 483] on p "Neutral / informational" at bounding box center [643, 484] width 259 height 12
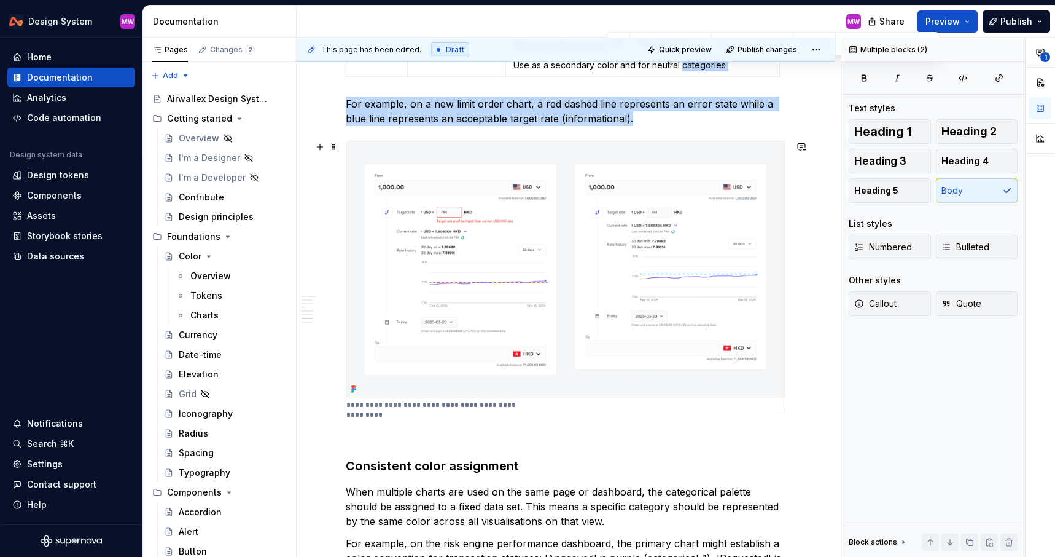
drag, startPoint x: 681, startPoint y: 505, endPoint x: 709, endPoint y: 174, distance: 332.3
type textarea "*"
click at [709, 174] on img at bounding box center [565, 269] width 439 height 256
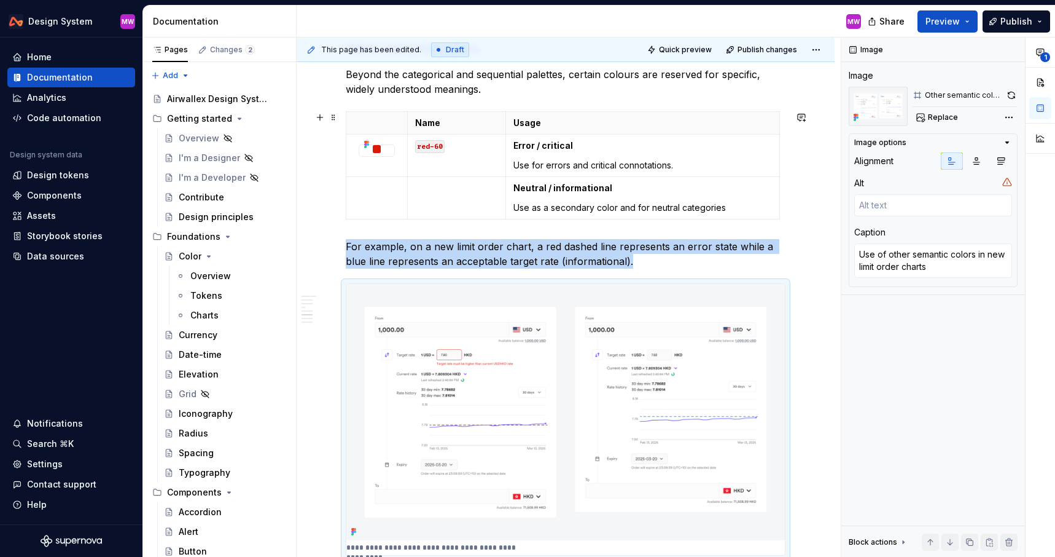
scroll to position [2017, 0]
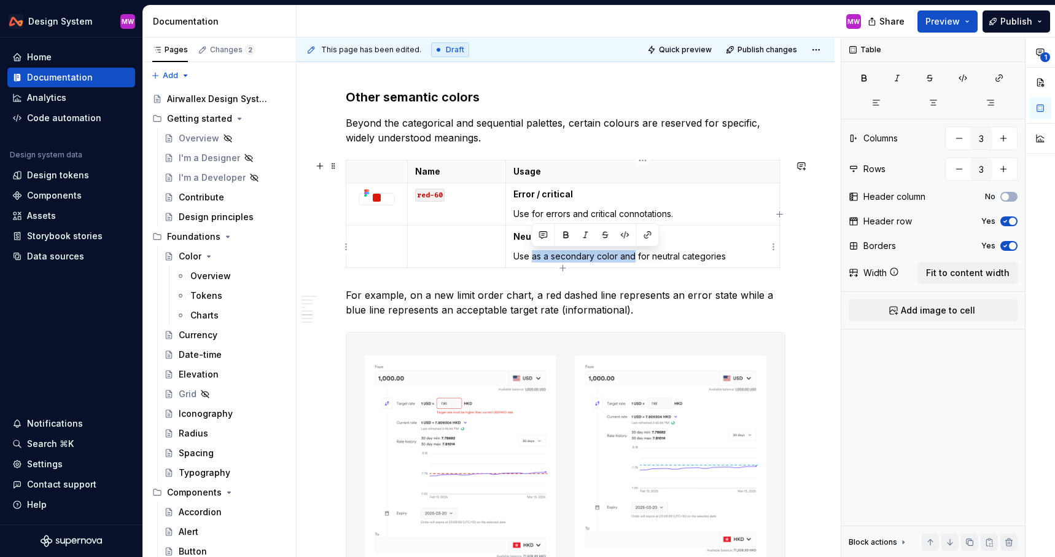
drag, startPoint x: 635, startPoint y: 254, endPoint x: 533, endPoint y: 254, distance: 102.0
click at [533, 254] on p "Use as a secondary color and for neutral categories" at bounding box center [643, 256] width 259 height 12
drag, startPoint x: 640, startPoint y: 259, endPoint x: 577, endPoint y: 260, distance: 63.3
click at [577, 260] on p "Use for neutral categories" at bounding box center [643, 256] width 259 height 12
click at [459, 251] on td at bounding box center [456, 246] width 98 height 42
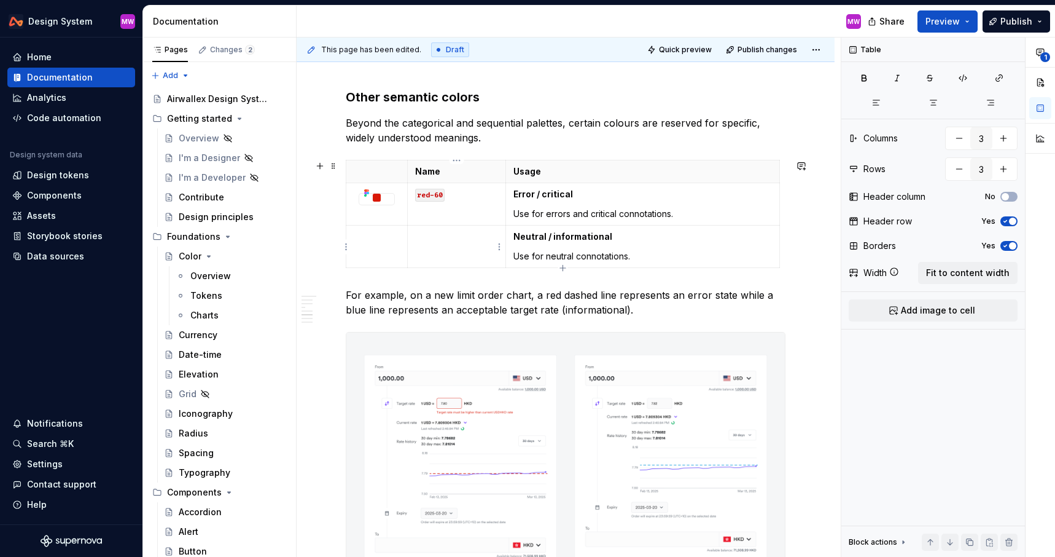
click at [443, 237] on p at bounding box center [456, 236] width 83 height 12
click at [382, 233] on p at bounding box center [377, 236] width 46 height 12
click at [933, 306] on span "Add image to cell" at bounding box center [938, 310] width 74 height 12
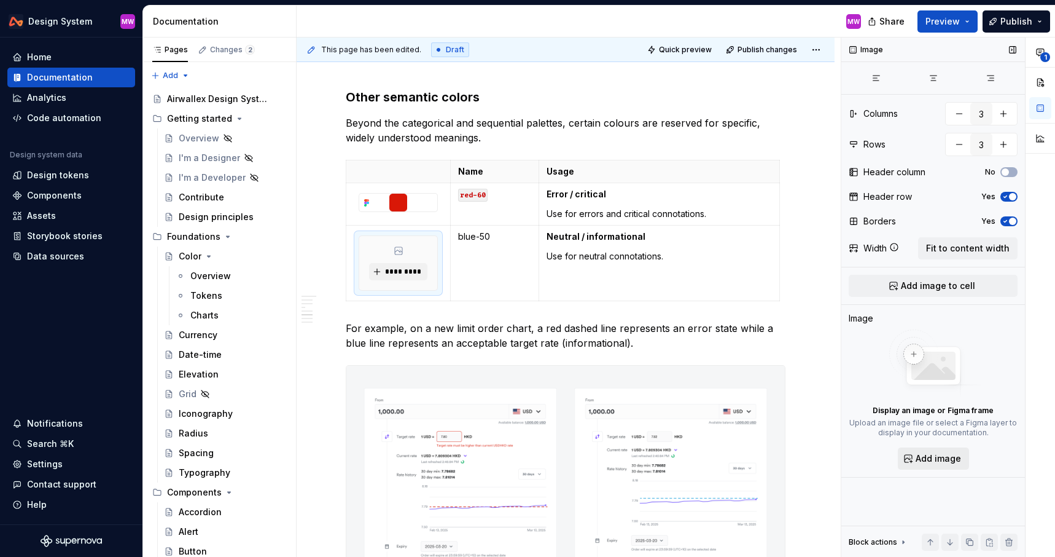
type textarea "*"
click at [923, 455] on span "Add image" at bounding box center [938, 458] width 45 height 12
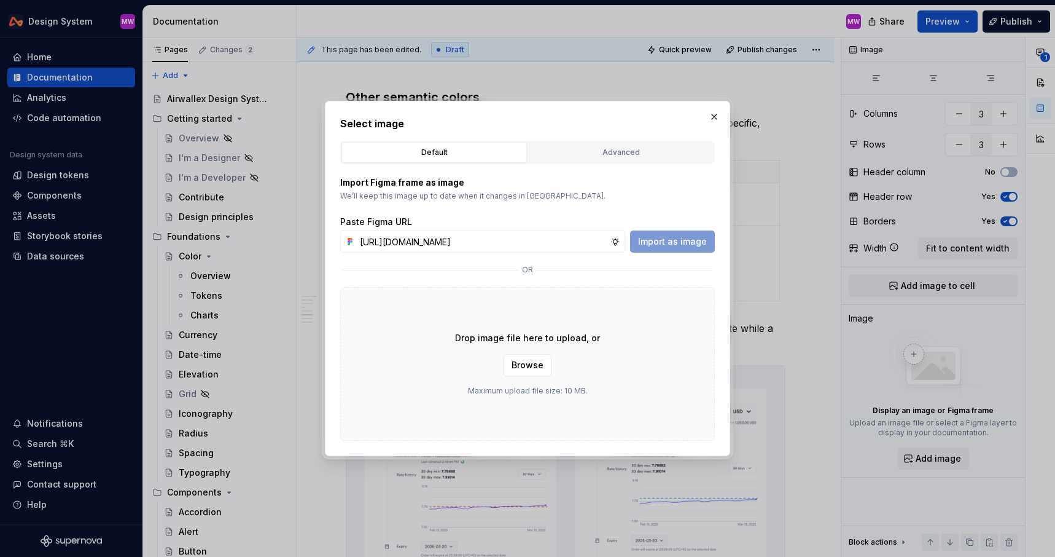
scroll to position [0, 250]
type input "https://www.figma.com/design/vyrr2wkQLi2cIhDazDjR9o/Webapp-patterns?node-id=371…"
click at [701, 230] on button "Import as image" at bounding box center [672, 241] width 85 height 22
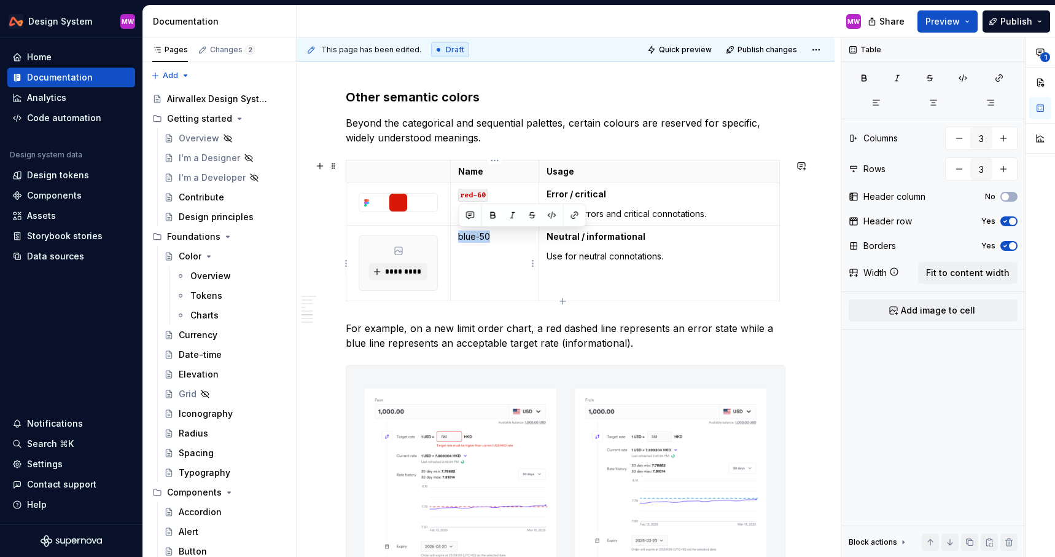
drag, startPoint x: 507, startPoint y: 236, endPoint x: 460, endPoint y: 235, distance: 47.3
click at [460, 235] on p "blue-50" at bounding box center [494, 236] width 73 height 12
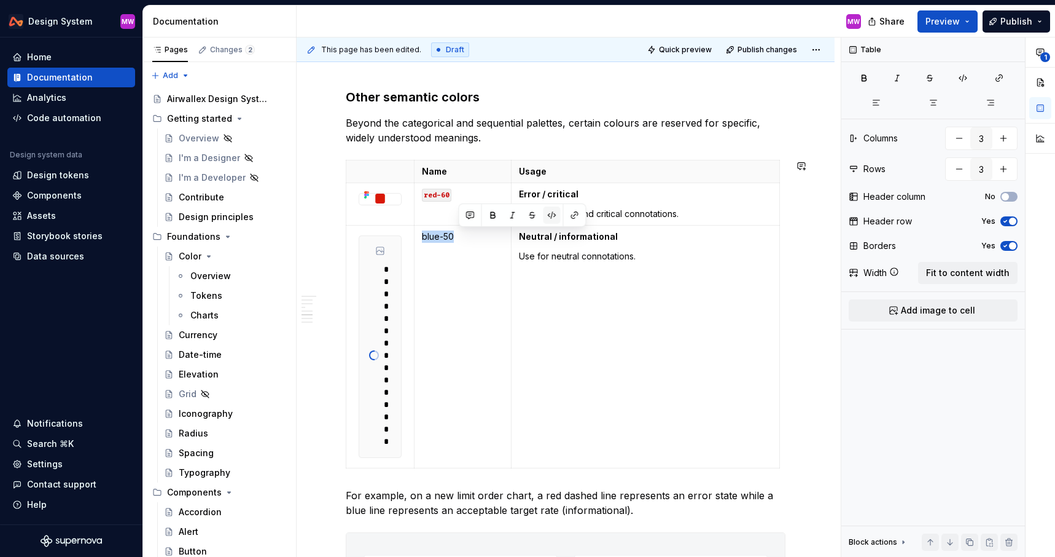
click at [552, 214] on body "Design System MW Home Documentation Analytics Code automation Design system dat…" at bounding box center [527, 278] width 1055 height 557
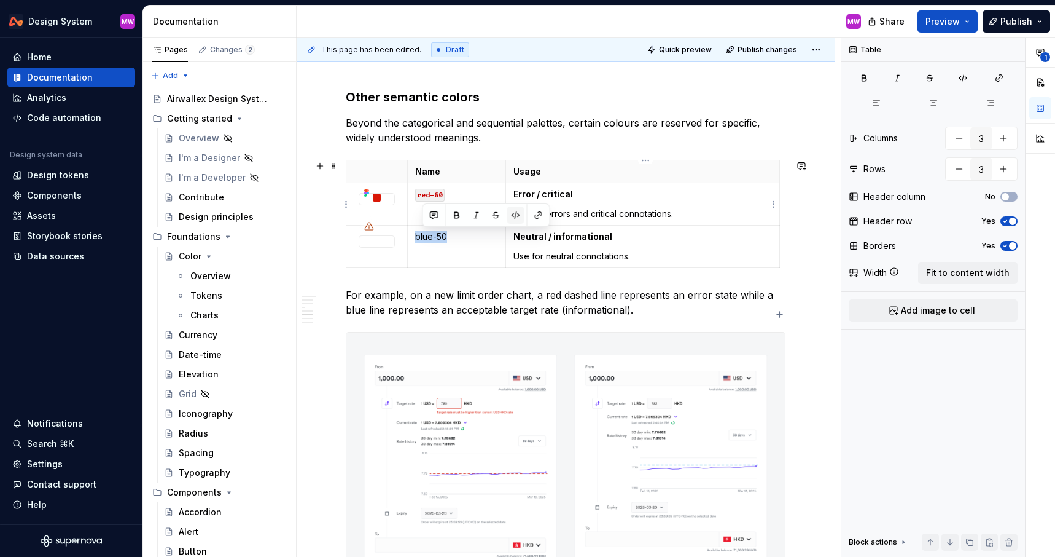
click at [516, 215] on button "button" at bounding box center [515, 214] width 17 height 17
click at [654, 256] on p "Use for neutral connotations." at bounding box center [643, 256] width 259 height 12
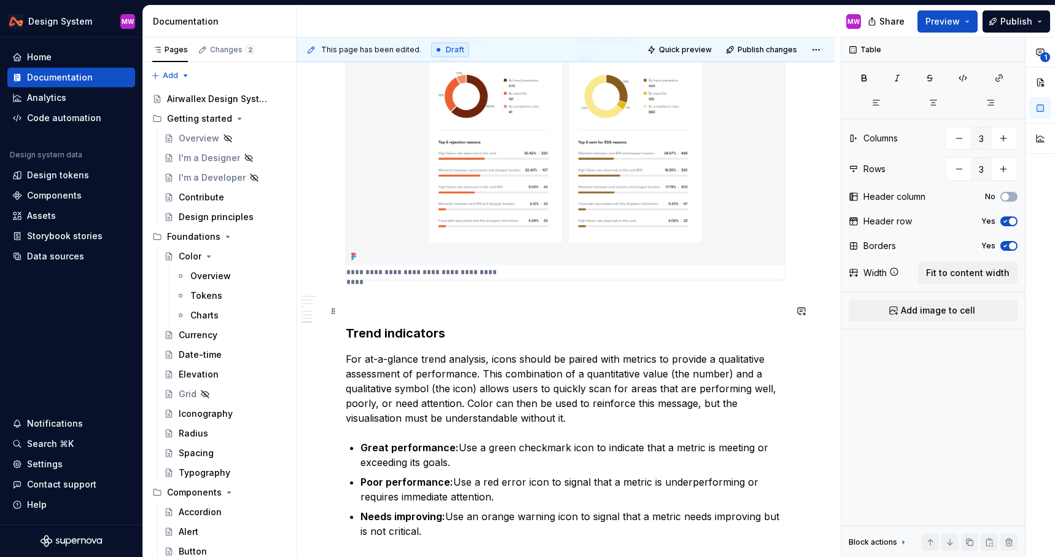
scroll to position [2945, 0]
click at [1017, 23] on span "Publish" at bounding box center [1017, 21] width 32 height 12
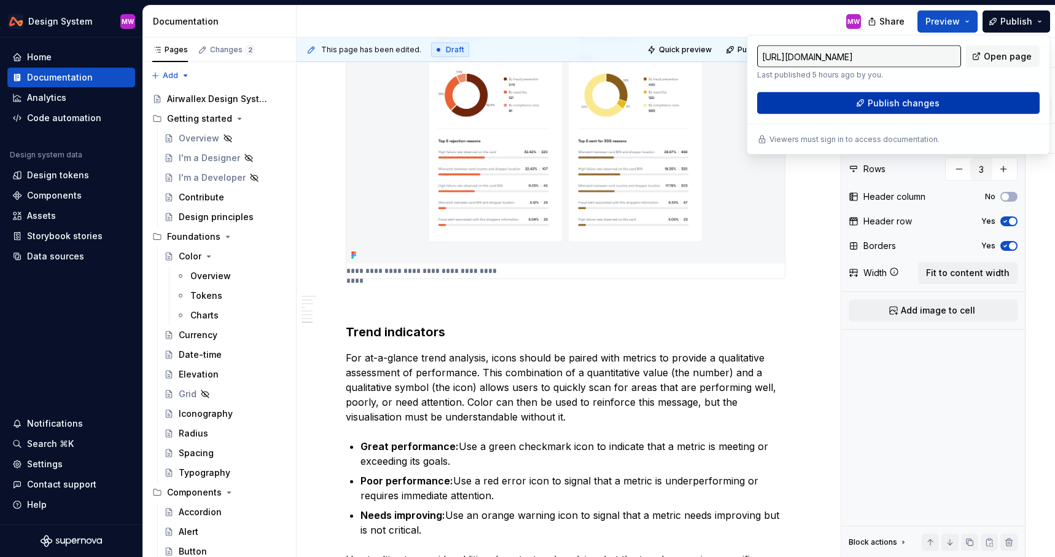
click at [892, 106] on span "Publish changes" at bounding box center [904, 103] width 72 height 12
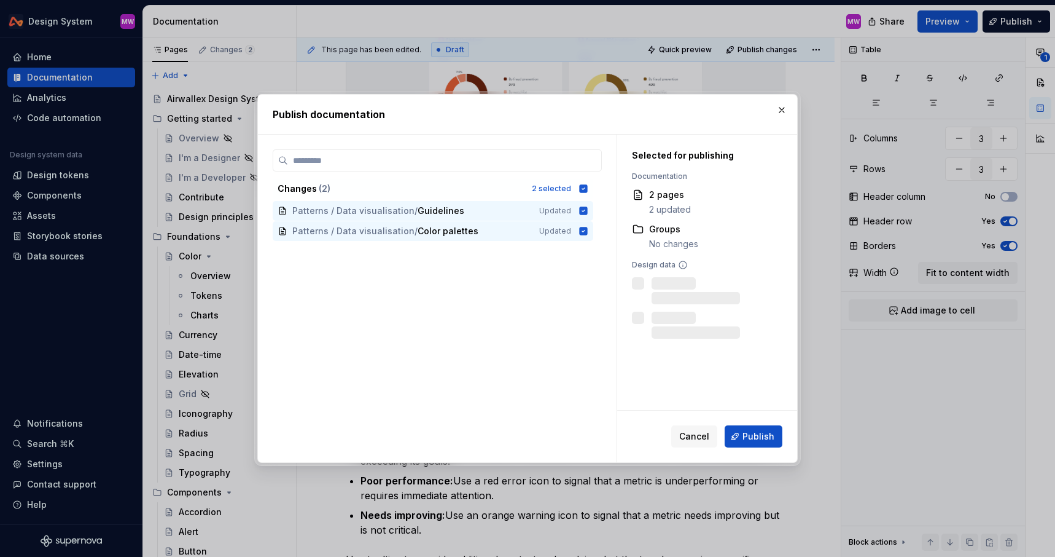
click at [745, 448] on div "Cancel Publish" at bounding box center [707, 436] width 180 height 52
click at [743, 438] on button "Publish" at bounding box center [754, 436] width 58 height 22
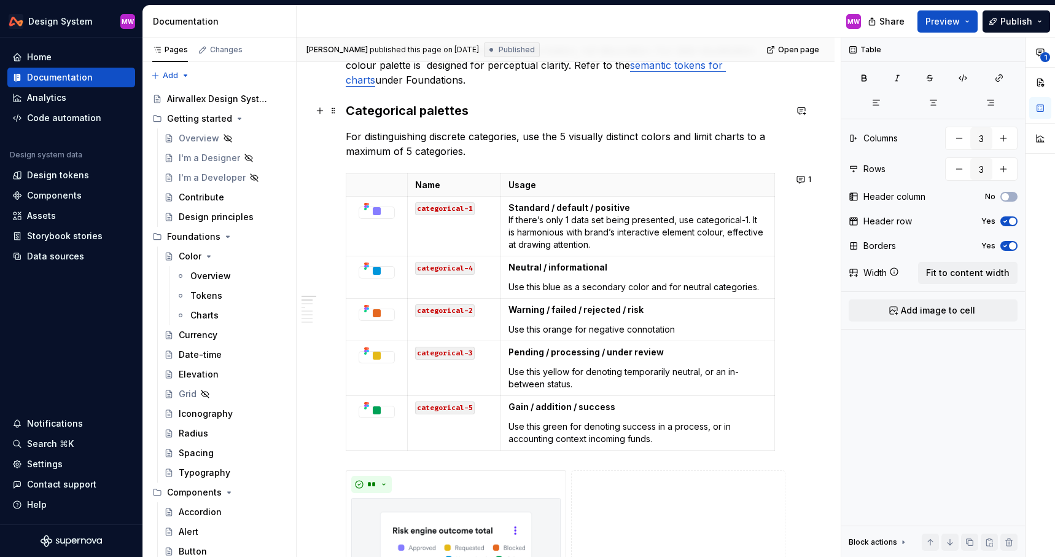
scroll to position [0, 0]
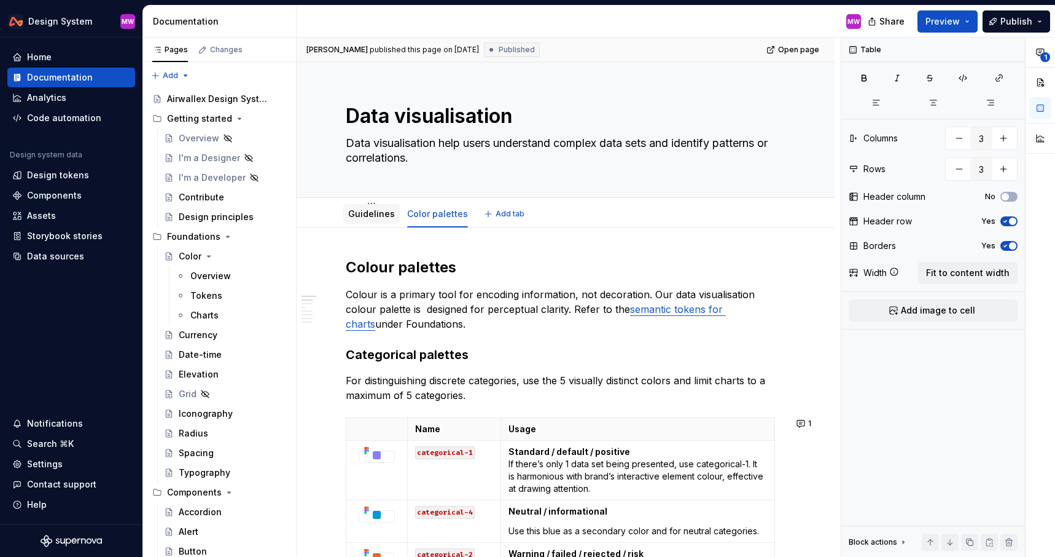
click at [373, 206] on div "Guidelines" at bounding box center [371, 213] width 47 height 15
click at [380, 217] on link "Guidelines" at bounding box center [371, 213] width 47 height 10
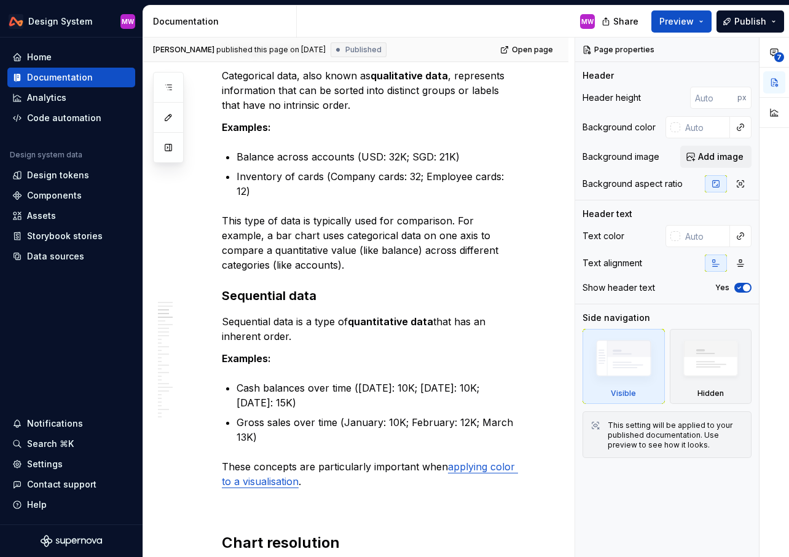
scroll to position [404, 0]
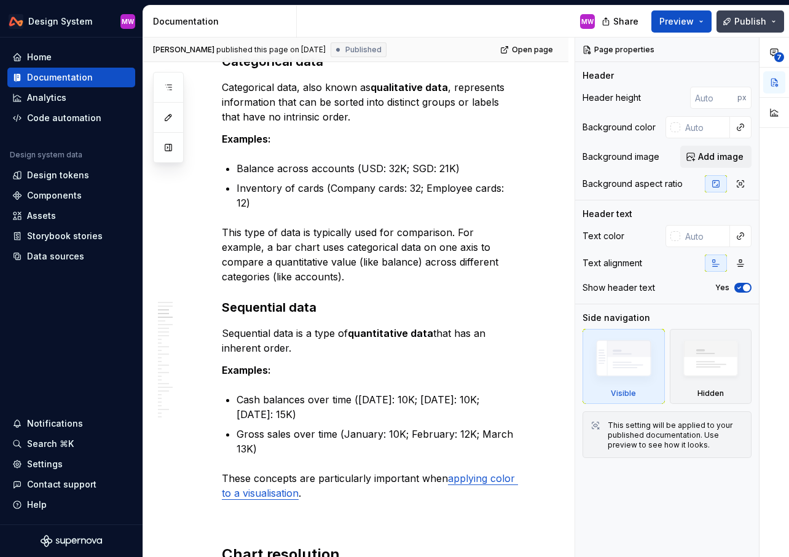
click at [772, 11] on button "Publish" at bounding box center [750, 21] width 68 height 22
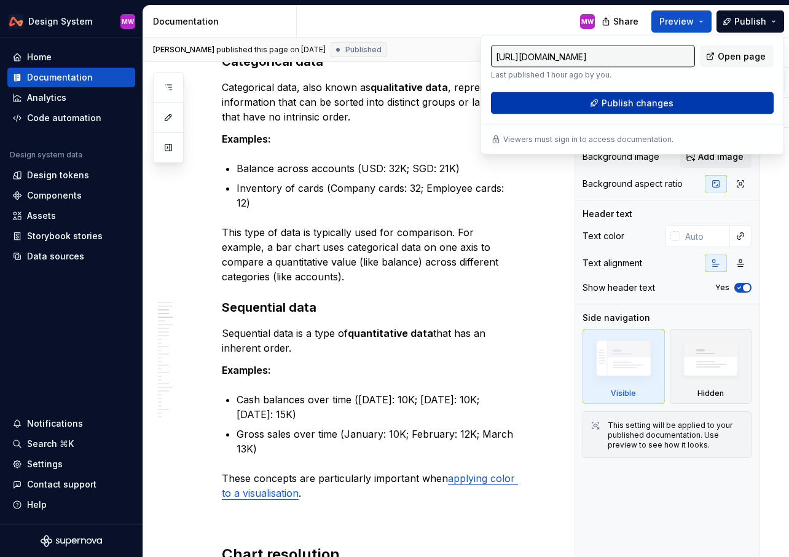
click at [629, 104] on span "Publish changes" at bounding box center [637, 103] width 72 height 12
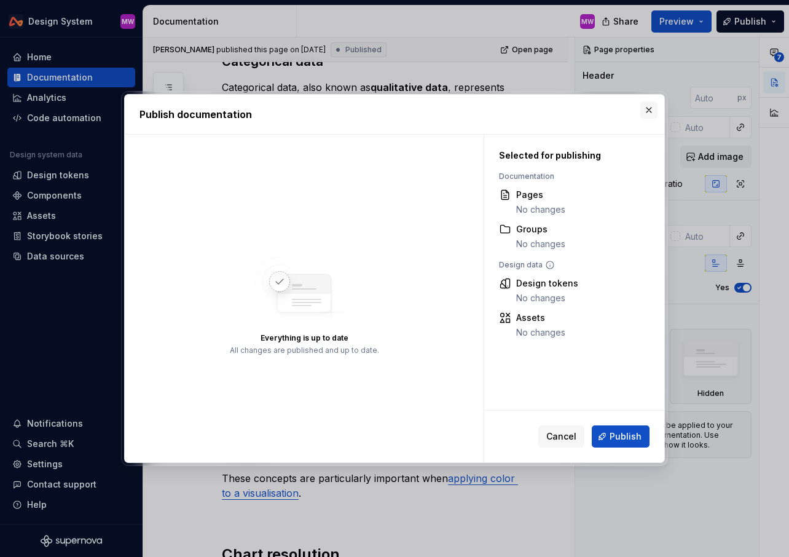
click at [650, 108] on button "button" at bounding box center [648, 109] width 17 height 17
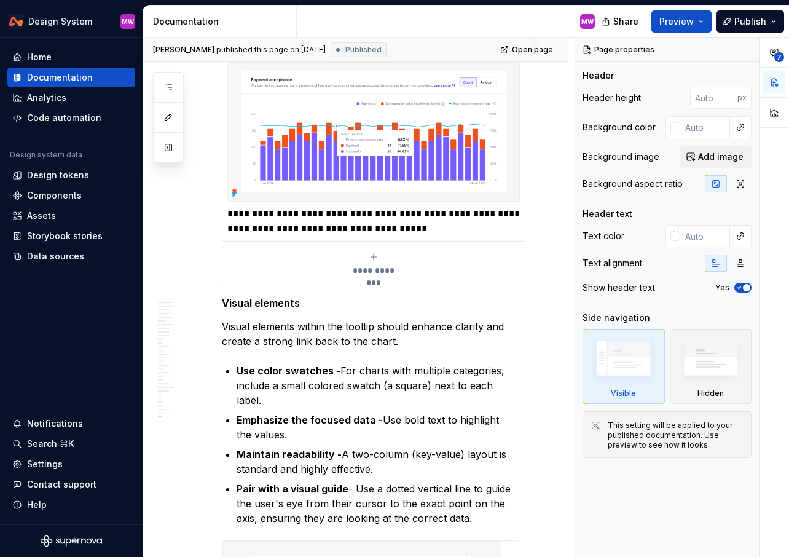
scroll to position [7837, 0]
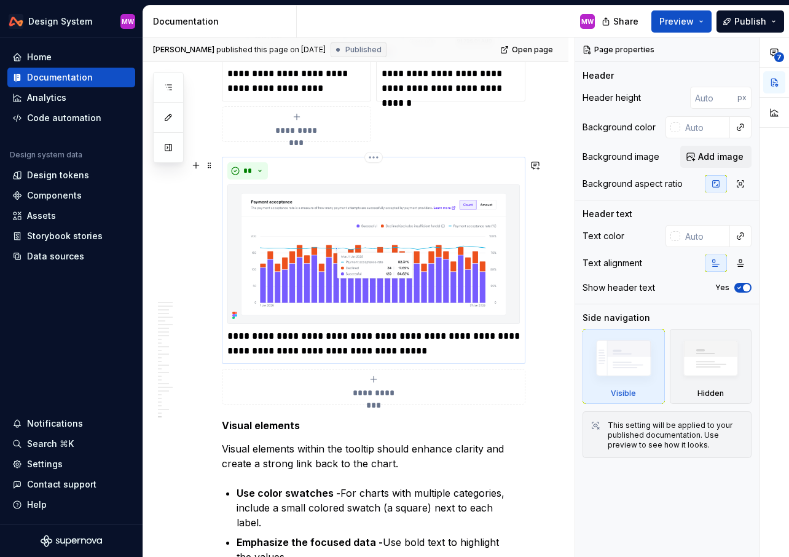
click at [313, 248] on img at bounding box center [373, 253] width 292 height 139
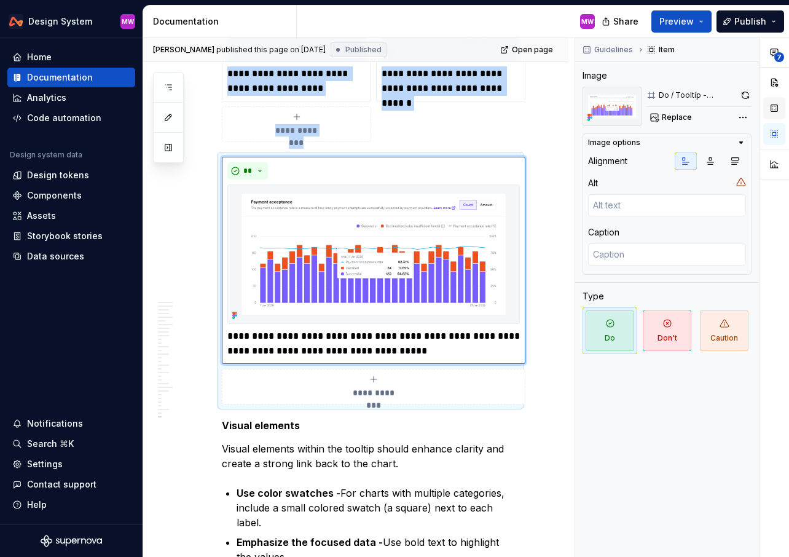
click at [775, 112] on button "button" at bounding box center [774, 108] width 22 height 22
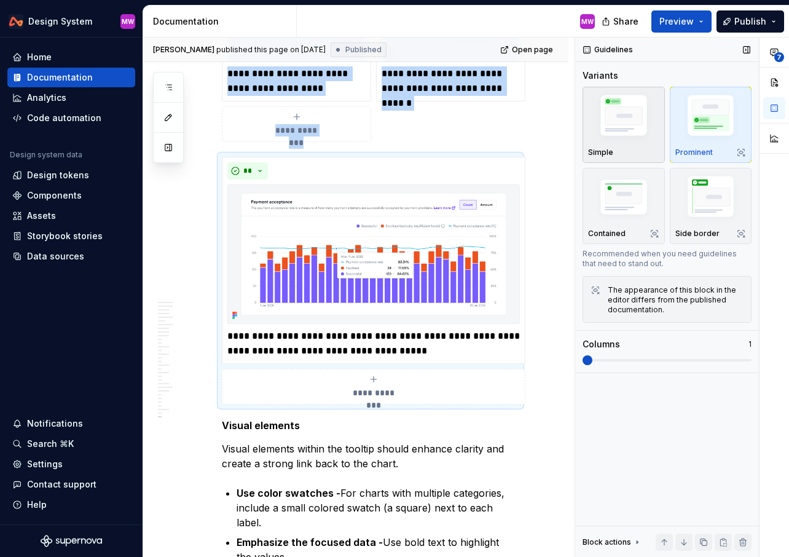
click at [622, 135] on img "button" at bounding box center [623, 117] width 71 height 53
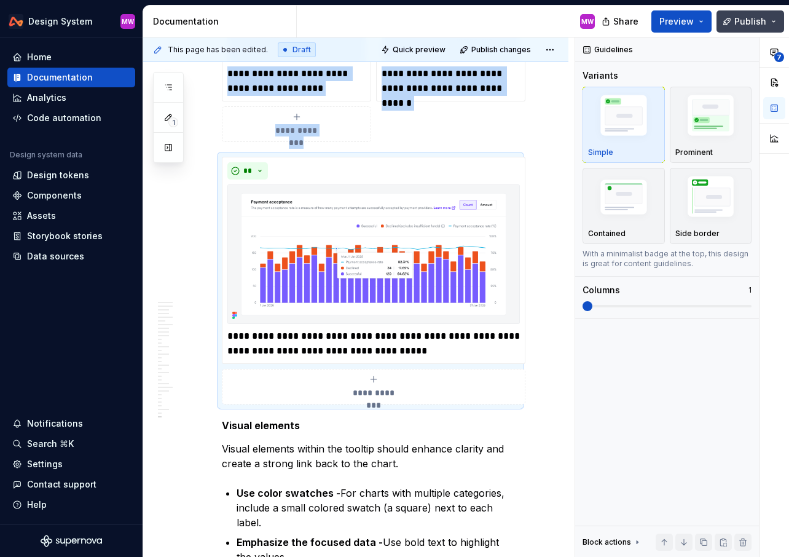
click at [758, 18] on span "Publish" at bounding box center [750, 21] width 32 height 12
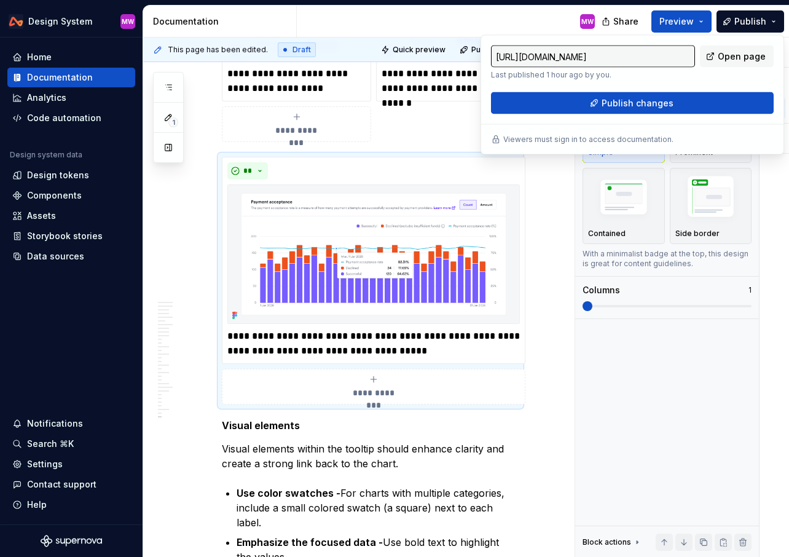
click at [645, 115] on div "https://airwallex.supernova-docs.io/latest/patterns/data-visualisation/guidelin…" at bounding box center [631, 95] width 303 height 120
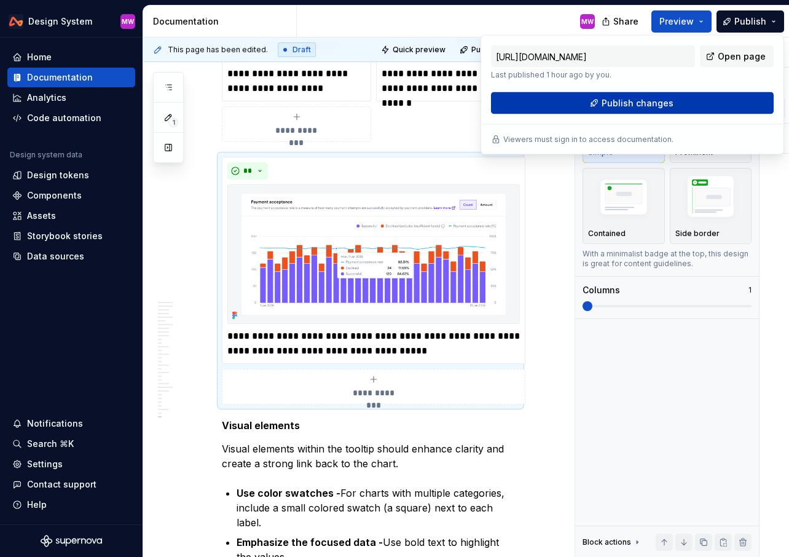
click at [645, 104] on span "Publish changes" at bounding box center [637, 103] width 72 height 12
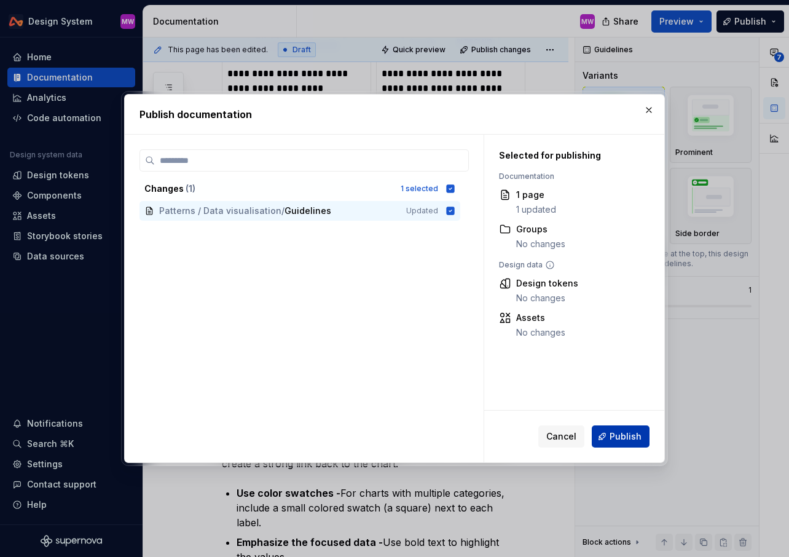
click at [630, 439] on span "Publish" at bounding box center [625, 436] width 32 height 12
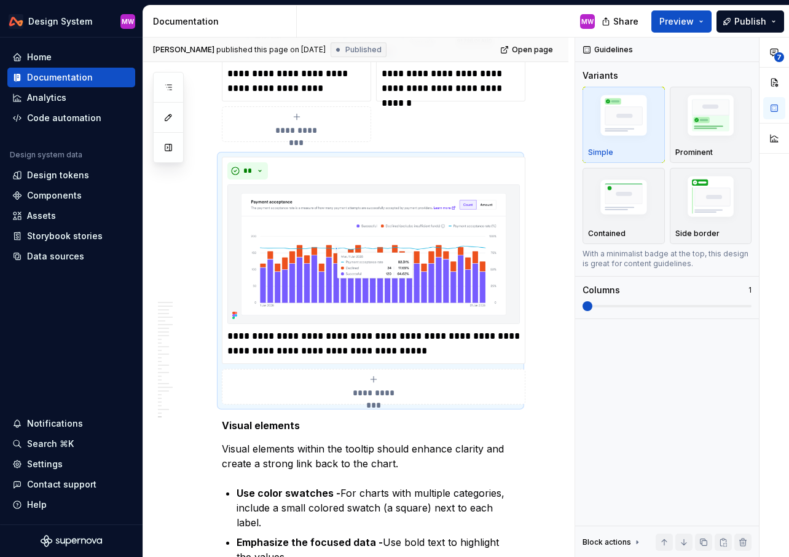
type textarea "*"
